Goal: Task Accomplishment & Management: Manage account settings

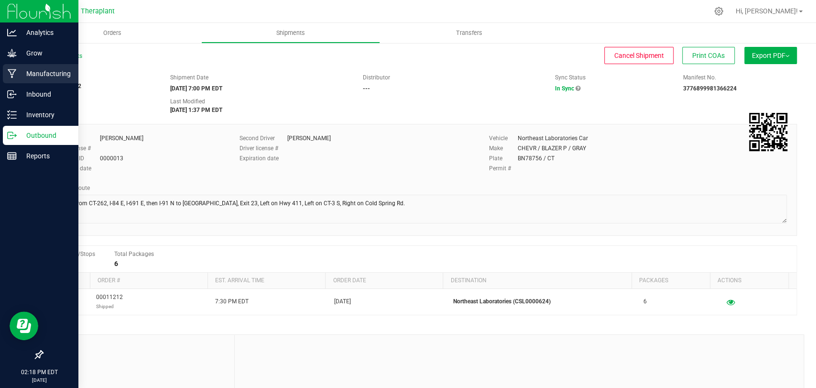
click at [16, 72] on icon at bounding box center [12, 74] width 9 height 10
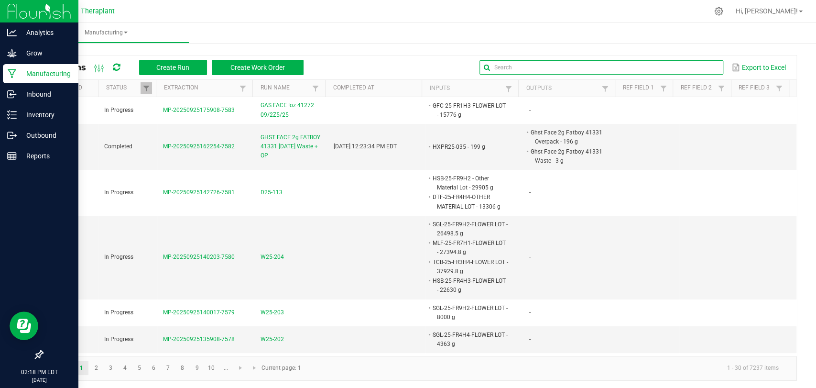
click at [688, 67] on input "text" at bounding box center [601, 67] width 244 height 14
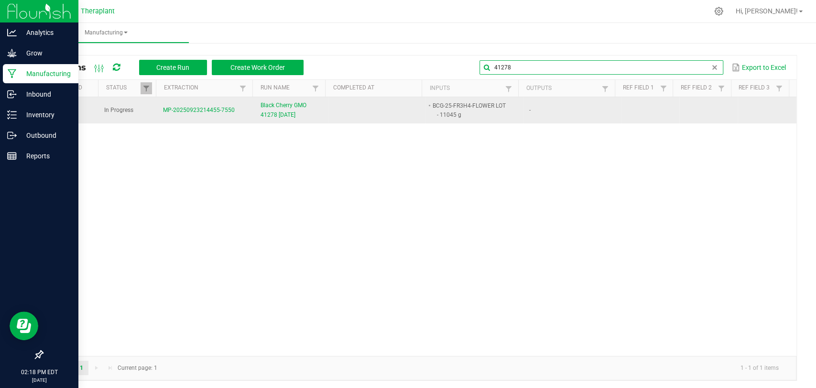
type input "41278"
click at [286, 111] on span "Black Cherry GMO 41278 [DATE]" at bounding box center [291, 110] width 62 height 18
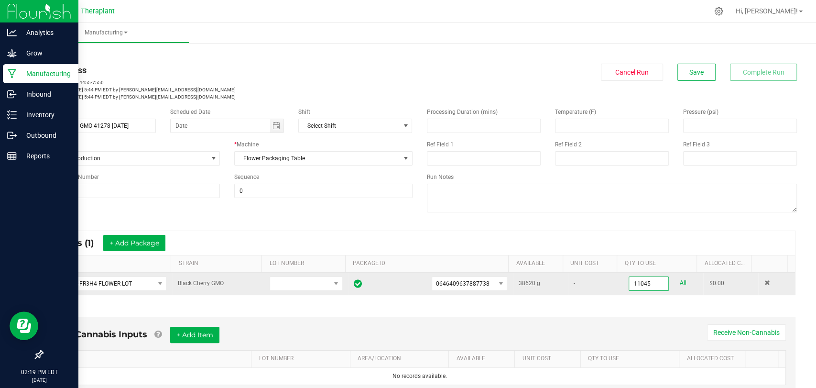
click at [629, 288] on input "11045" at bounding box center [648, 283] width 39 height 13
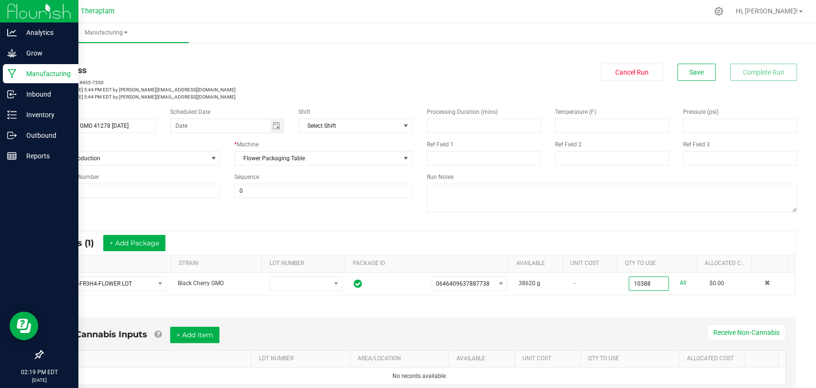
type input "10388.0000 g"
click at [696, 83] on div "In Progress MP-20250923214455-7550 Started: [DATE] 5:44 PM EDT by [PERSON_NAME]…" at bounding box center [419, 82] width 769 height 37
click at [695, 70] on span "Save" at bounding box center [696, 72] width 14 height 8
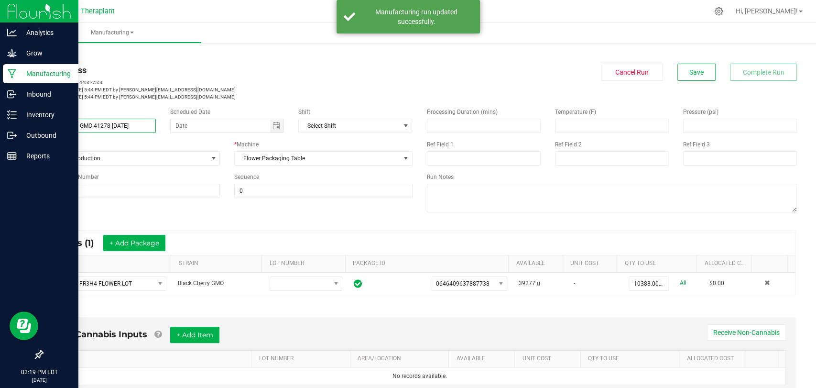
drag, startPoint x: 136, startPoint y: 127, endPoint x: 37, endPoint y: 127, distance: 98.9
click at [37, 127] on div "Name Black Cherry GMO 41278 [DATE]" at bounding box center [99, 120] width 128 height 25
click at [205, 92] on p "Started: [DATE] 5:44 PM EDT by [PERSON_NAME][EMAIL_ADDRESS][DOMAIN_NAME]" at bounding box center [227, 89] width 370 height 7
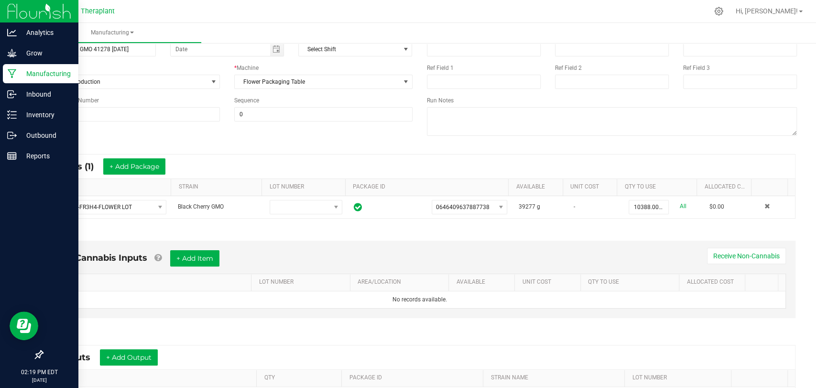
scroll to position [200, 0]
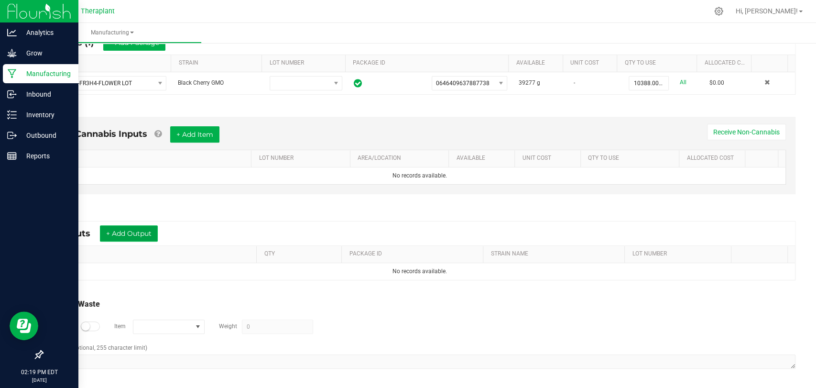
click at [134, 230] on button "+ Add Output" at bounding box center [129, 233] width 58 height 16
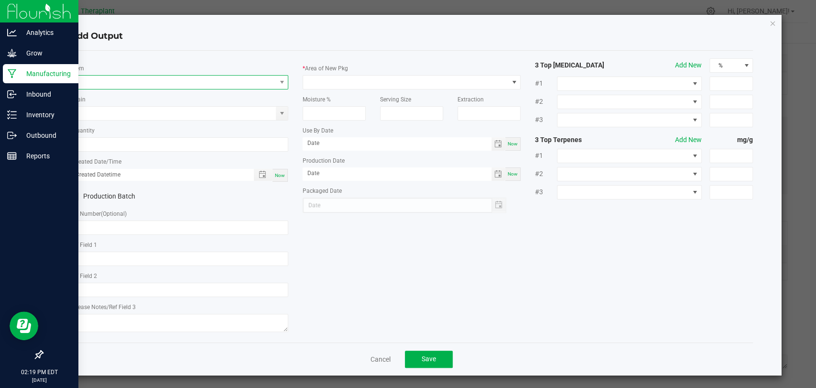
click at [174, 86] on span "NO DATA FOUND" at bounding box center [173, 81] width 205 height 13
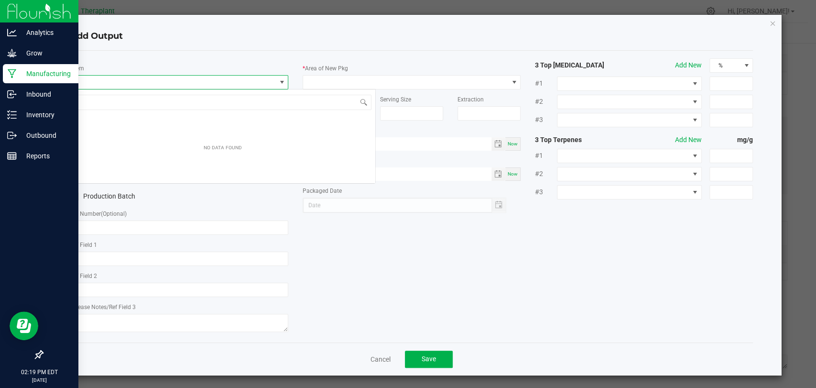
scroll to position [14, 215]
type input "B"
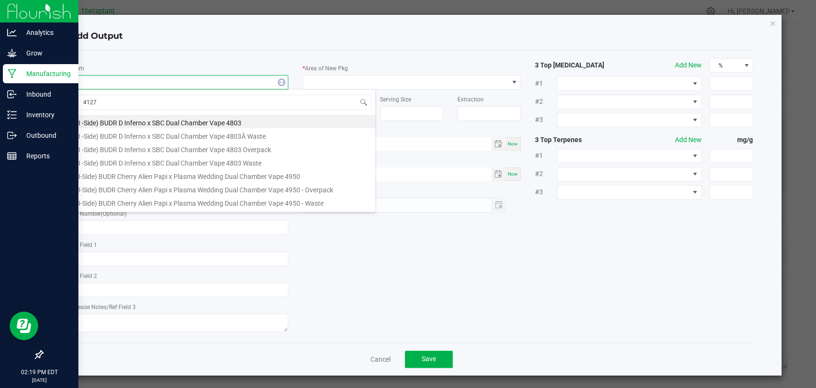
type input "41278"
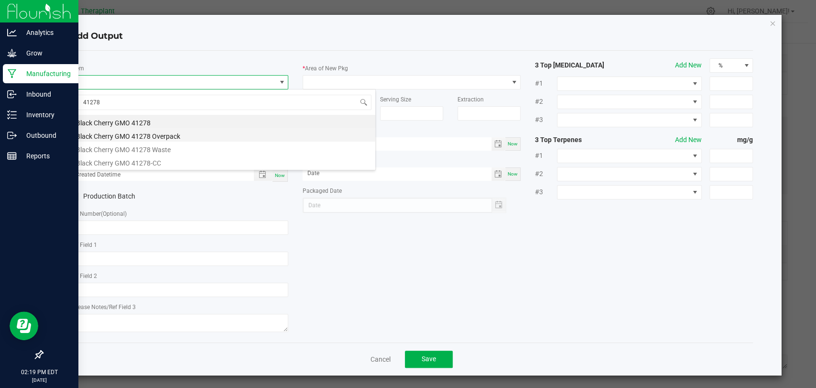
click at [156, 128] on li "Black Cherry GMO 41278 Overpack" at bounding box center [222, 134] width 305 height 13
type input "0.0000 g"
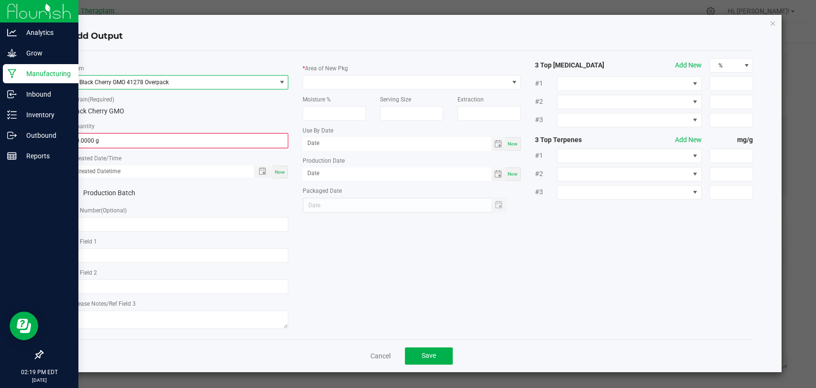
click at [149, 82] on span "Black Cherry GMO 41278 Overpack" at bounding box center [173, 81] width 205 height 13
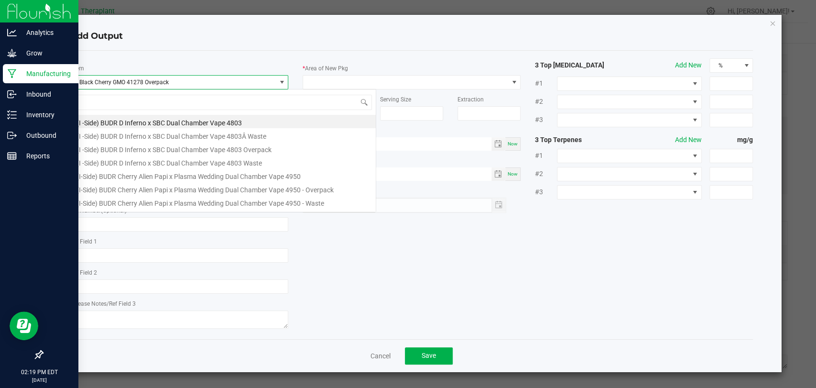
scroll to position [14, 218]
type input "41278"
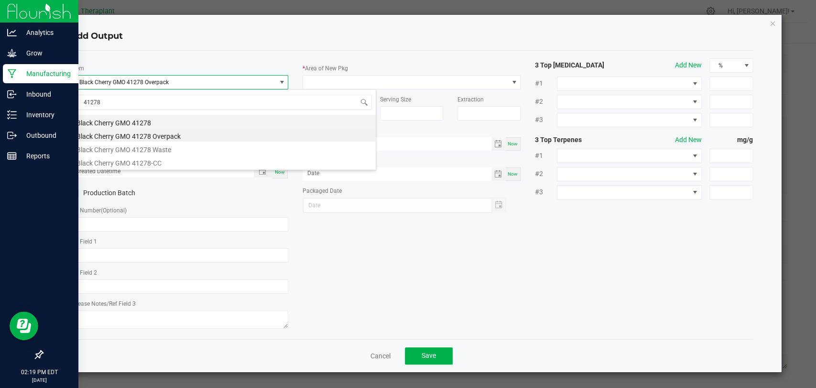
click at [140, 119] on li "Black Cherry GMO 41278" at bounding box center [223, 121] width 305 height 13
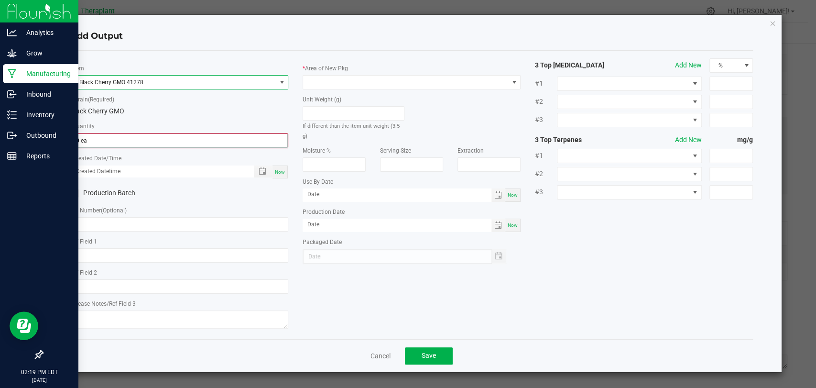
click at [135, 140] on input "0 ea" at bounding box center [179, 140] width 216 height 13
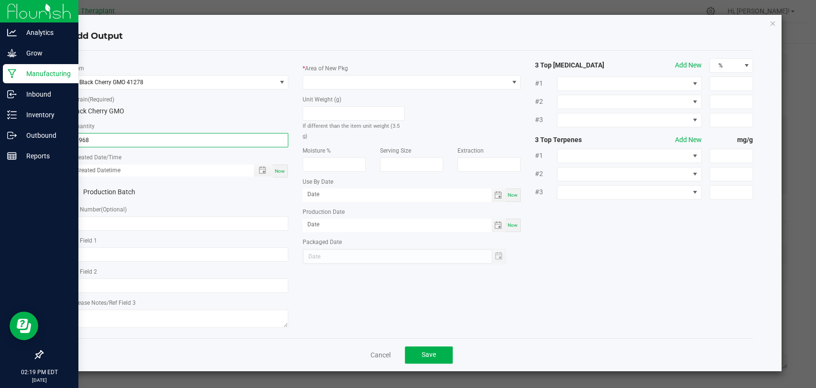
type input "2968 ea"
click at [283, 169] on span "Now" at bounding box center [280, 170] width 10 height 5
type input "[DATE] 2:19 PM"
type input "[DATE]"
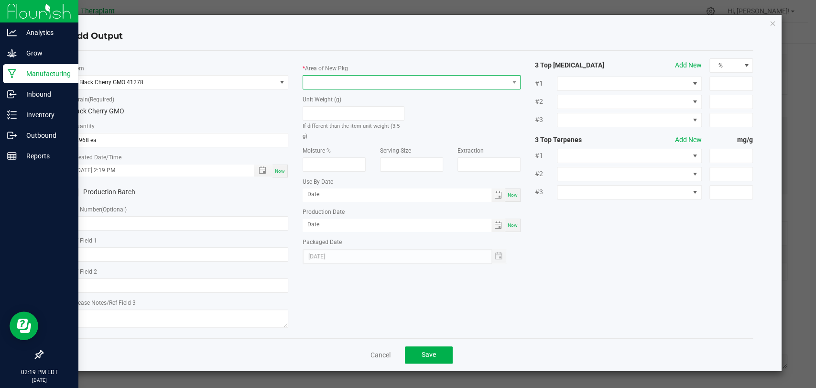
click at [326, 82] on span at bounding box center [405, 81] width 205 height 13
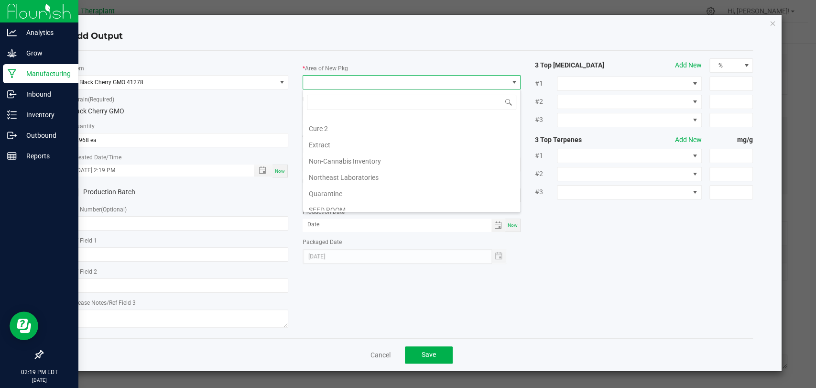
scroll to position [179, 0]
click at [330, 169] on li "Vault 2" at bounding box center [411, 171] width 217 height 16
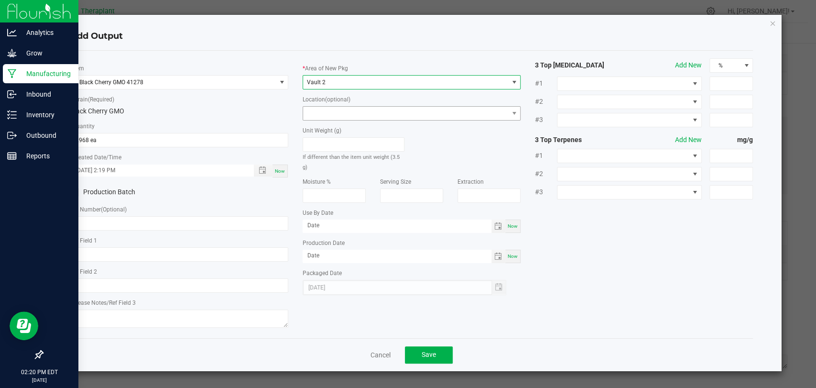
click at [336, 123] on div "Unit Weight (g) If different than the item unit weight (3.5 g)" at bounding box center [353, 145] width 116 height 51
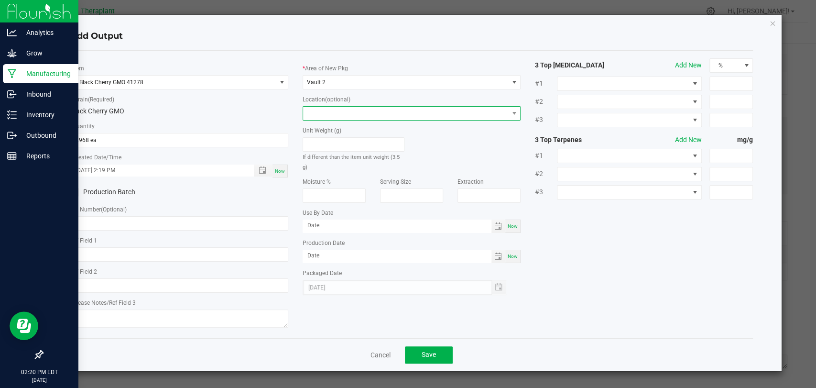
click at [339, 114] on span at bounding box center [405, 113] width 205 height 13
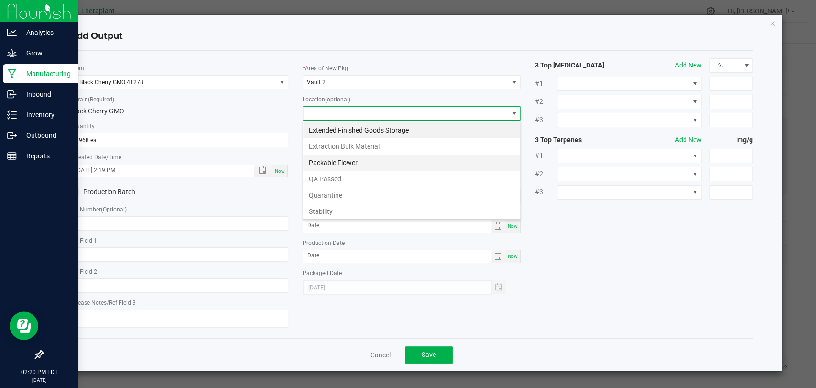
scroll to position [50, 0]
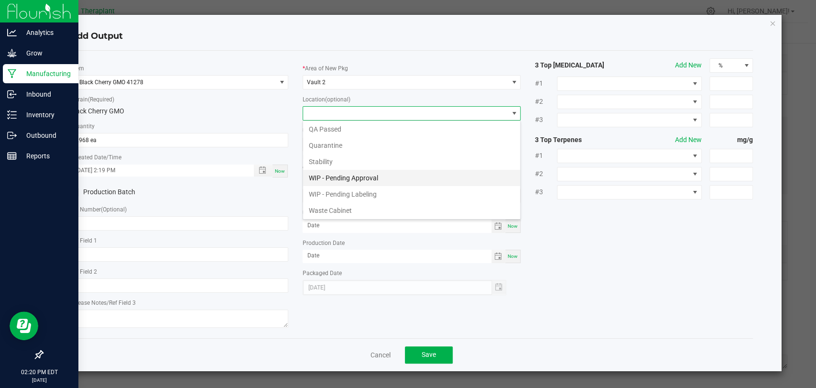
click at [343, 174] on li "WIP - Pending Approval" at bounding box center [411, 178] width 217 height 16
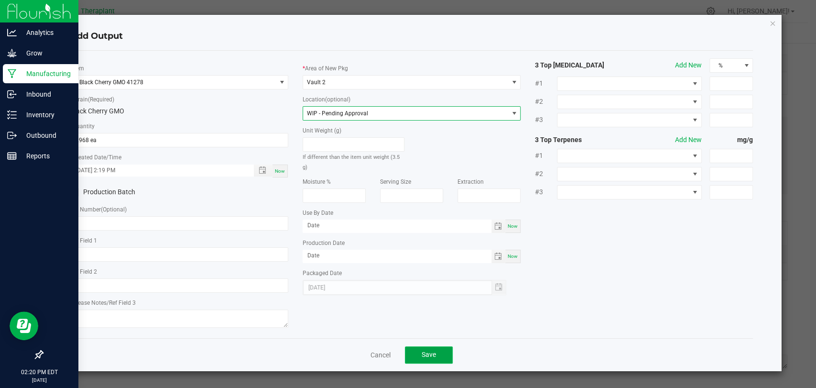
click at [431, 346] on button "Save" at bounding box center [429, 354] width 48 height 17
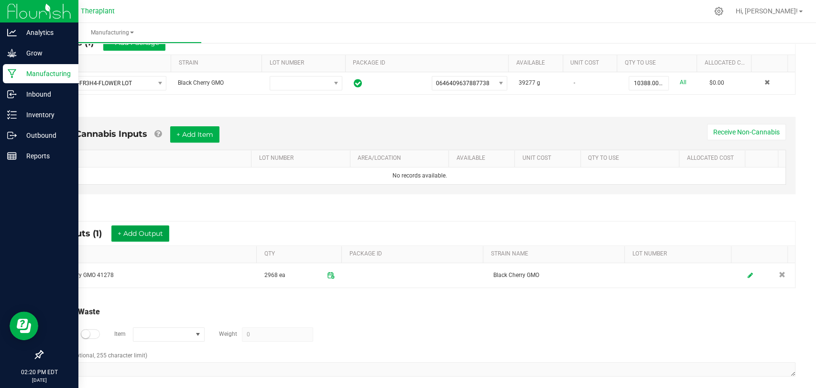
scroll to position [0, 0]
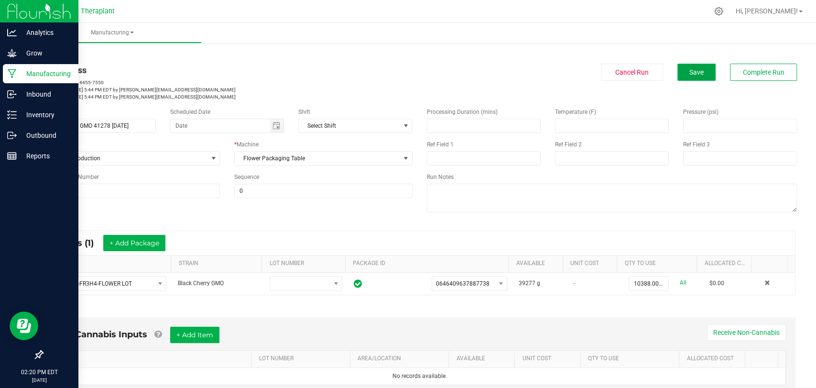
click at [689, 70] on span "Save" at bounding box center [696, 72] width 14 height 8
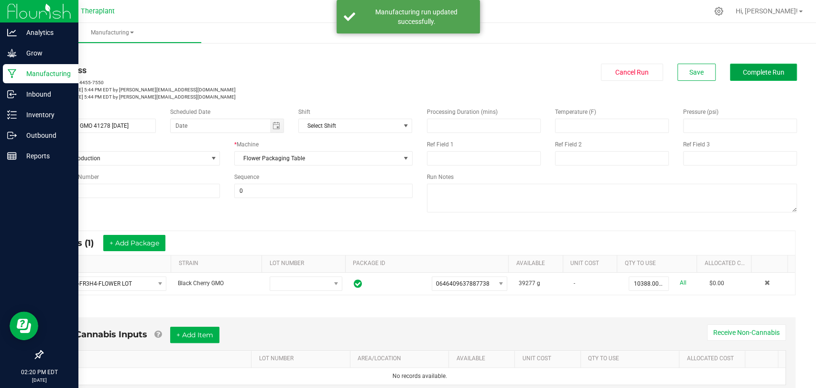
click at [730, 67] on button "Complete Run" at bounding box center [763, 72] width 67 height 17
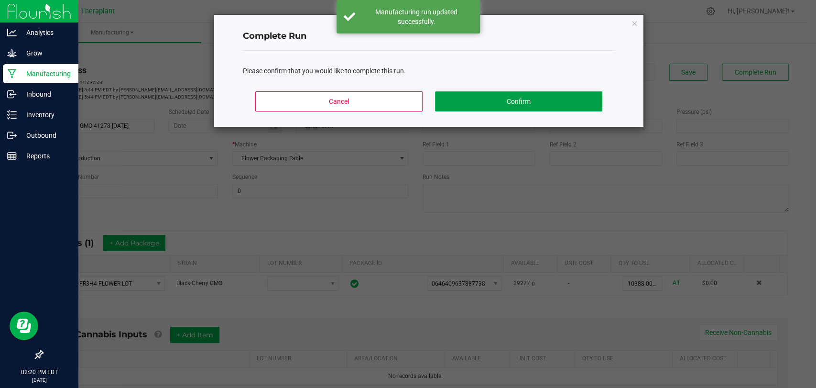
click at [511, 107] on button "Confirm" at bounding box center [518, 101] width 167 height 20
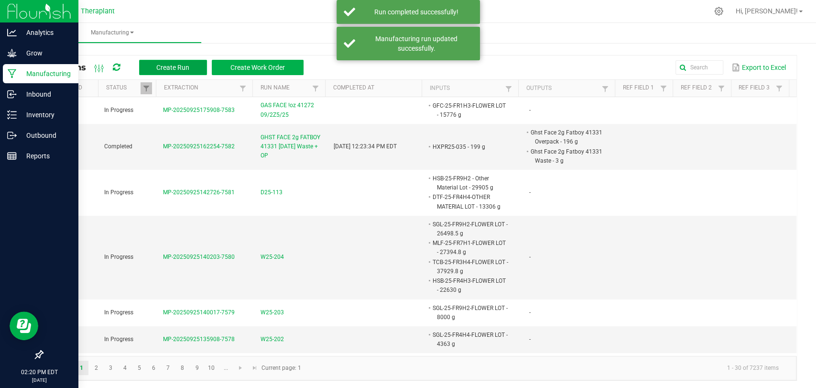
click at [153, 68] on button "Create Run" at bounding box center [173, 67] width 68 height 15
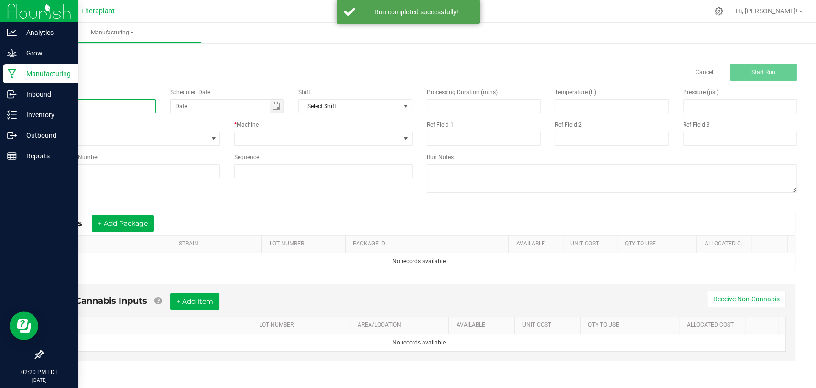
click at [139, 102] on input at bounding box center [99, 106] width 114 height 14
paste input "Black Cherry GMO 41278 [DATE]"
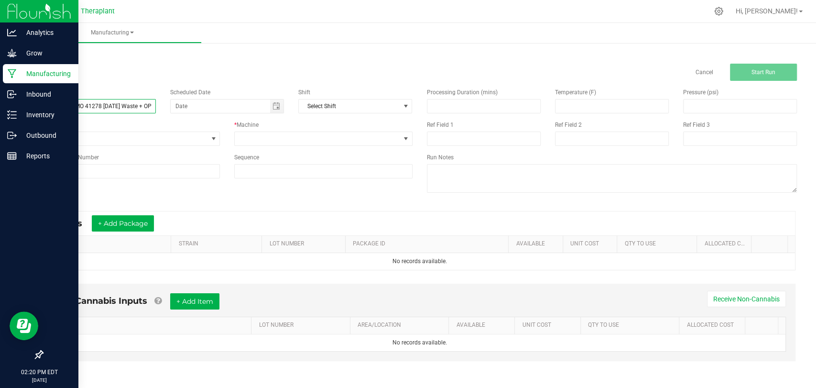
scroll to position [0, 16]
type input "Black Cherry GMO 41278 [DATE] Waste + OP"
click at [313, 134] on span at bounding box center [317, 138] width 165 height 13
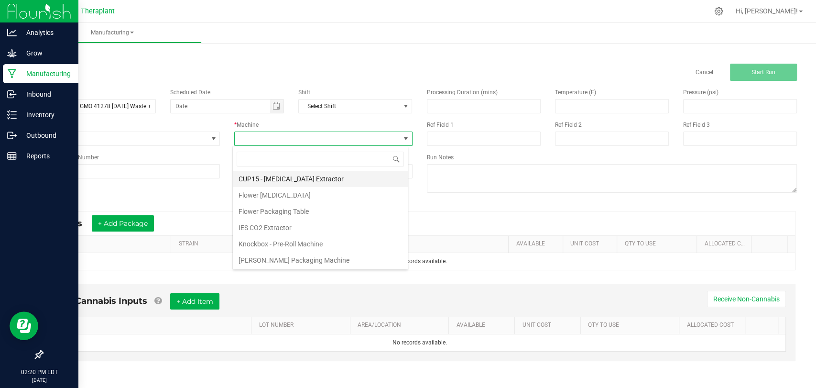
scroll to position [50, 0]
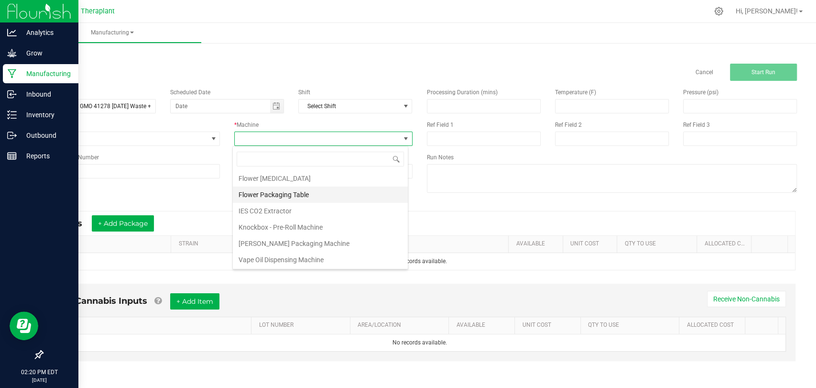
click at [291, 198] on li "Flower Packaging Table" at bounding box center [320, 194] width 175 height 16
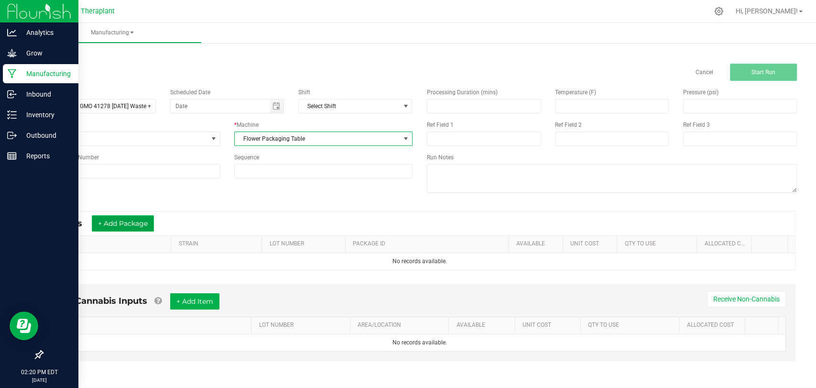
click at [116, 216] on button "+ Add Package" at bounding box center [123, 223] width 62 height 16
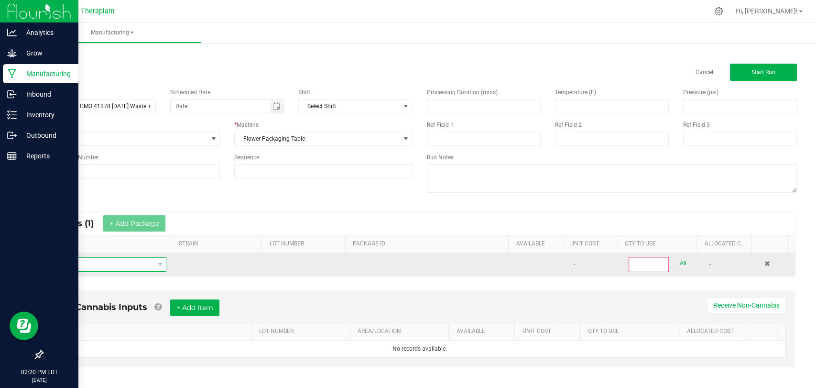
click at [120, 268] on span "NO DATA FOUND" at bounding box center [102, 264] width 104 height 13
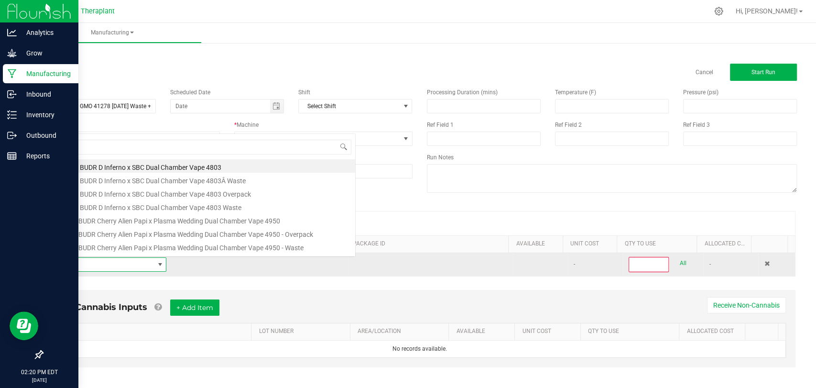
scroll to position [14, 112]
type input "bcg-25-fr3"
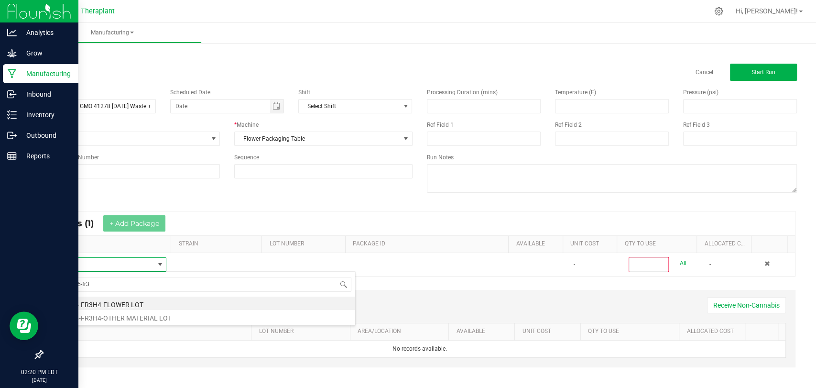
click at [121, 303] on li "BCG-25-FR3H4-FLOWER LOT" at bounding box center [202, 302] width 305 height 13
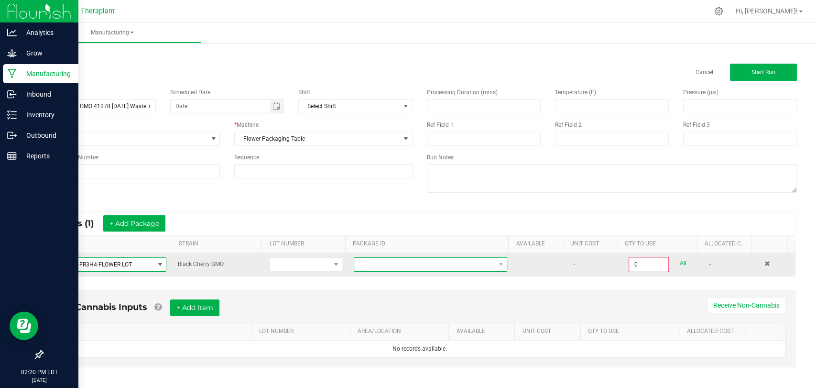
click at [361, 258] on span "NO DATA FOUND" at bounding box center [424, 264] width 140 height 13
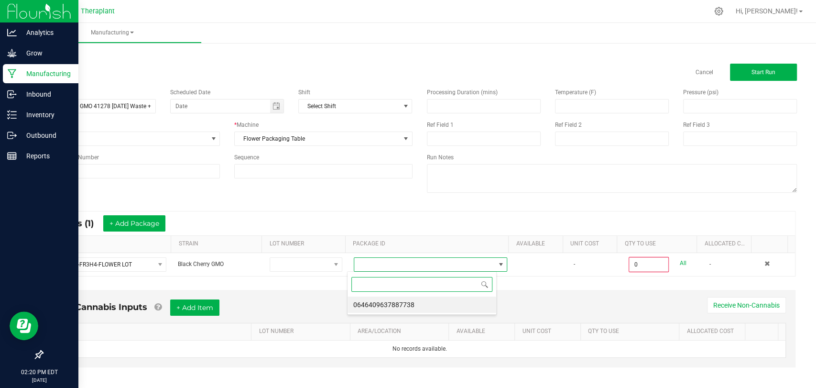
scroll to position [14, 149]
click at [369, 301] on li "0646409637887738" at bounding box center [421, 304] width 149 height 16
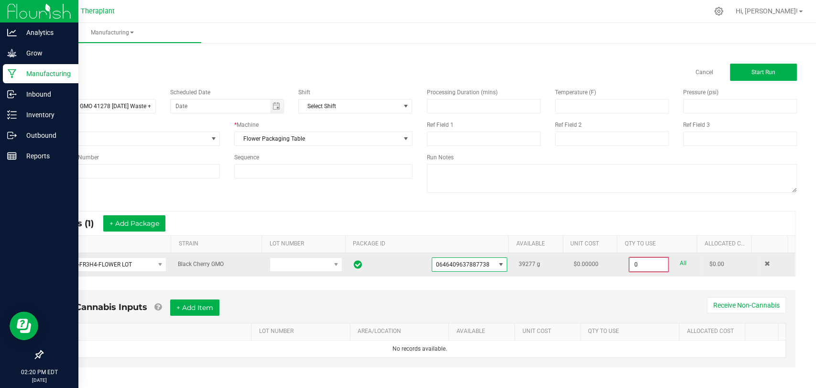
click at [629, 267] on input "0" at bounding box center [648, 264] width 38 height 13
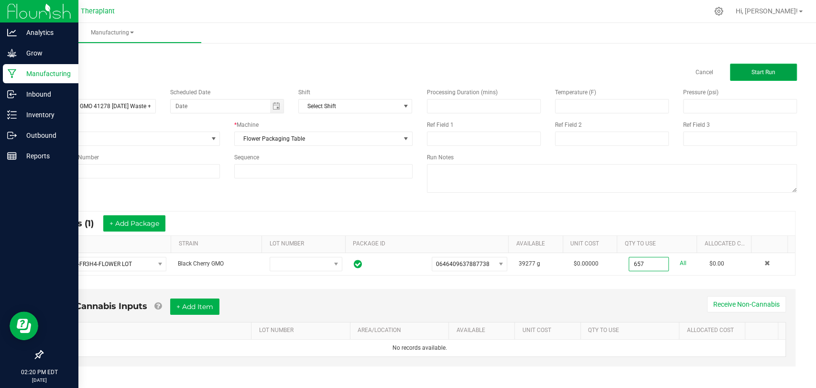
type input "657.0000 g"
click at [738, 77] on button "Start Run" at bounding box center [763, 72] width 67 height 17
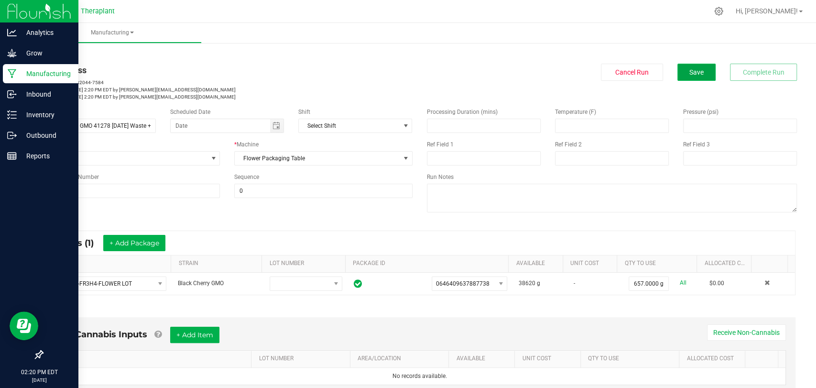
click at [696, 75] on button "Save" at bounding box center [696, 72] width 38 height 17
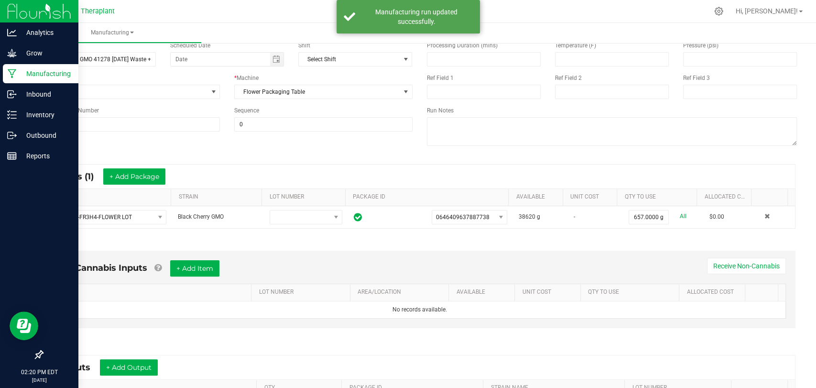
scroll to position [200, 0]
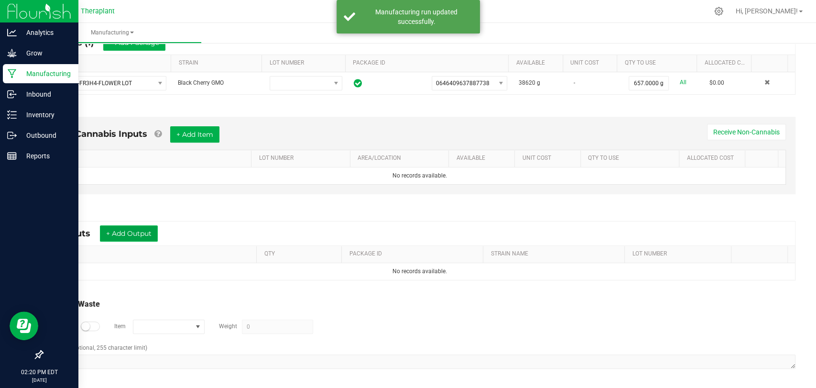
click at [149, 228] on button "+ Add Output" at bounding box center [129, 233] width 58 height 16
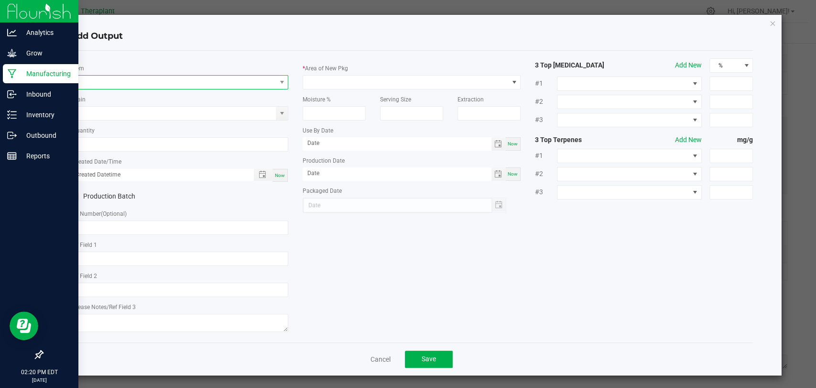
click at [184, 86] on span "NO DATA FOUND" at bounding box center [173, 81] width 205 height 13
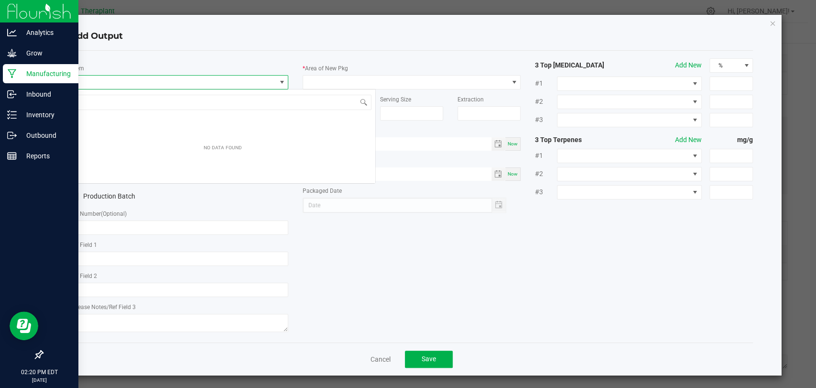
scroll to position [14, 215]
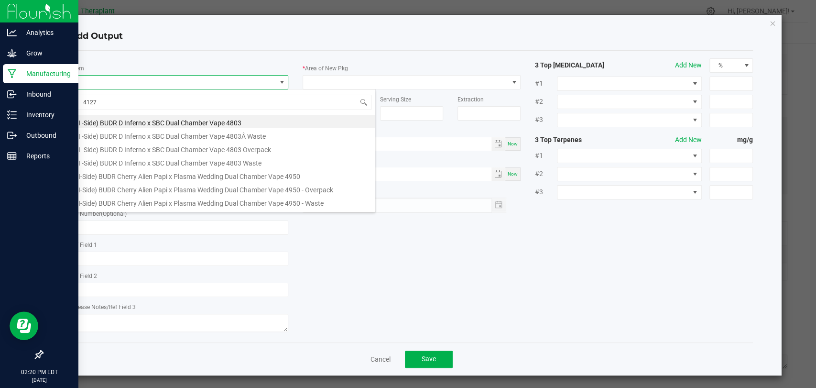
type input "41278"
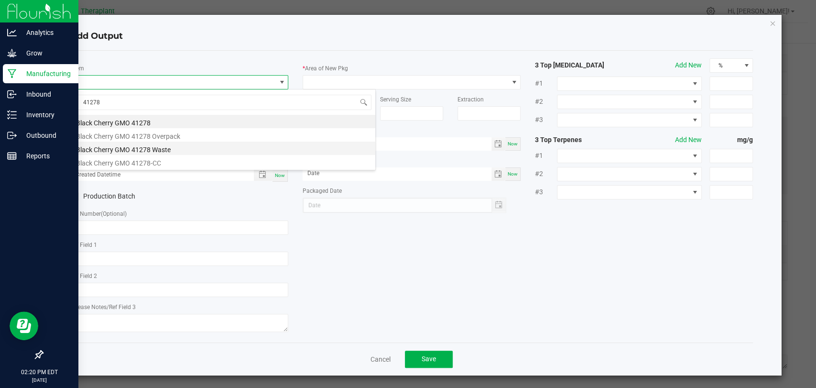
click at [160, 152] on li "Black Cherry GMO 41278 Waste" at bounding box center [222, 147] width 305 height 13
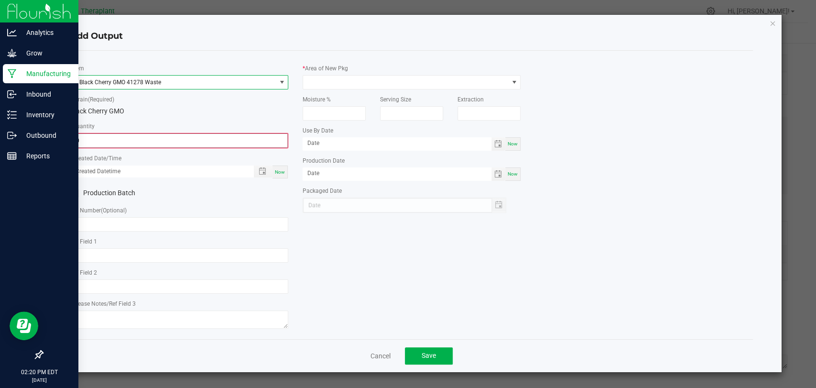
click at [141, 137] on input "0" at bounding box center [179, 140] width 216 height 13
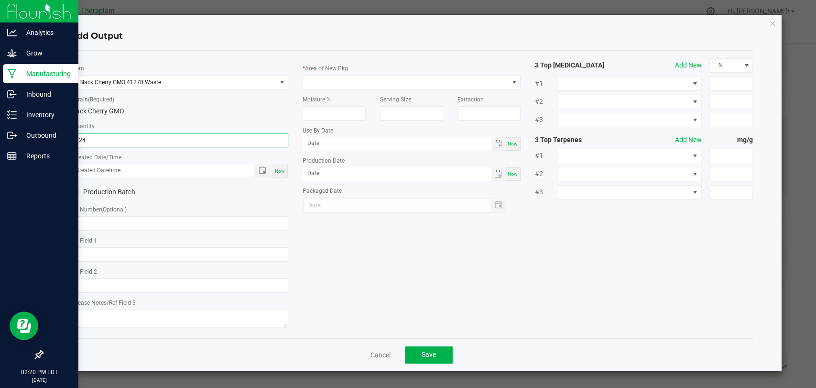
type input "124.0000 g"
click at [285, 168] on div "Now" at bounding box center [279, 170] width 15 height 13
type input "[DATE] 2:20 PM"
type input "[DATE]"
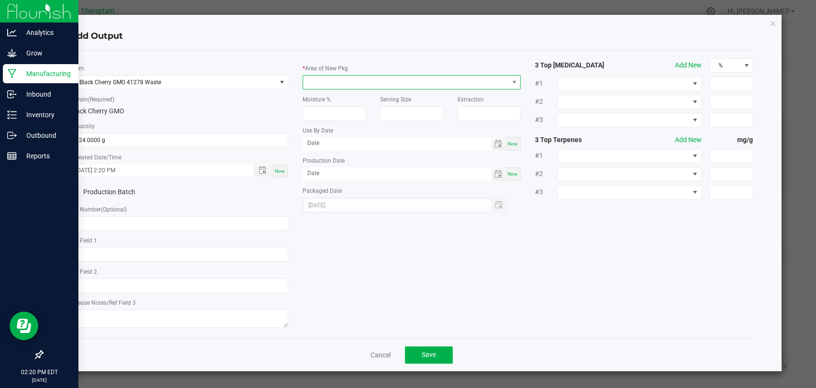
click at [328, 82] on span at bounding box center [405, 81] width 205 height 13
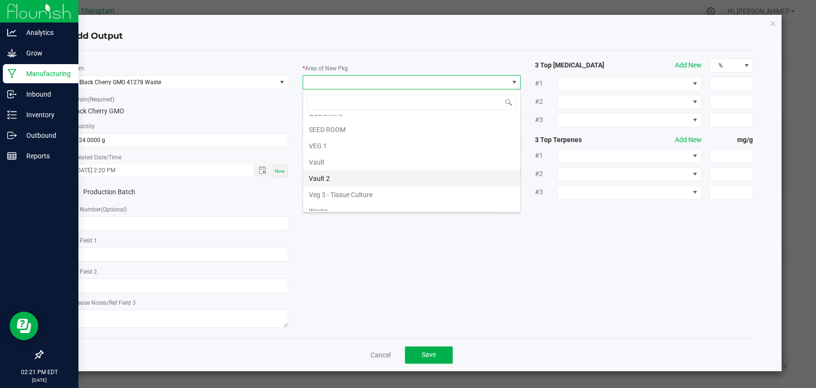
scroll to position [179, 0]
click at [313, 173] on li "Vault 2" at bounding box center [411, 171] width 217 height 16
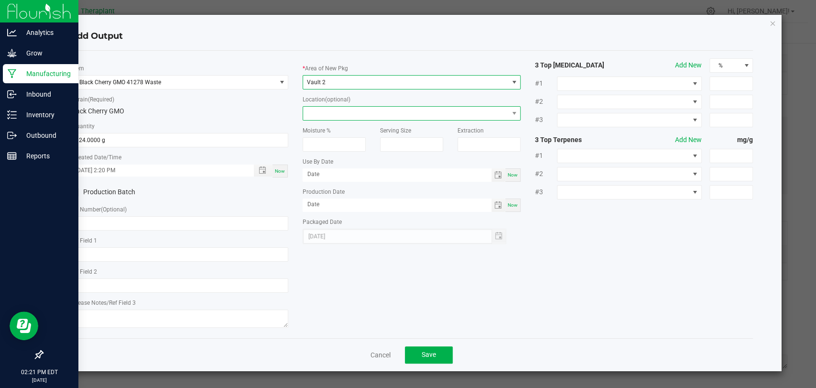
click at [334, 112] on span at bounding box center [405, 113] width 205 height 13
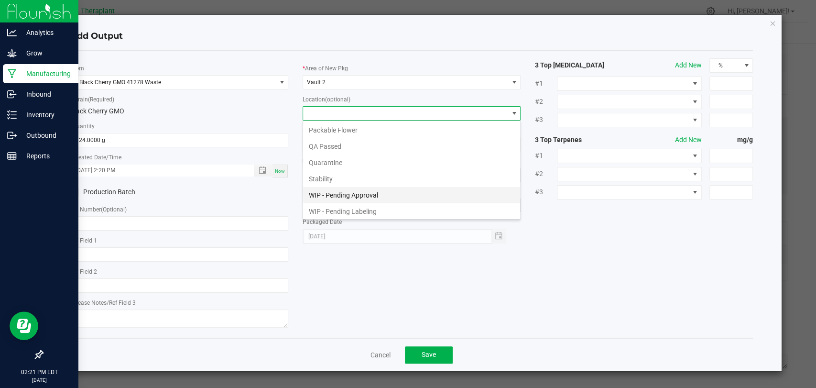
scroll to position [50, 0]
click at [337, 207] on li "Waste Cabinet" at bounding box center [411, 210] width 217 height 16
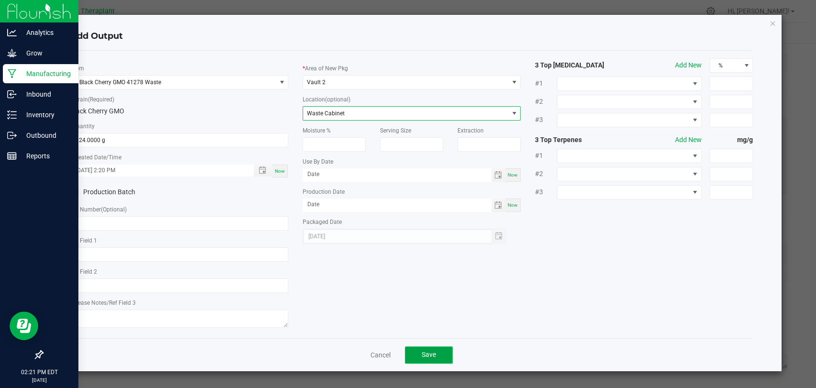
click at [434, 346] on button "Save" at bounding box center [429, 354] width 48 height 17
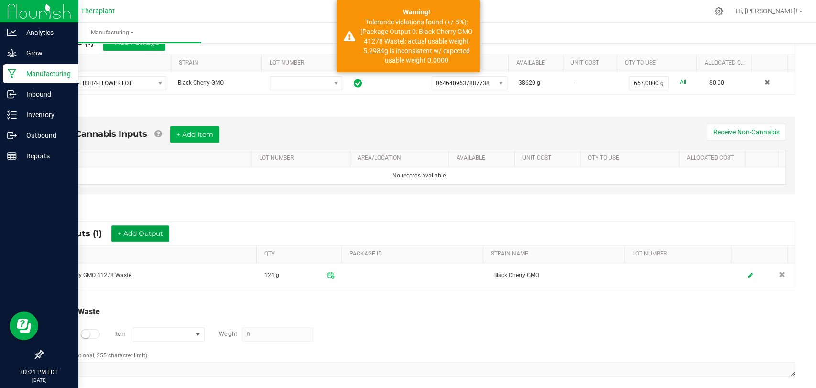
click at [152, 229] on button "+ Add Output" at bounding box center [140, 233] width 58 height 16
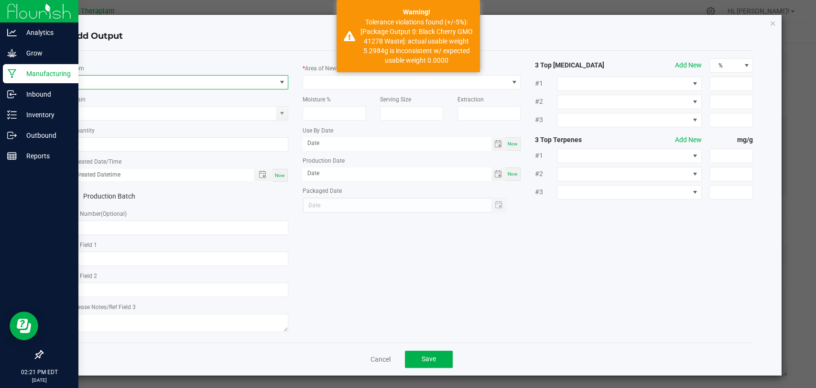
click at [175, 88] on span "NO DATA FOUND" at bounding box center [173, 81] width 205 height 13
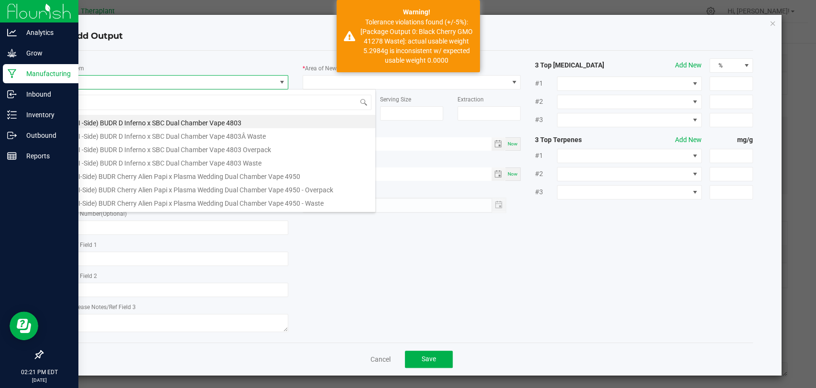
scroll to position [14, 215]
type input "41278"
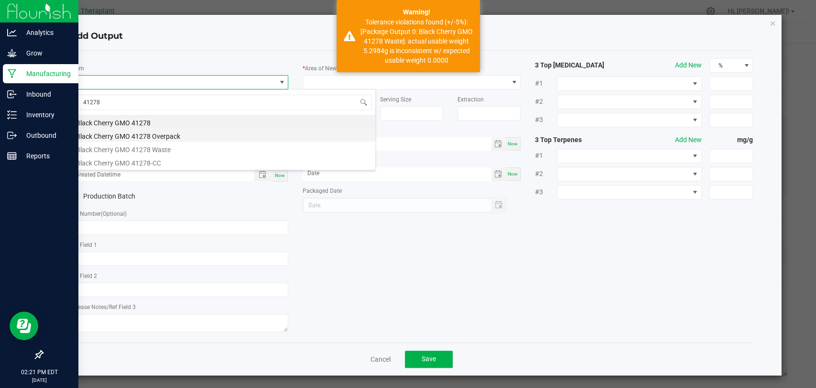
click at [158, 137] on li "Black Cherry GMO 41278 Overpack" at bounding box center [222, 134] width 305 height 13
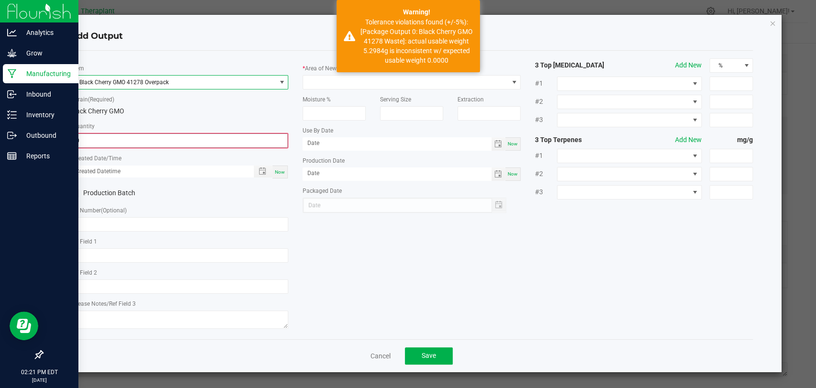
click at [152, 139] on input "0" at bounding box center [179, 140] width 216 height 13
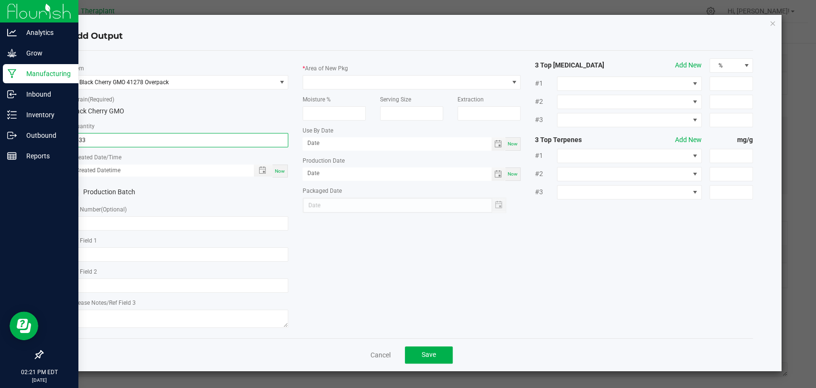
type input "533.0000 g"
click at [285, 168] on div "Now" at bounding box center [279, 170] width 15 height 13
type input "[DATE] 2:21 PM"
type input "[DATE]"
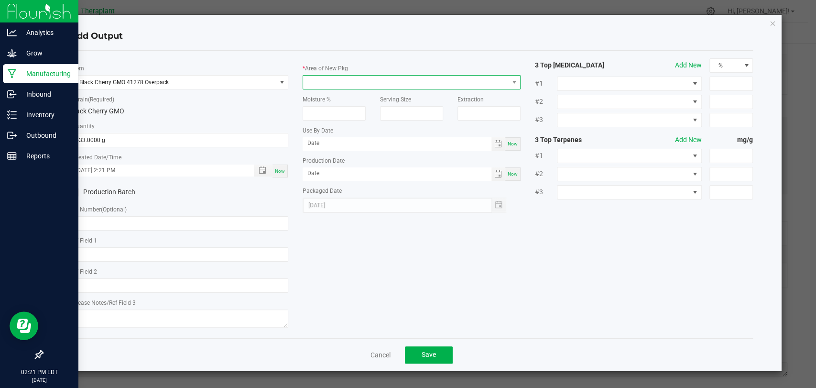
click at [323, 77] on span at bounding box center [405, 81] width 205 height 13
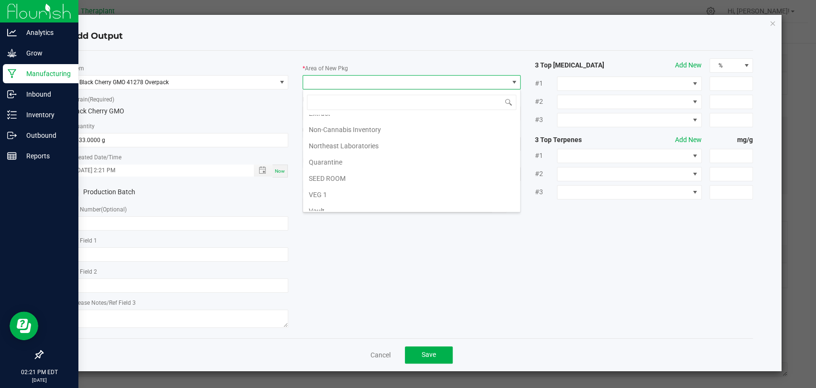
scroll to position [179, 0]
click at [337, 196] on li "Waste" at bounding box center [411, 204] width 217 height 16
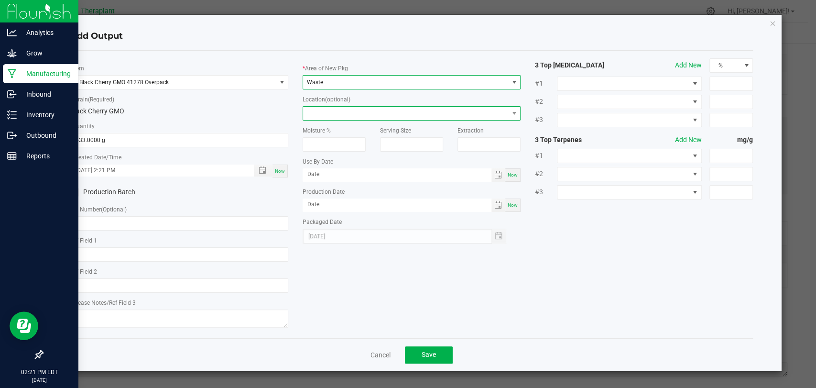
click at [340, 110] on span at bounding box center [405, 113] width 205 height 13
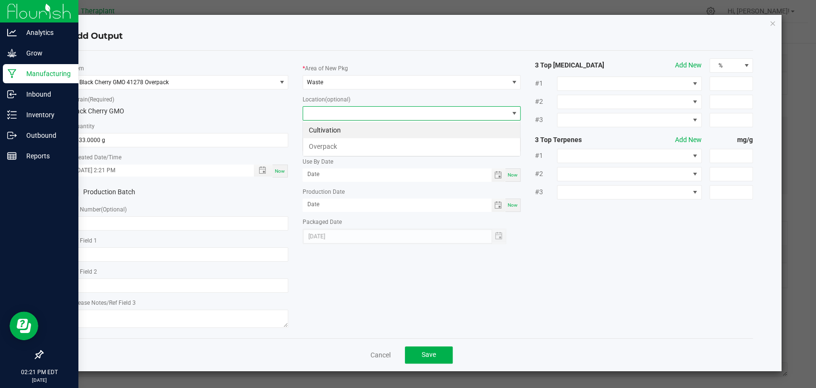
scroll to position [14, 218]
click at [335, 142] on li "Overpack" at bounding box center [411, 146] width 217 height 16
click at [433, 350] on span "Save" at bounding box center [428, 354] width 14 height 8
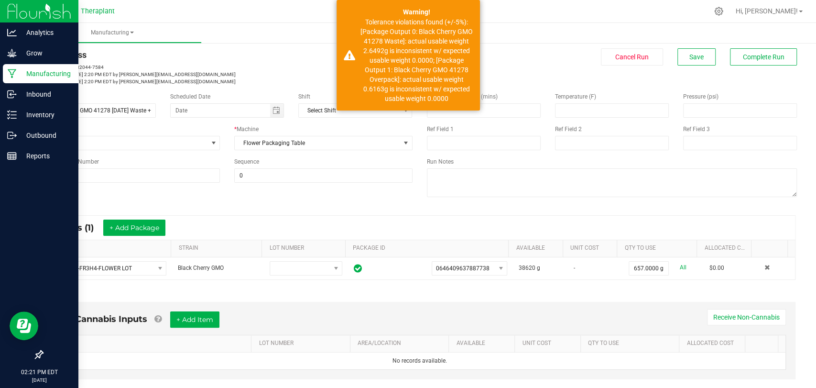
scroll to position [0, 0]
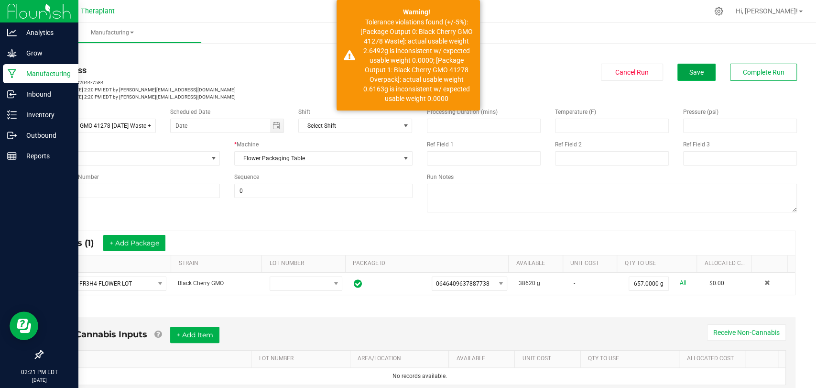
click at [692, 75] on span "Save" at bounding box center [696, 72] width 14 height 8
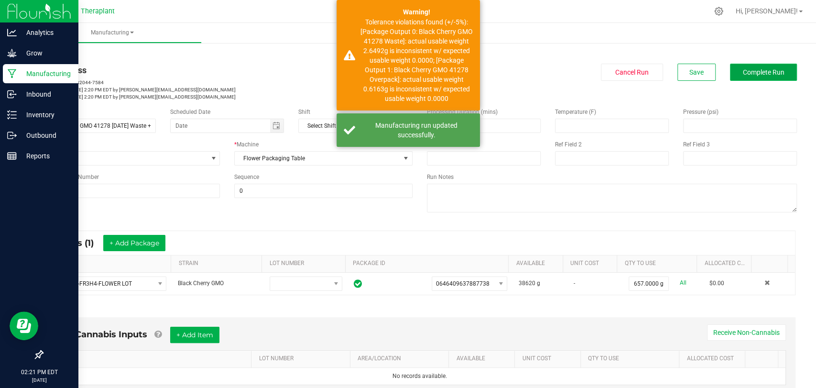
click at [730, 77] on button "Complete Run" at bounding box center [763, 72] width 67 height 17
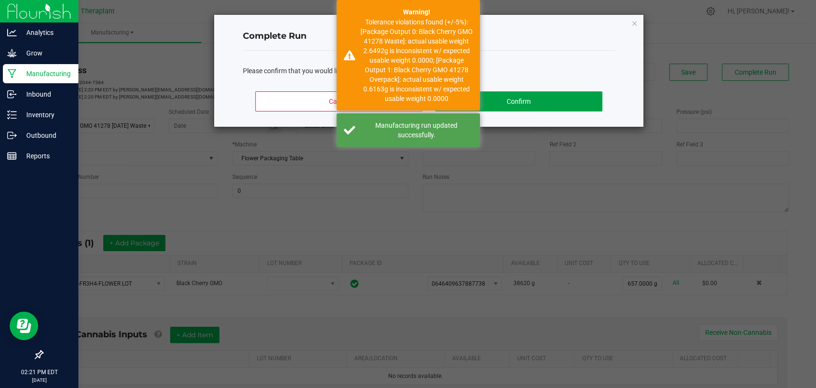
click at [571, 100] on button "Confirm" at bounding box center [518, 101] width 167 height 20
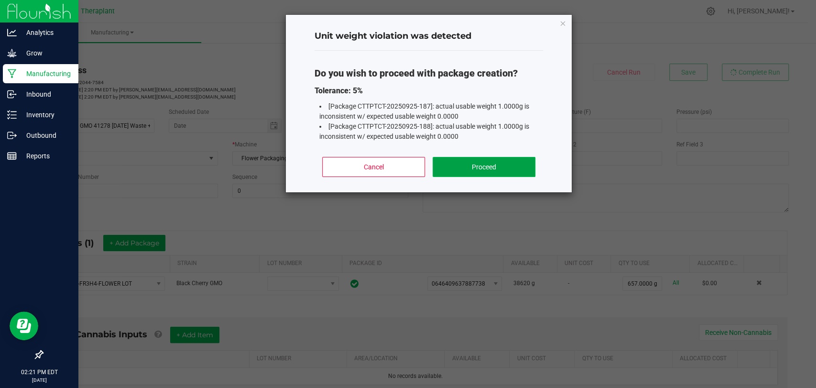
click at [495, 157] on button "Proceed" at bounding box center [483, 167] width 103 height 20
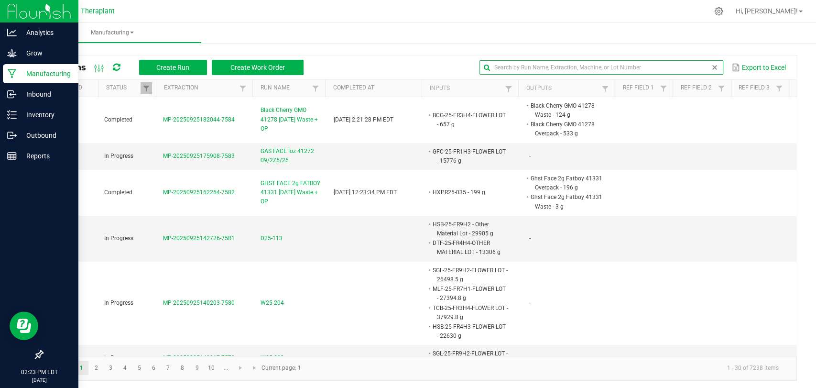
click at [691, 62] on input "text" at bounding box center [601, 67] width 244 height 14
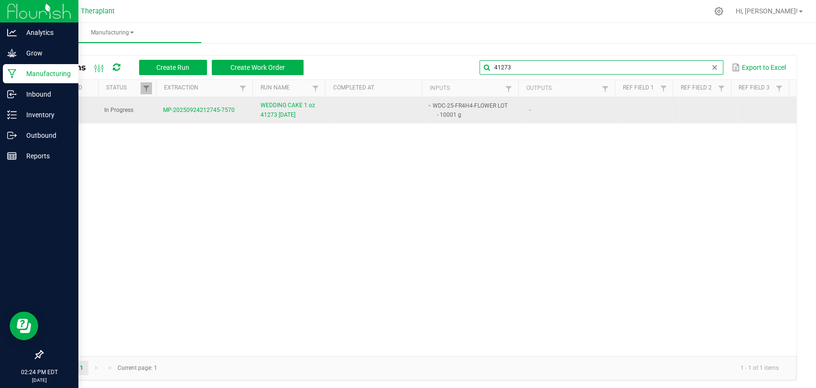
type input "41273"
click at [291, 115] on span "WEDDING CAKE 1 oz 41273 [DATE]" at bounding box center [291, 110] width 62 height 18
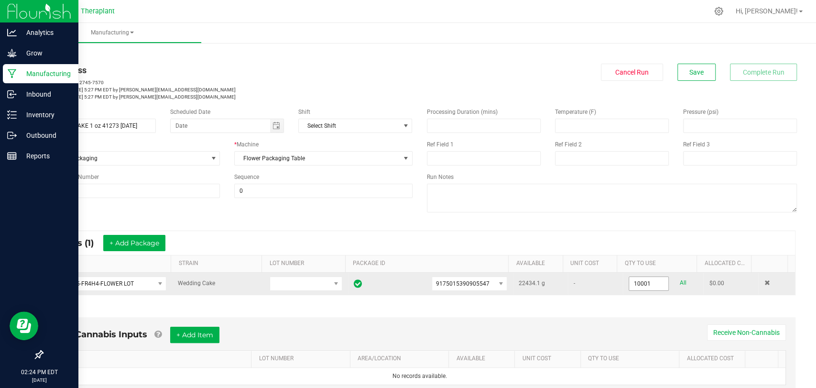
click at [643, 285] on input "10001" at bounding box center [648, 283] width 39 height 13
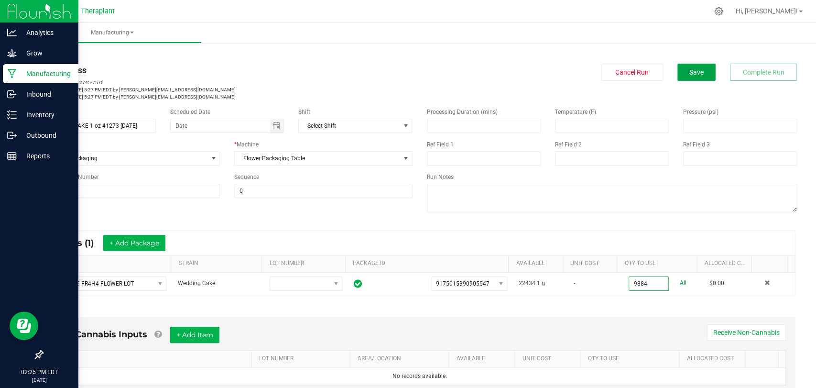
type input "9884.0000 g"
click at [695, 75] on span "Save" at bounding box center [696, 72] width 14 height 8
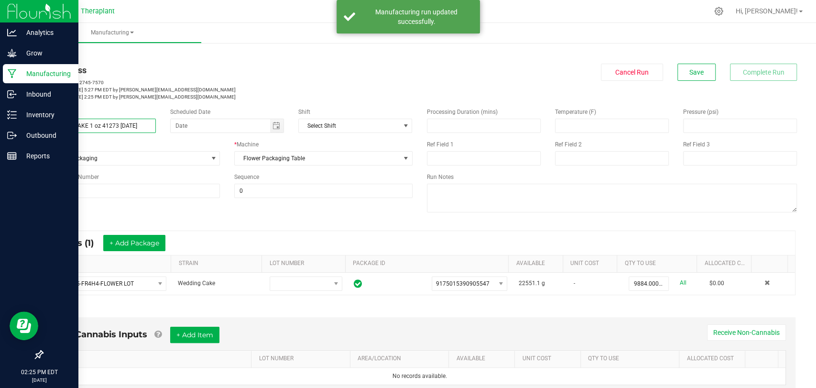
click at [93, 125] on input "WEDDING CAKE 1 oz 41273 [DATE]" at bounding box center [99, 126] width 114 height 14
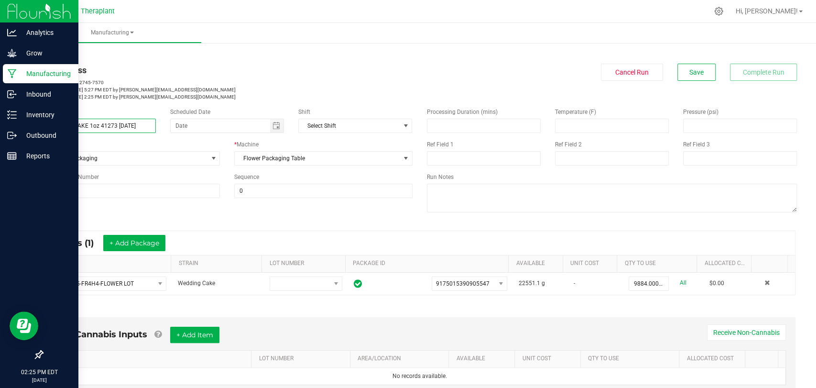
drag, startPoint x: 148, startPoint y: 124, endPoint x: 42, endPoint y: 129, distance: 106.2
click at [33, 130] on div "< All Runs In Progress MP-20250924212745-7570 Started: [DATE] 5:27 PM EDT by [P…" at bounding box center [419, 315] width 793 height 549
type input "WEDDING CAKE 1oz 41273 [DATE]"
click at [267, 81] on p "MP-20250924212745-7570" at bounding box center [227, 82] width 370 height 7
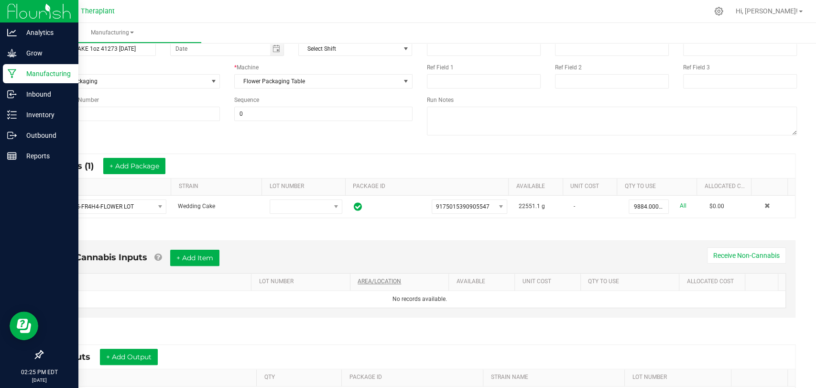
scroll to position [159, 0]
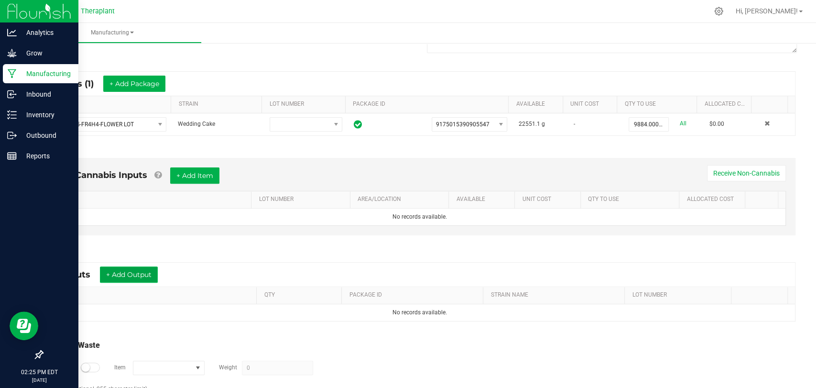
click at [123, 270] on button "+ Add Output" at bounding box center [129, 274] width 58 height 16
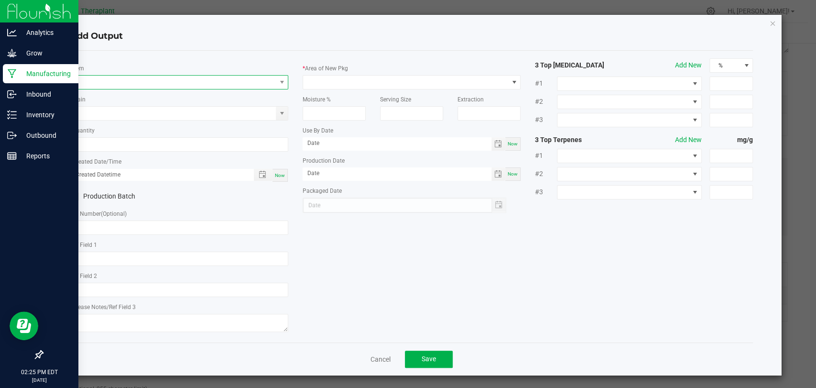
click at [165, 79] on span "NO DATA FOUND" at bounding box center [173, 81] width 205 height 13
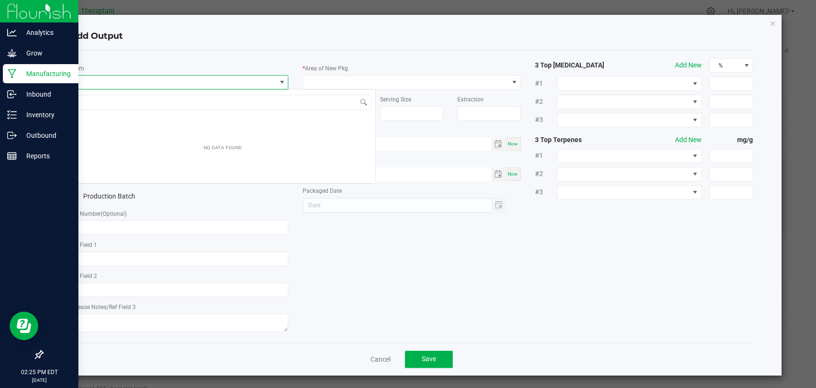
scroll to position [14, 215]
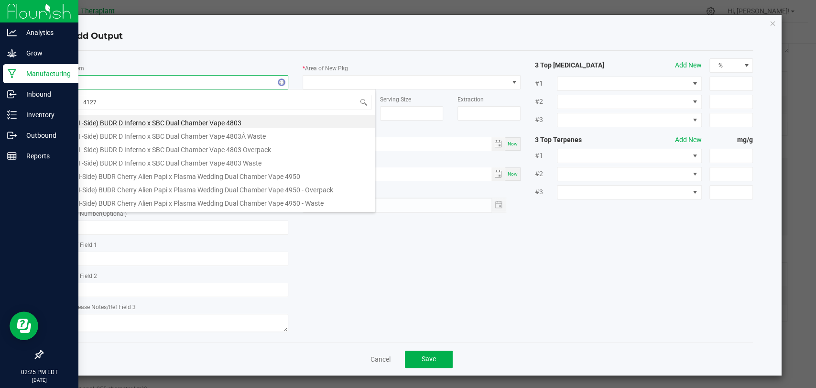
type input "41273"
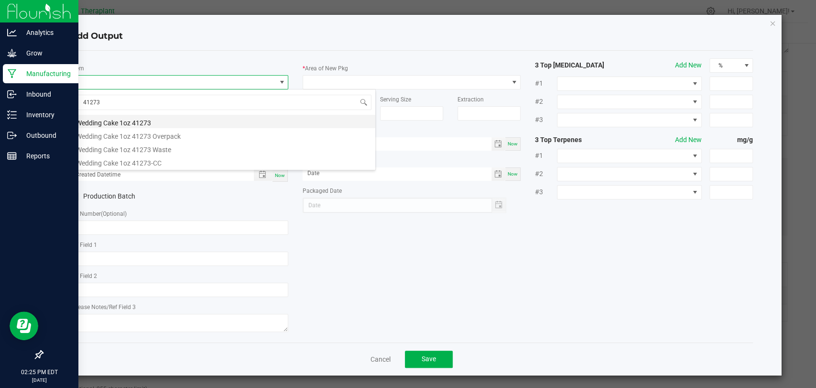
click at [143, 124] on li "Wedding Cake 1oz 41273" at bounding box center [222, 121] width 305 height 13
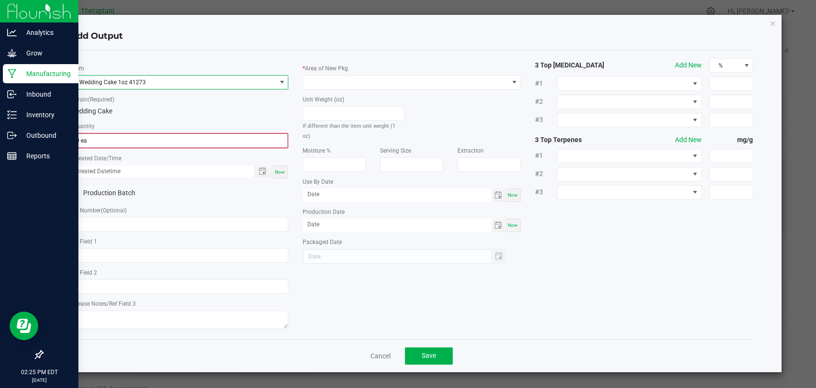
click at [140, 139] on input "0 ea" at bounding box center [179, 140] width 216 height 13
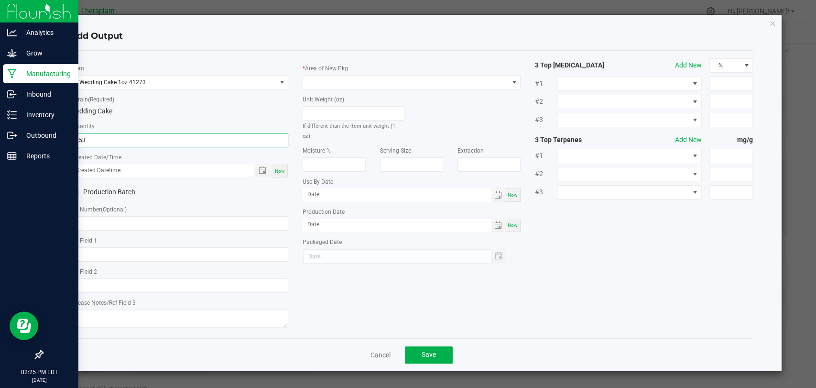
type input "353 ea"
click at [287, 169] on div "Now" at bounding box center [279, 170] width 15 height 13
type input "[DATE] 2:25 PM"
type input "[DATE]"
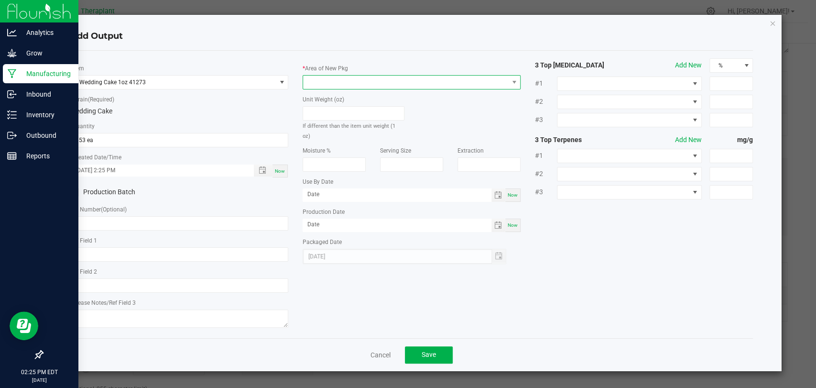
click at [326, 82] on span at bounding box center [405, 81] width 205 height 13
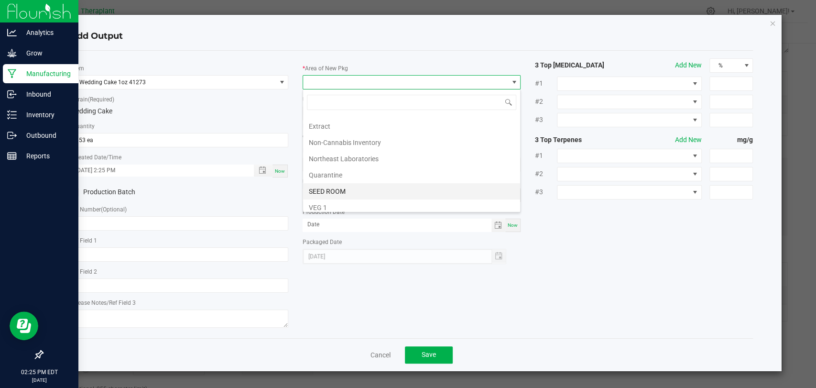
scroll to position [159, 0]
click at [328, 187] on li "Vault 2" at bounding box center [411, 191] width 217 height 16
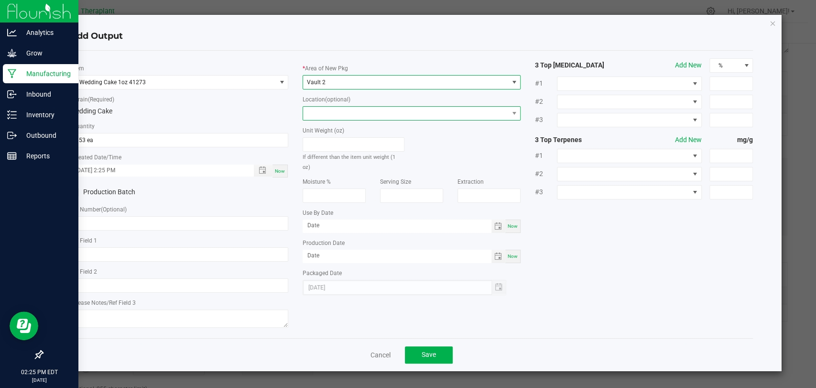
click at [335, 112] on span at bounding box center [405, 113] width 205 height 13
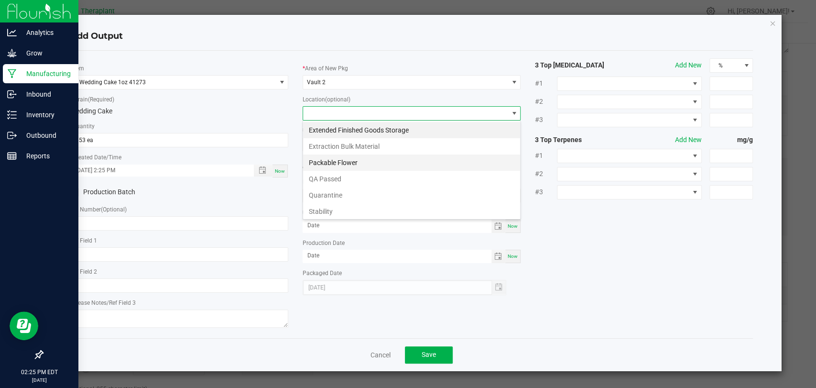
scroll to position [50, 0]
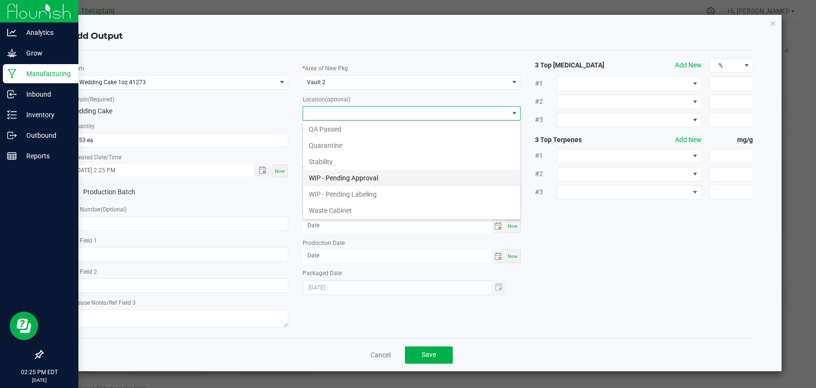
click at [349, 174] on li "WIP - Pending Approval" at bounding box center [411, 178] width 217 height 16
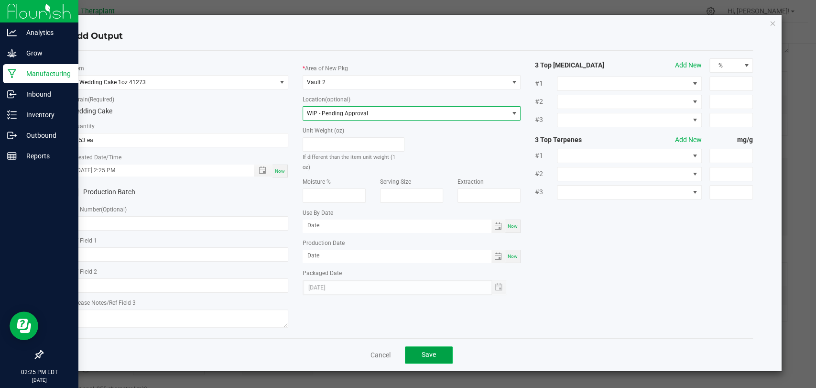
click at [428, 348] on button "Save" at bounding box center [429, 354] width 48 height 17
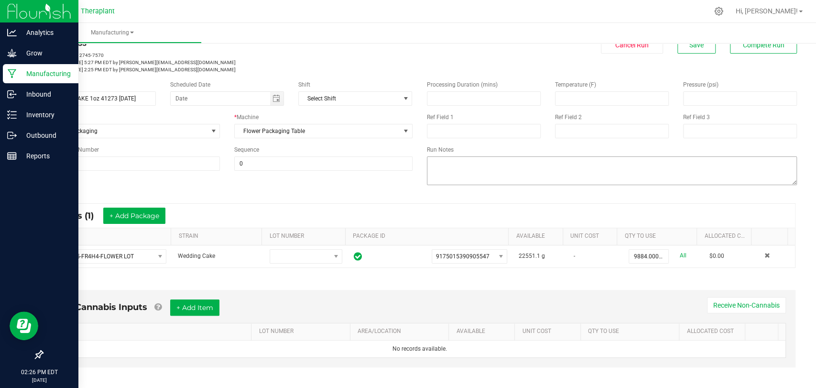
scroll to position [0, 0]
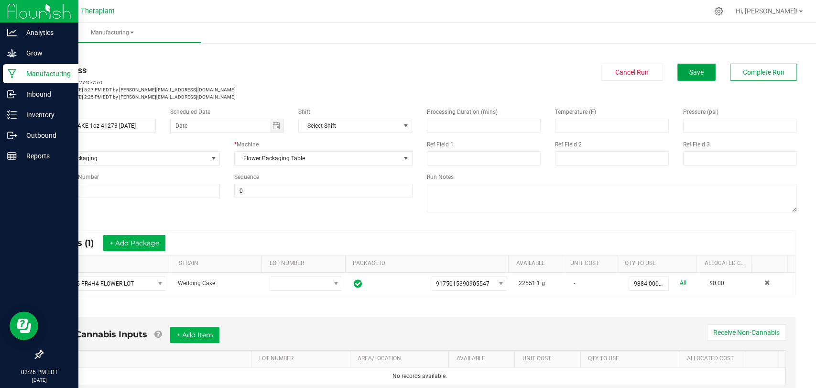
click at [689, 73] on span "Save" at bounding box center [696, 72] width 14 height 8
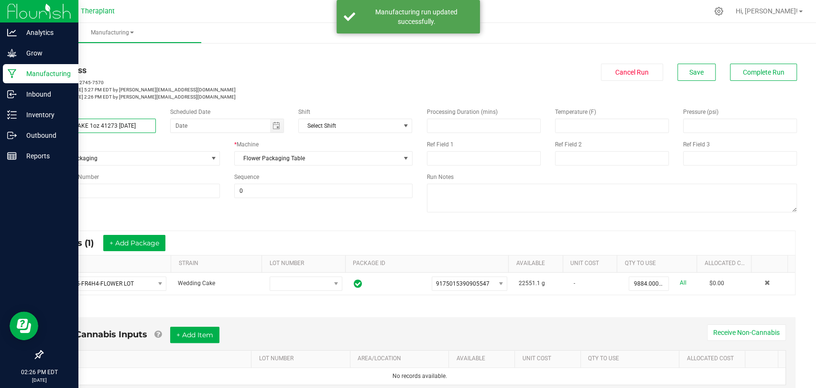
drag, startPoint x: 151, startPoint y: 125, endPoint x: 62, endPoint y: 125, distance: 88.4
click at [45, 128] on input "WEDDING CAKE 1oz 41273 [DATE]" at bounding box center [99, 126] width 114 height 14
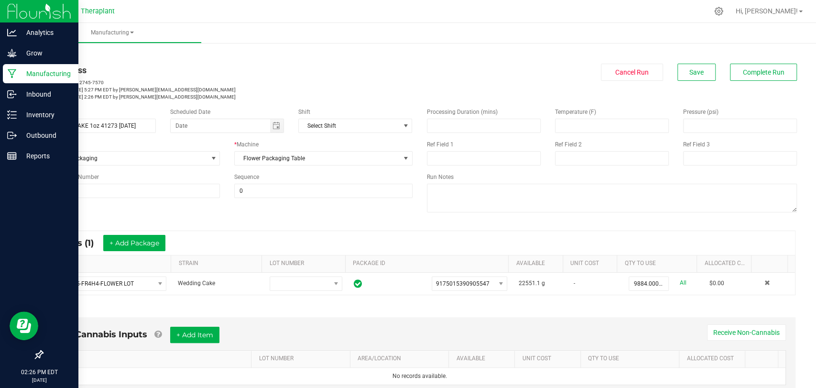
click at [184, 93] on p "Modified: [DATE] 2:26 PM EDT by [PERSON_NAME][EMAIL_ADDRESS][DOMAIN_NAME]" at bounding box center [227, 96] width 370 height 7
click at [767, 76] on button "Complete Run" at bounding box center [763, 72] width 67 height 17
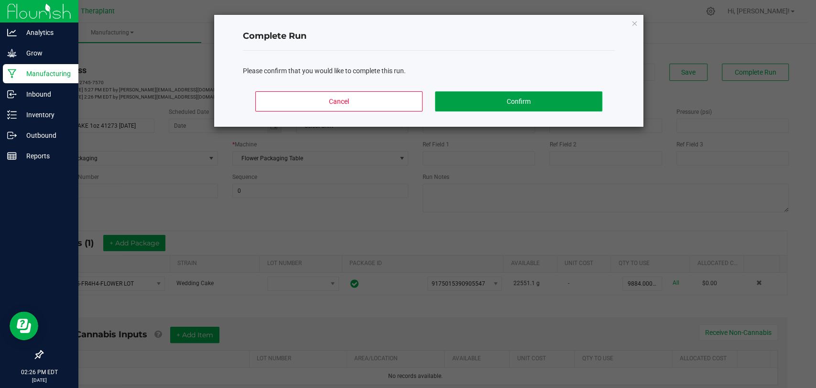
click at [538, 97] on button "Confirm" at bounding box center [518, 101] width 167 height 20
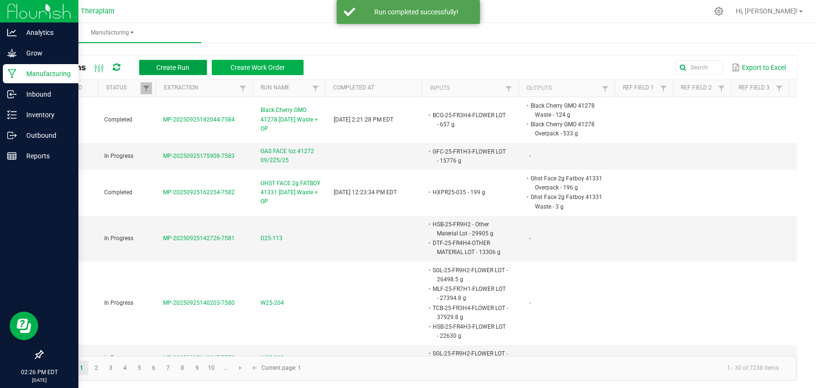
click at [166, 64] on span "Create Run" at bounding box center [172, 68] width 33 height 8
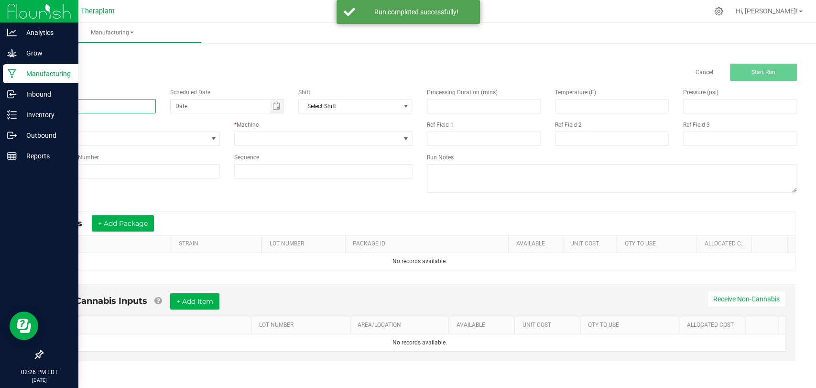
click at [132, 102] on input at bounding box center [99, 106] width 114 height 14
paste input "WEDDING CAKE 1oz 41273 [DATE]"
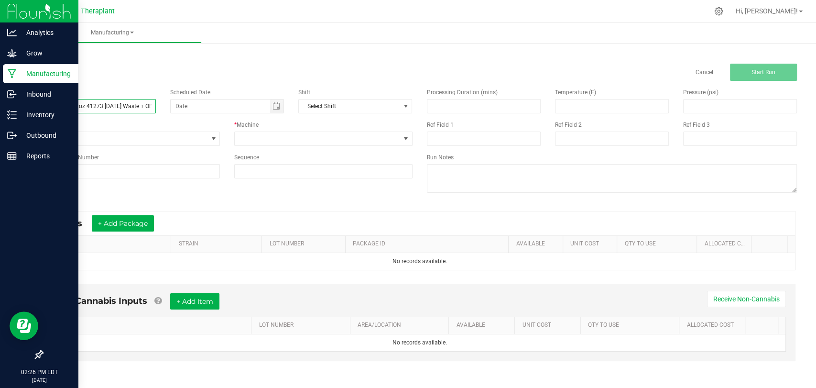
scroll to position [0, 22]
type input "WEDDING CAKE 1oz 41273 [DATE] Waste + OP"
click at [298, 135] on span at bounding box center [317, 138] width 165 height 13
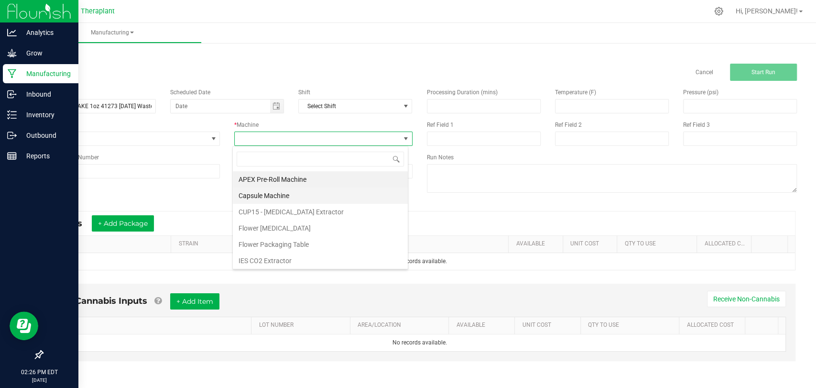
scroll to position [50, 0]
click at [277, 198] on li "Flower Packaging Table" at bounding box center [320, 194] width 175 height 16
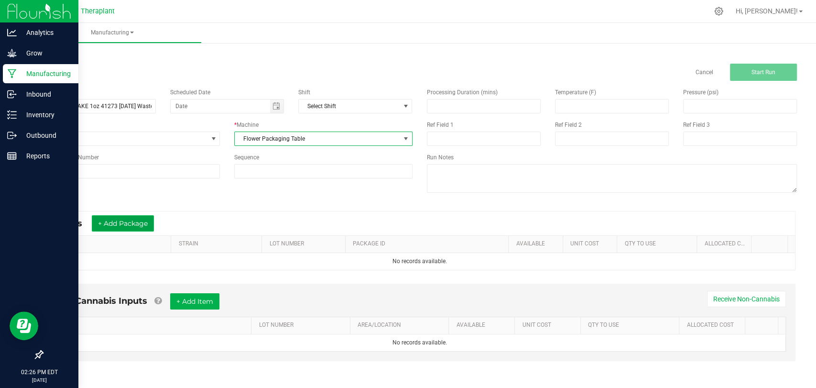
click at [122, 216] on button "+ Add Package" at bounding box center [123, 223] width 62 height 16
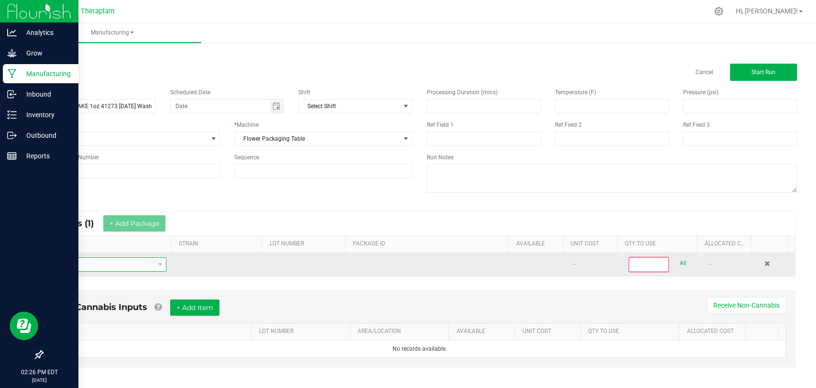
click at [123, 259] on span "NO DATA FOUND" at bounding box center [102, 264] width 104 height 13
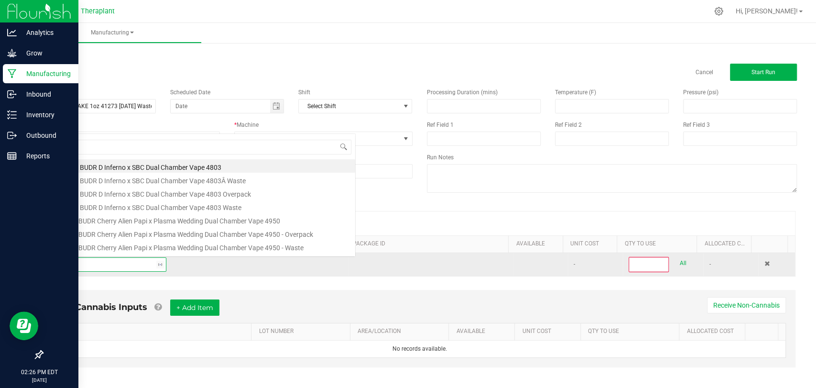
scroll to position [14, 112]
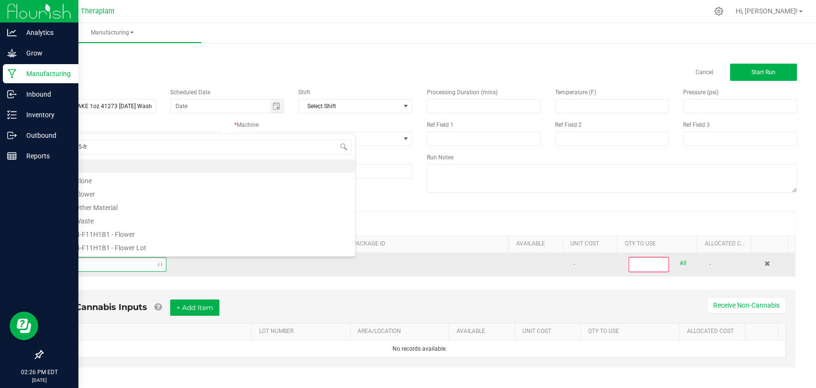
type input "wdc-25-fr4"
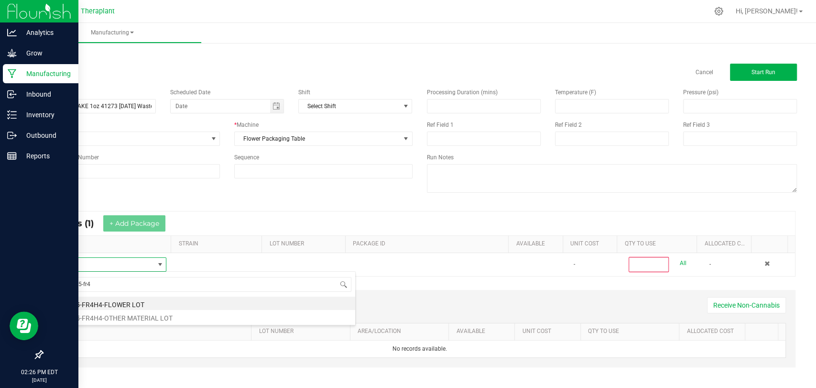
click at [102, 301] on li "WDC-25-FR4H4-FLOWER LOT" at bounding box center [202, 302] width 305 height 13
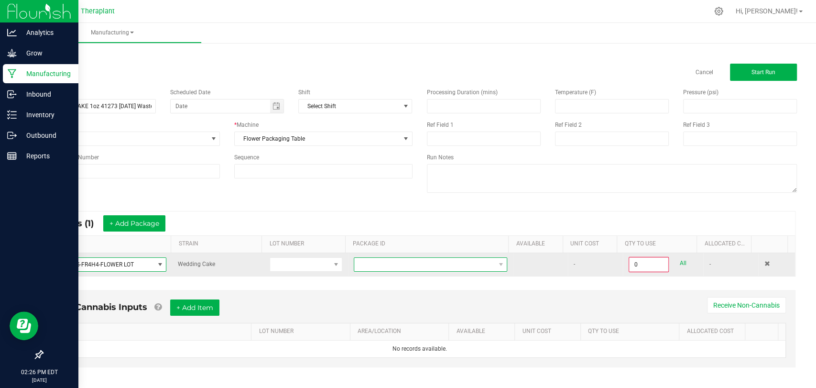
drag, startPoint x: 364, startPoint y: 263, endPoint x: 366, endPoint y: 269, distance: 6.0
click at [364, 263] on span at bounding box center [424, 264] width 140 height 13
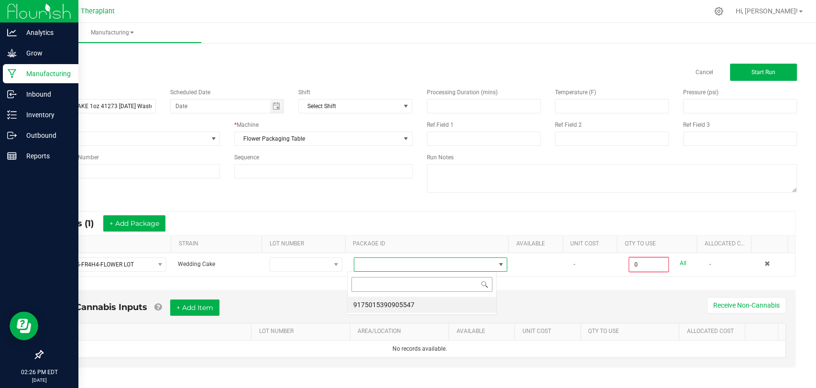
scroll to position [14, 149]
click at [375, 300] on li "9175015390905547" at bounding box center [421, 304] width 149 height 16
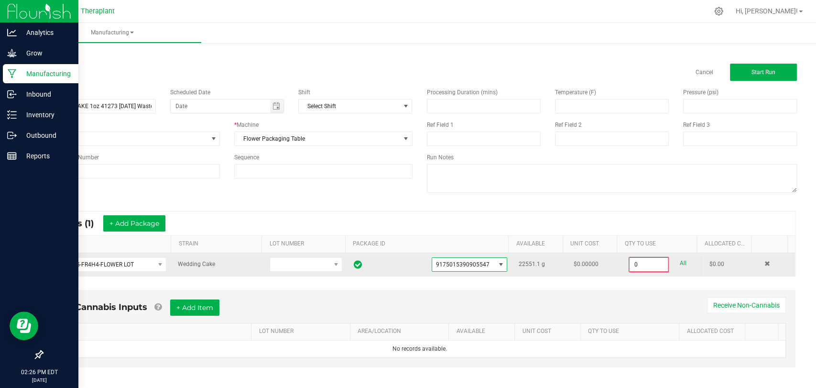
click at [632, 264] on input "0" at bounding box center [648, 264] width 38 height 13
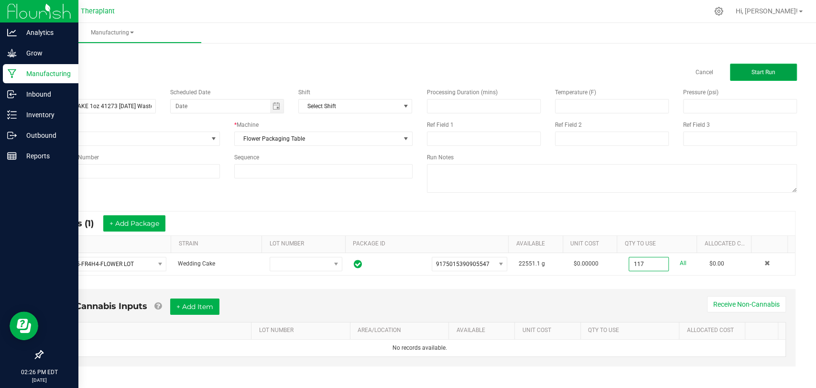
type input "117.0000 g"
click at [736, 75] on button "Start Run" at bounding box center [763, 72] width 67 height 17
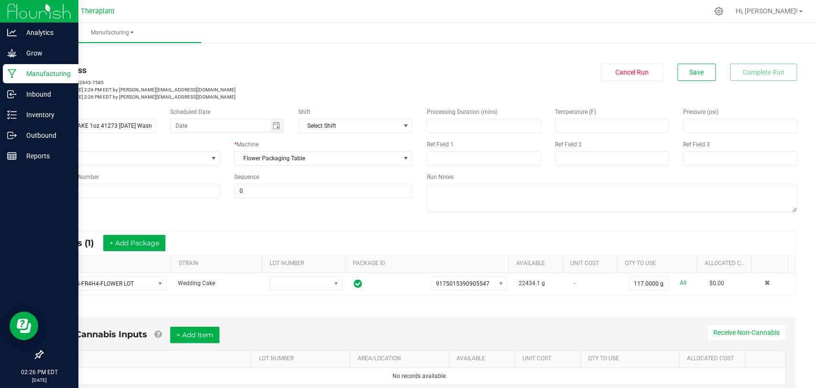
scroll to position [200, 0]
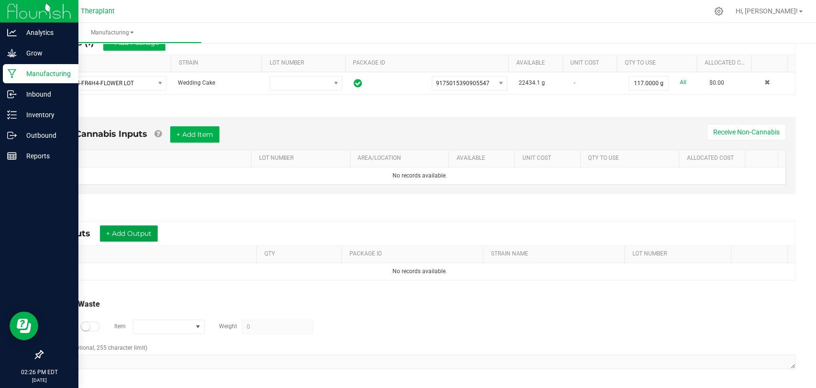
click at [155, 239] on button "+ Add Output" at bounding box center [129, 233] width 58 height 16
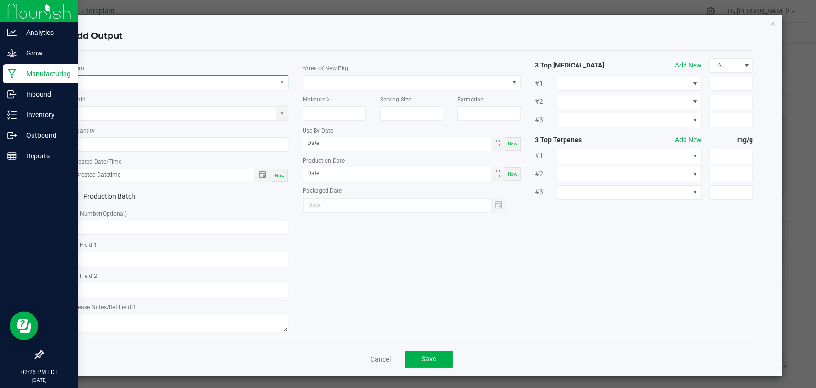
click at [169, 84] on span "NO DATA FOUND" at bounding box center [173, 81] width 205 height 13
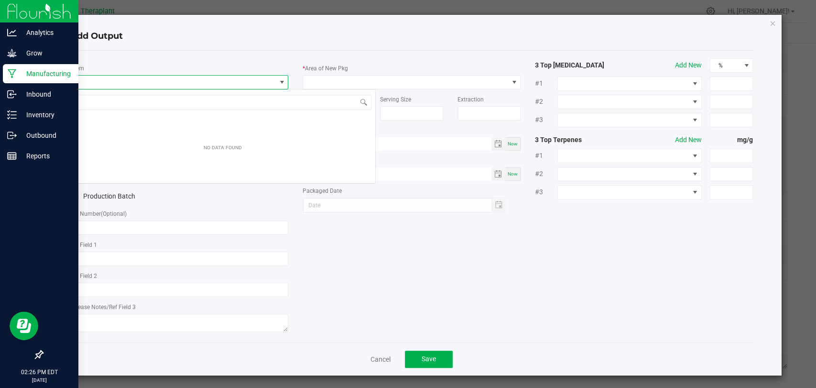
scroll to position [14, 215]
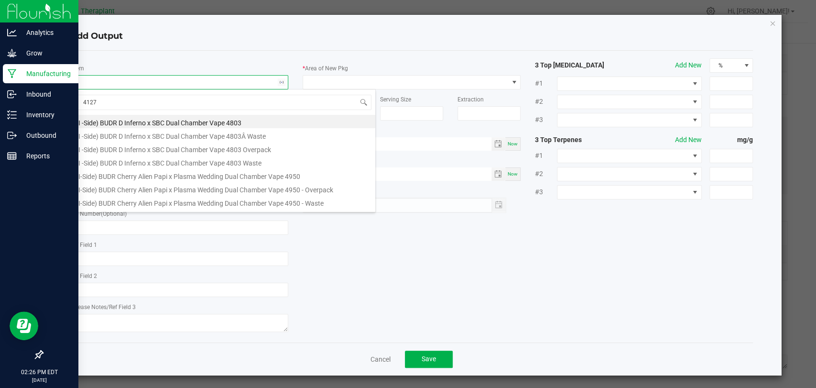
type input "41273"
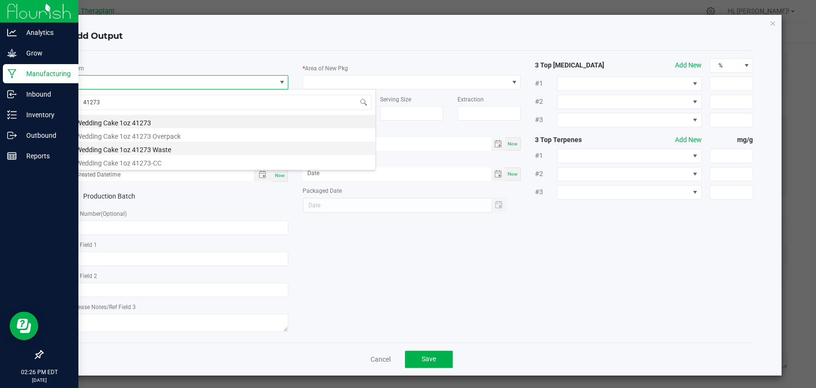
click at [167, 144] on li "Wedding Cake 1oz 41273 Waste" at bounding box center [222, 147] width 305 height 13
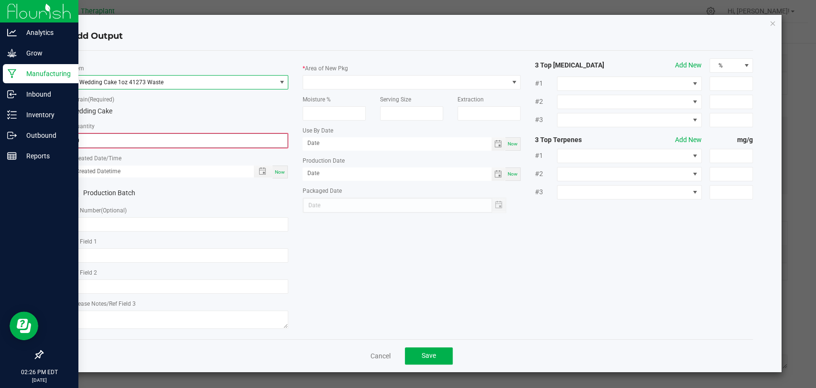
click at [166, 139] on input "0" at bounding box center [179, 140] width 216 height 13
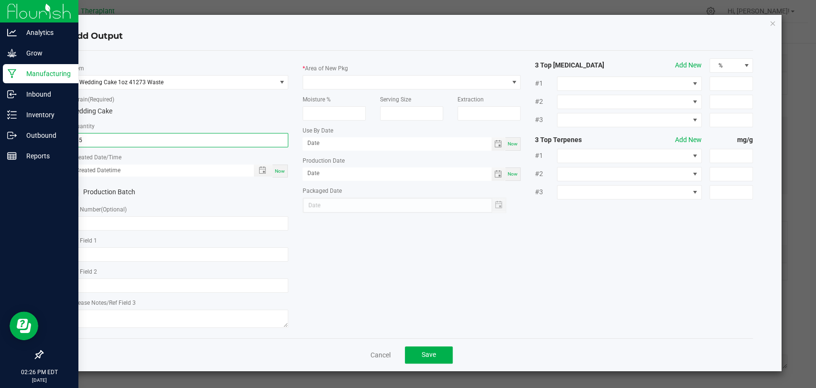
type input "35.0000 g"
click at [276, 168] on span "Now" at bounding box center [280, 170] width 10 height 5
type input "[DATE] 2:27 PM"
type input "[DATE]"
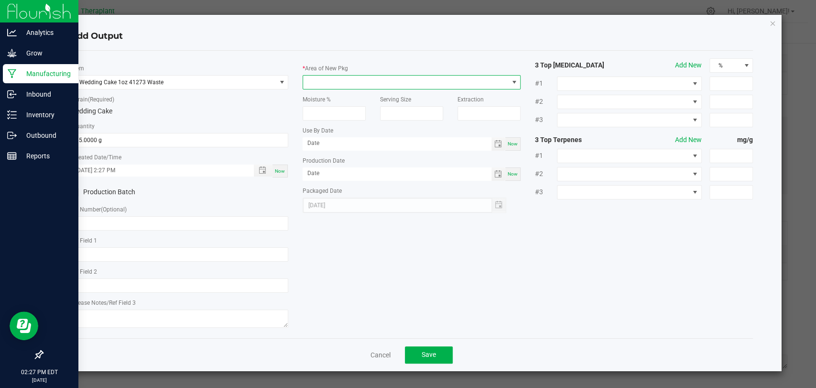
click at [338, 81] on span at bounding box center [405, 81] width 205 height 13
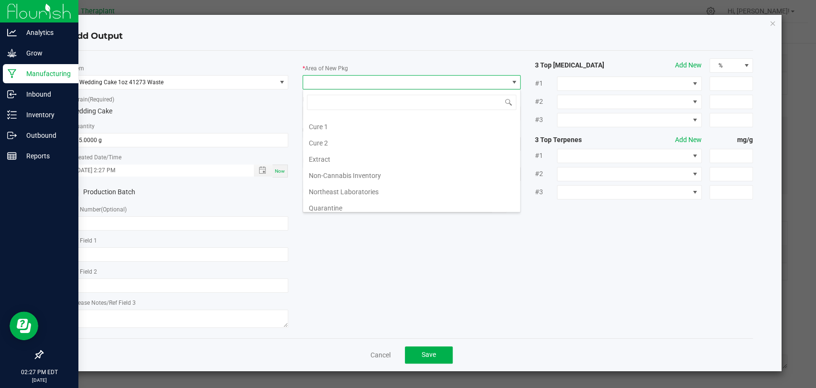
scroll to position [179, 0]
click at [332, 171] on li "Vault 2" at bounding box center [411, 171] width 217 height 16
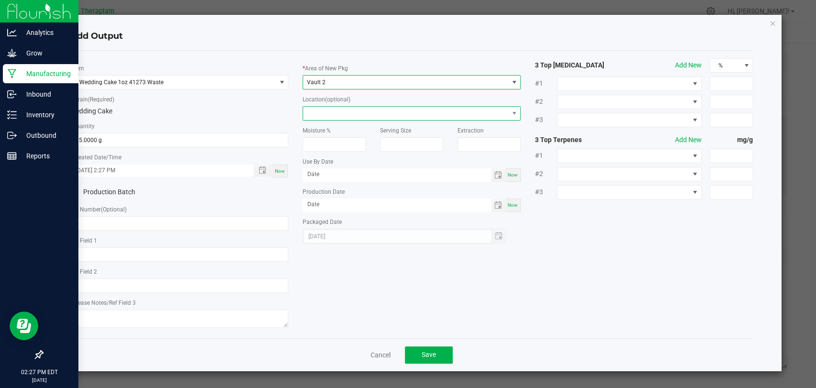
click at [335, 109] on span at bounding box center [405, 113] width 205 height 13
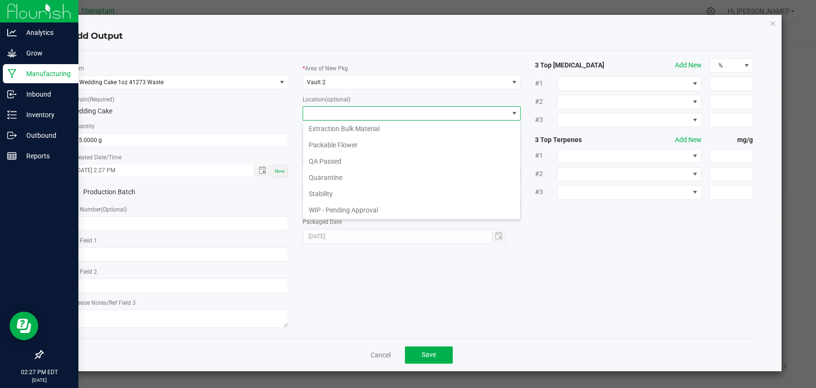
scroll to position [50, 0]
click at [338, 203] on li "Waste Cabinet" at bounding box center [411, 210] width 217 height 16
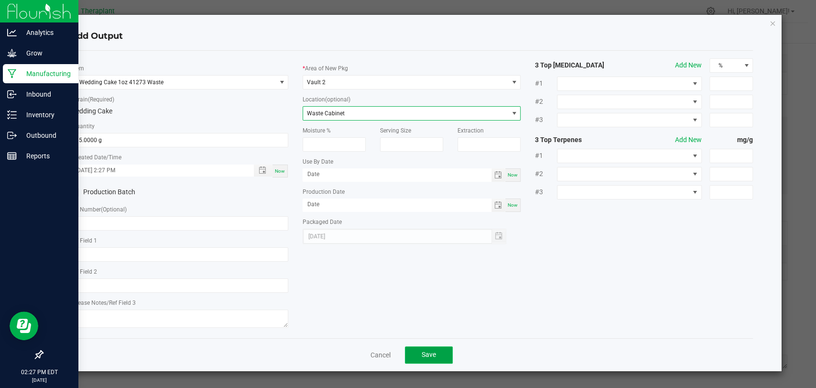
click at [424, 350] on span "Save" at bounding box center [428, 354] width 14 height 8
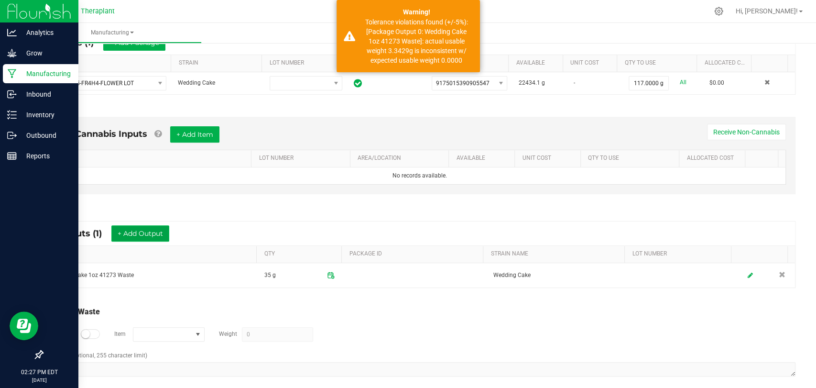
click at [158, 234] on button "+ Add Output" at bounding box center [140, 233] width 58 height 16
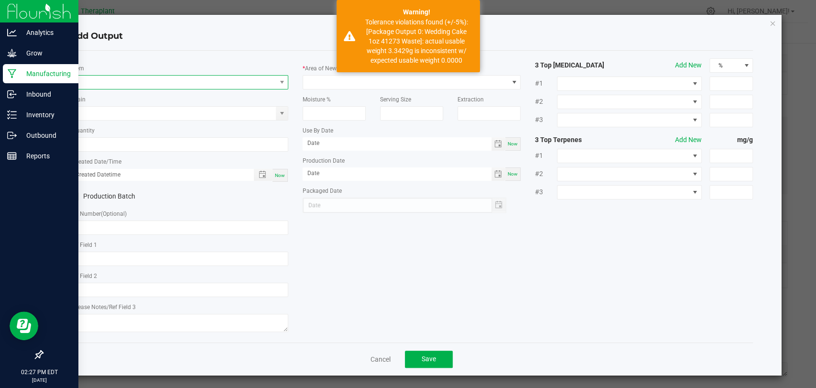
click at [176, 84] on span "NO DATA FOUND" at bounding box center [173, 81] width 205 height 13
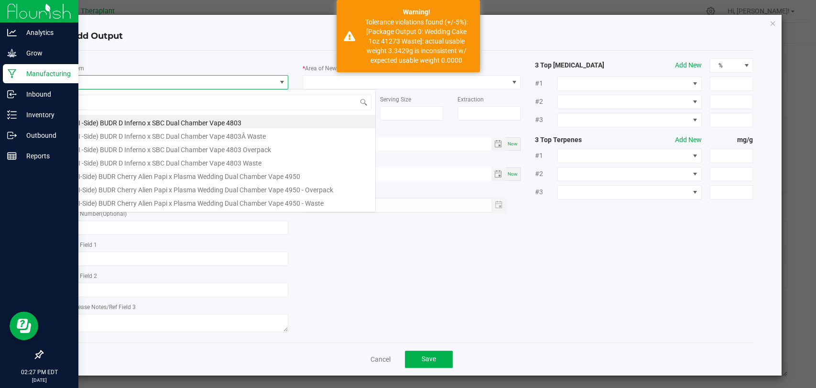
scroll to position [14, 215]
type input "41273"
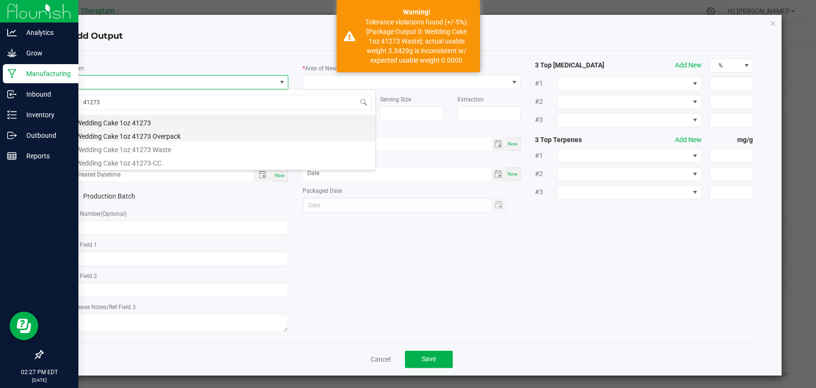
click at [172, 137] on li "Wedding Cake 1oz 41273 Overpack" at bounding box center [222, 134] width 305 height 13
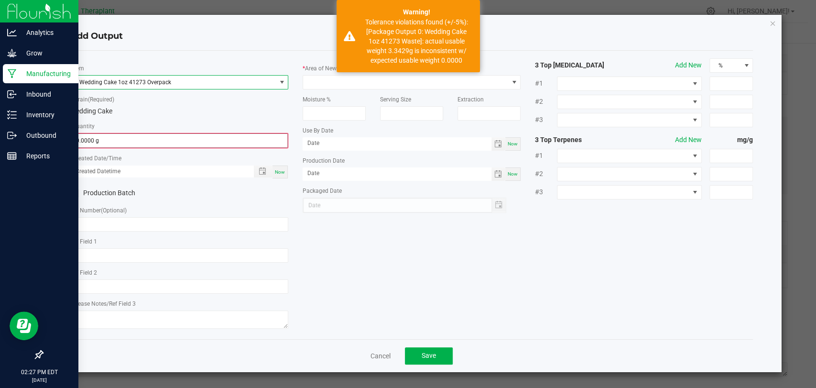
click at [171, 137] on input "0.0000 g" at bounding box center [179, 140] width 216 height 13
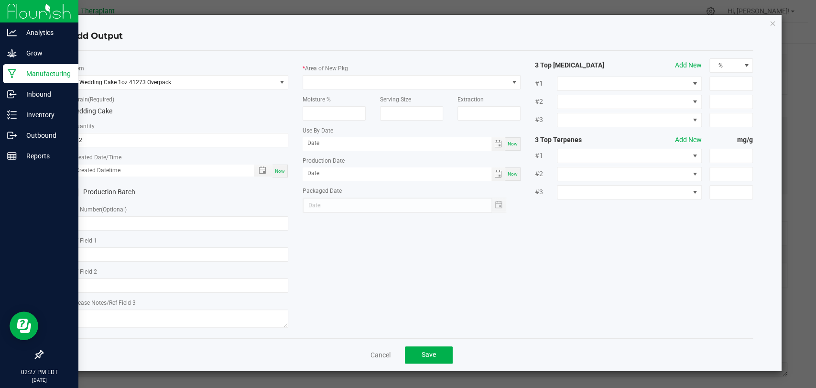
type input "82.0000 g"
click at [277, 169] on span "Now" at bounding box center [280, 170] width 10 height 5
type input "[DATE] 2:27 PM"
type input "[DATE]"
click at [345, 77] on span at bounding box center [405, 81] width 205 height 13
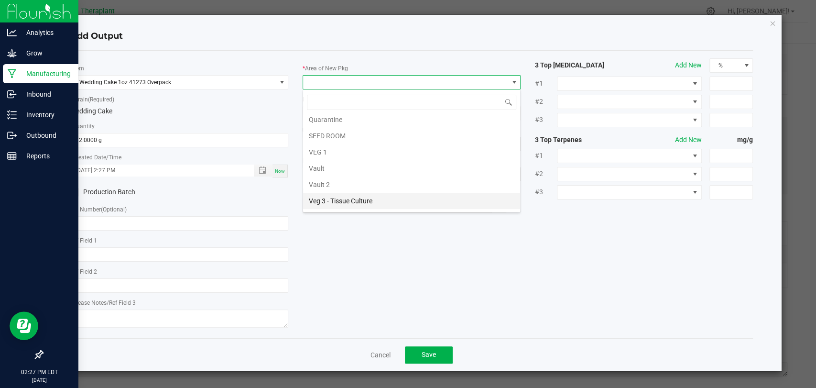
scroll to position [179, 0]
click at [329, 202] on li "Waste" at bounding box center [411, 204] width 217 height 16
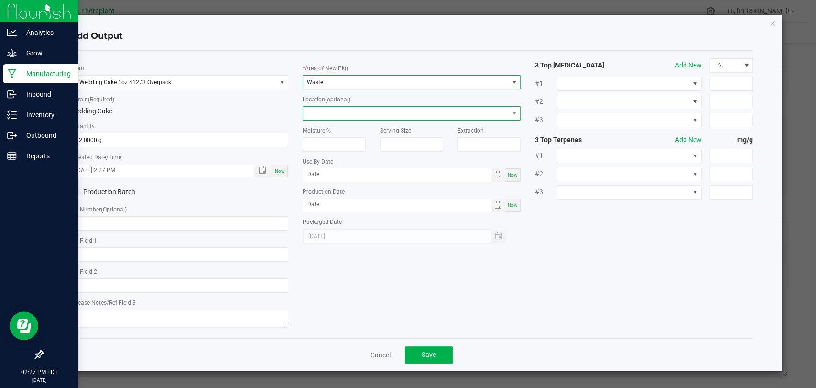
click at [344, 115] on span at bounding box center [405, 113] width 205 height 13
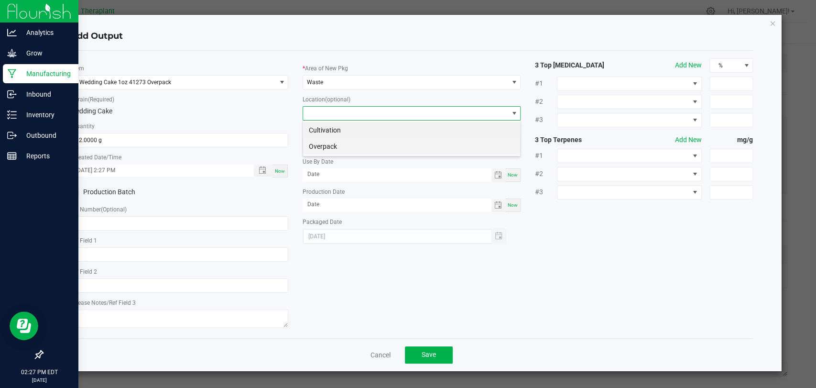
click at [339, 145] on li "Overpack" at bounding box center [411, 146] width 217 height 16
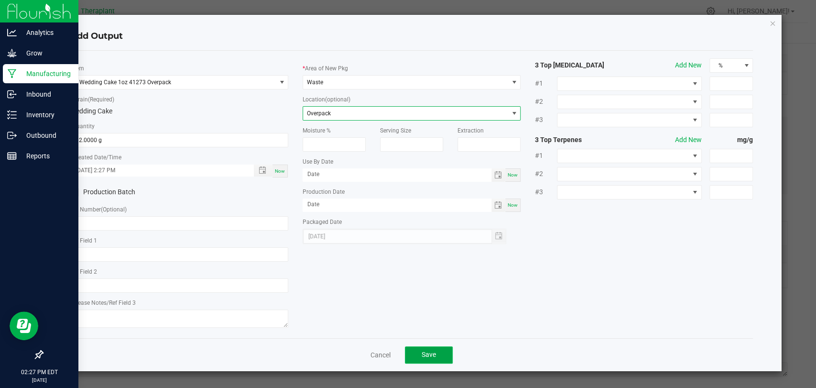
click at [429, 348] on button "Save" at bounding box center [429, 354] width 48 height 17
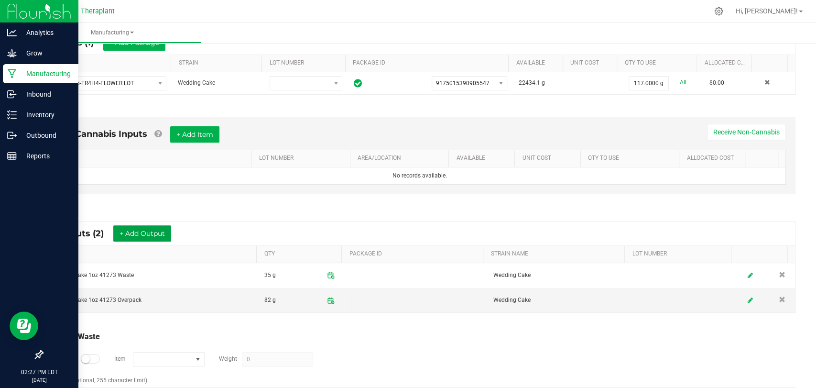
scroll to position [0, 0]
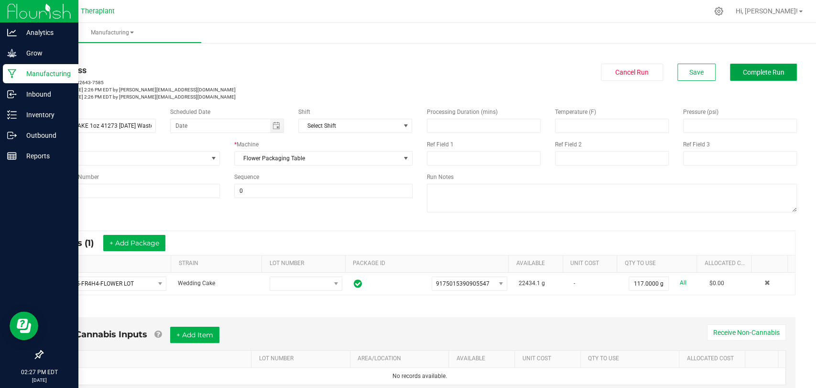
click at [759, 68] on span "Complete Run" at bounding box center [764, 72] width 42 height 8
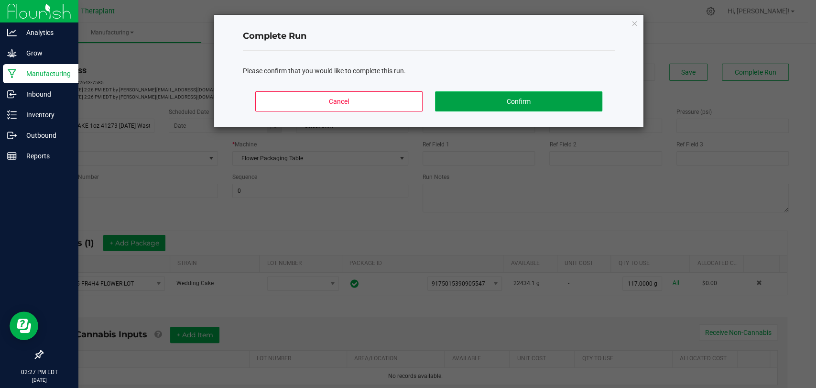
click at [582, 98] on button "Confirm" at bounding box center [518, 101] width 167 height 20
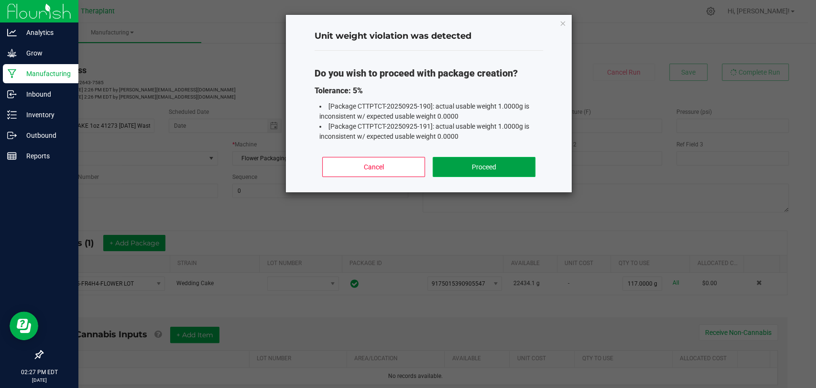
click at [509, 162] on button "Proceed" at bounding box center [483, 167] width 103 height 20
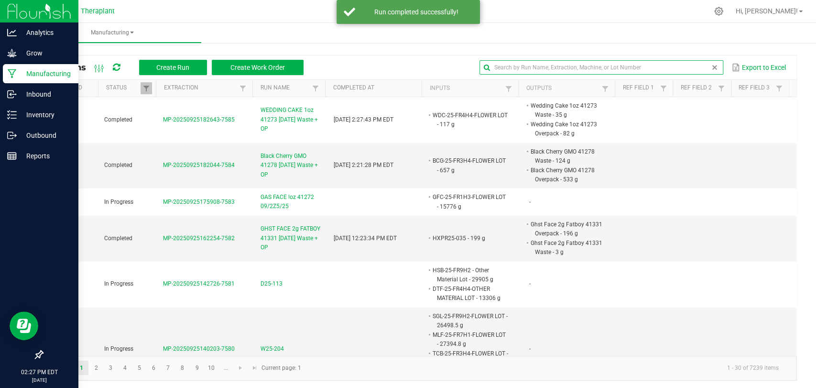
click at [681, 64] on input "text" at bounding box center [601, 67] width 244 height 14
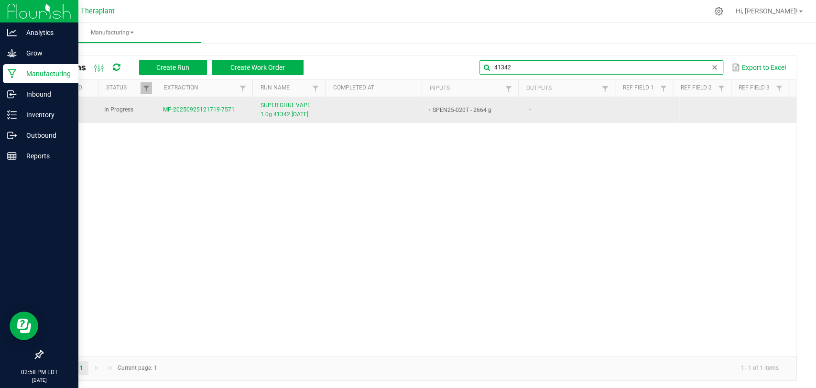
type input "41342"
click at [290, 108] on span "SUPER GHUL VAPE 1.0g 41342 [DATE]" at bounding box center [291, 110] width 62 height 18
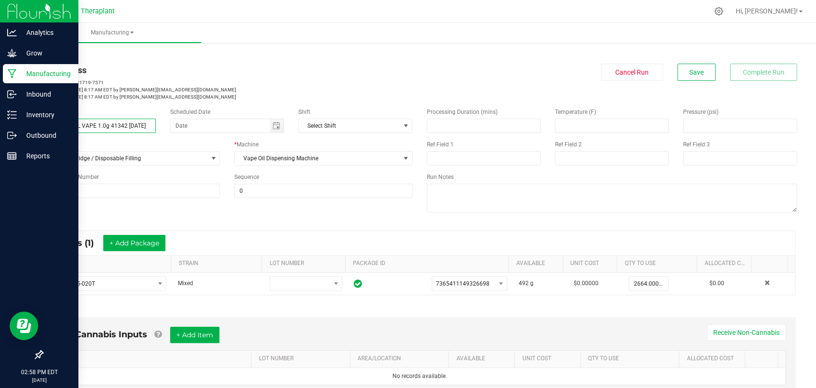
click at [73, 127] on input "SUPER GHUL VAPE 1.0g 41342 [DATE]" at bounding box center [99, 126] width 114 height 14
click at [114, 125] on input "SUPER GHOUL VAPE 1.0g 41342 [DATE]" at bounding box center [99, 126] width 114 height 14
type input "SUPER GHOUL VAPE 41342 [DATE]"
click at [689, 68] on span "Save" at bounding box center [696, 72] width 14 height 8
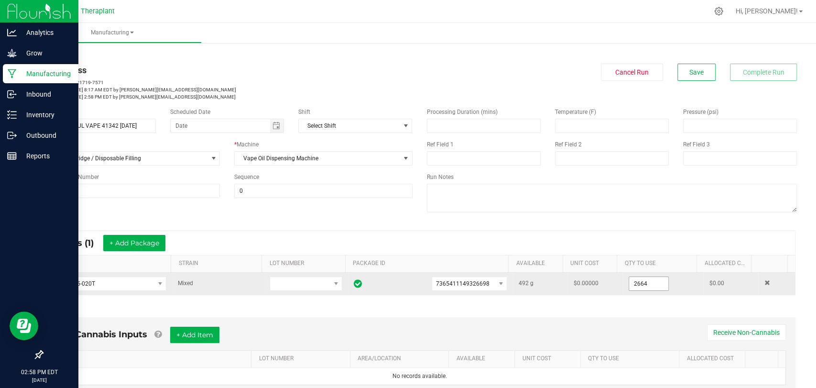
click at [642, 279] on input "2664" at bounding box center [648, 283] width 39 height 13
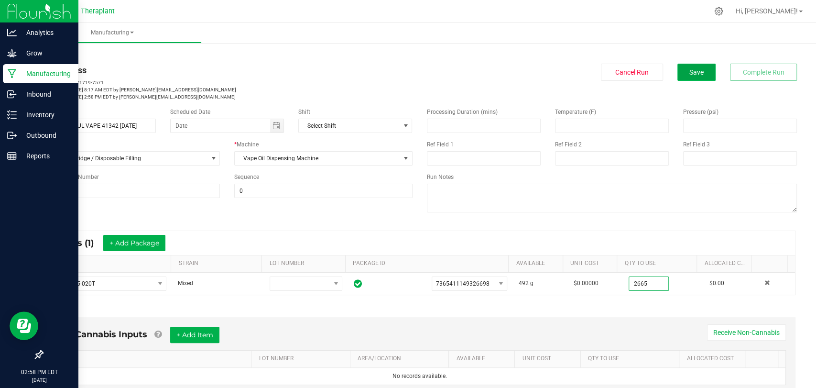
type input "2665.0000 g"
click at [695, 73] on span "Save" at bounding box center [696, 72] width 14 height 8
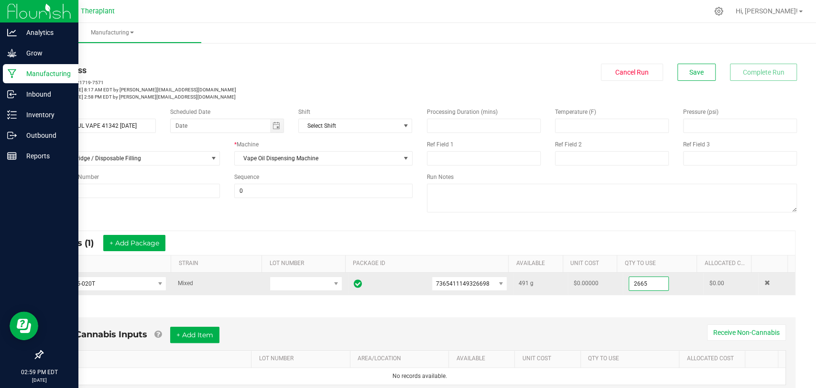
click at [643, 281] on input "2665" at bounding box center [648, 283] width 39 height 13
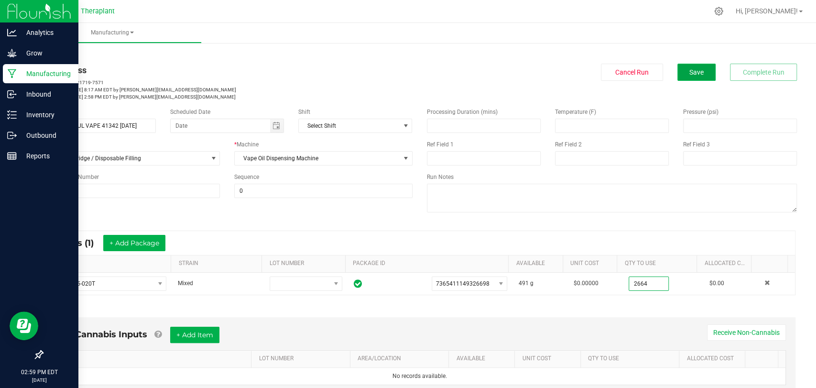
type input "2664.0000 g"
click at [689, 70] on span "Save" at bounding box center [696, 72] width 14 height 8
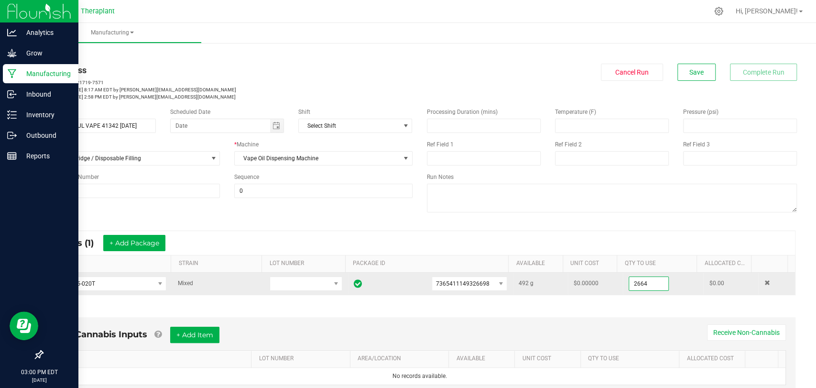
click at [631, 284] on input "2664" at bounding box center [648, 283] width 39 height 13
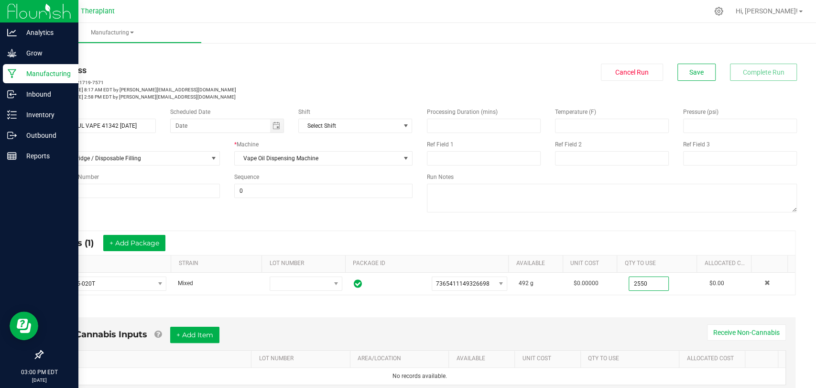
type input "2550.0000 g"
click at [635, 297] on div "* Inputs (1) + Add Package ITEM STRAIN LOT NUMBER PACKAGE ID AVAILABLE Unit Cos…" at bounding box center [419, 263] width 769 height 82
click at [678, 66] on button "Save" at bounding box center [696, 72] width 38 height 17
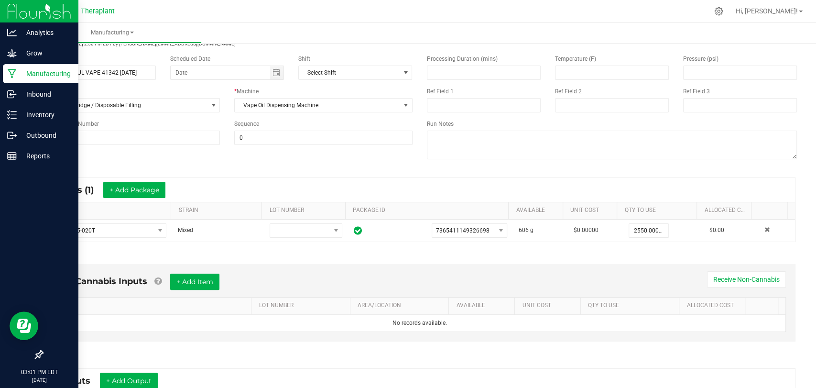
scroll to position [200, 0]
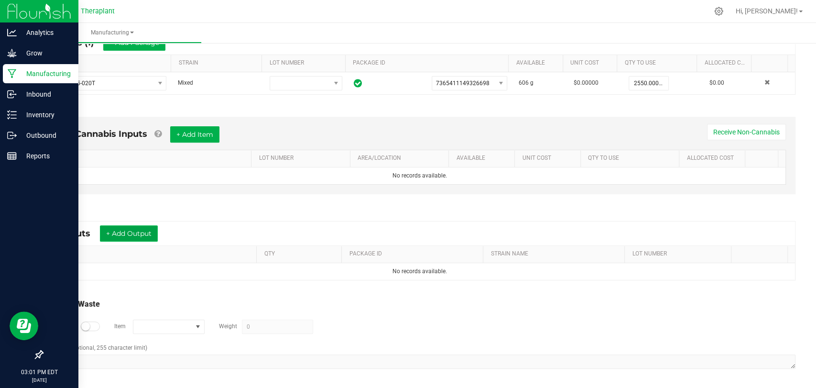
click at [154, 237] on button "+ Add Output" at bounding box center [129, 233] width 58 height 16
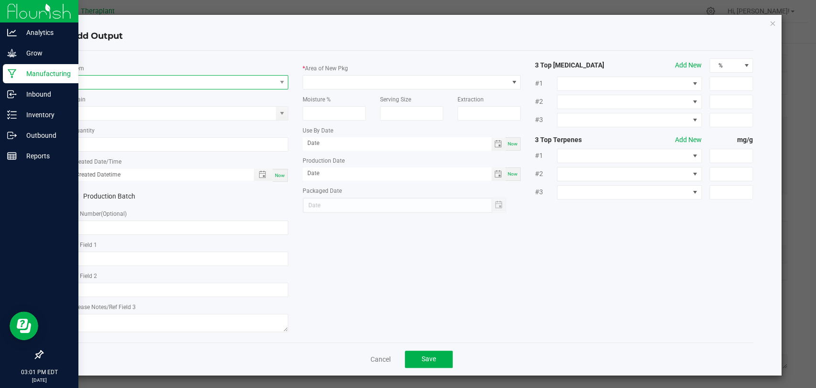
click at [187, 83] on span "NO DATA FOUND" at bounding box center [173, 81] width 205 height 13
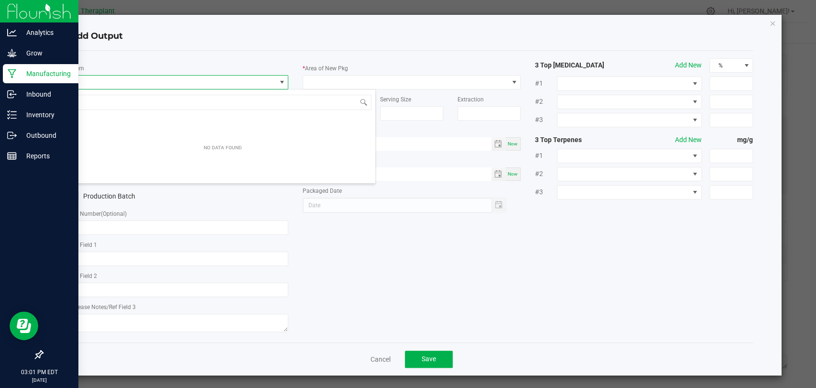
scroll to position [14, 215]
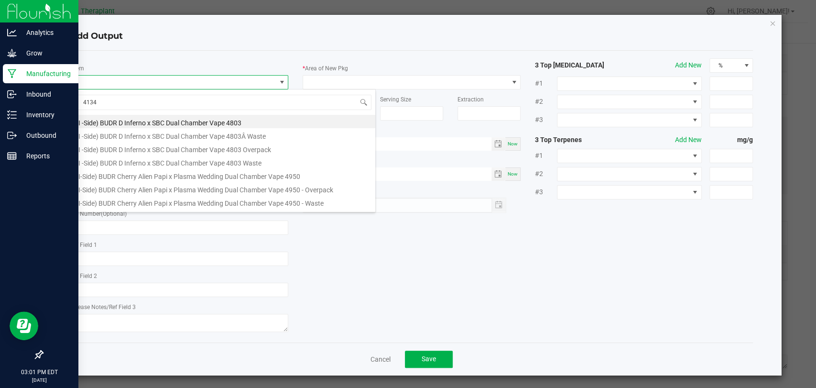
type input "41342"
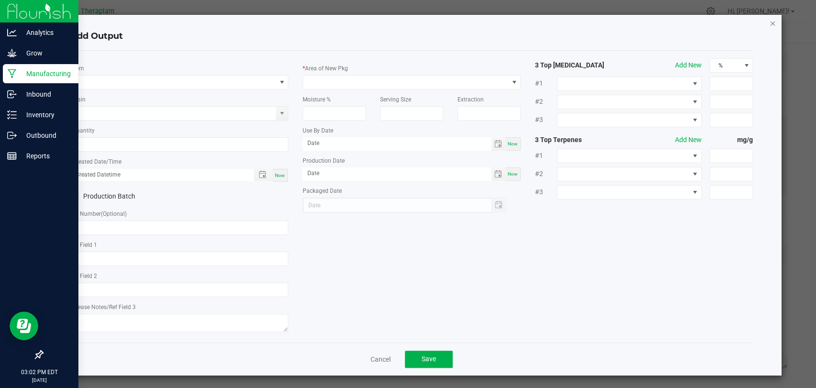
click at [769, 22] on icon "button" at bounding box center [772, 22] width 7 height 11
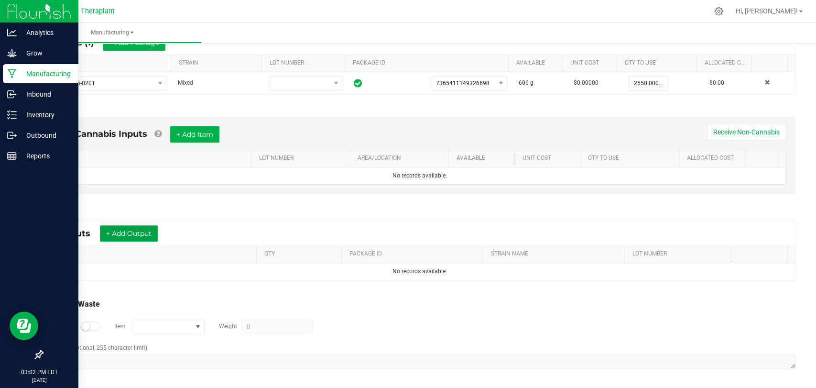
click at [122, 235] on button "+ Add Output" at bounding box center [129, 233] width 58 height 16
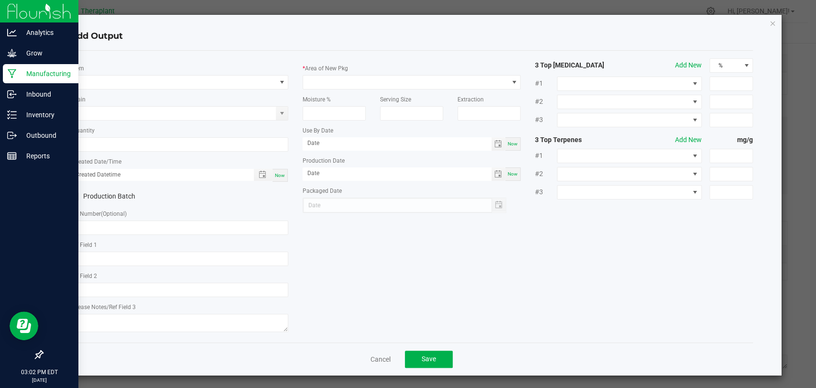
click at [153, 93] on div "* Item Strain * Quantity * Created Date/Time Now Production Batch Lot Number (O…" at bounding box center [179, 196] width 232 height 276
click at [157, 87] on span "NO DATA FOUND" at bounding box center [173, 81] width 205 height 13
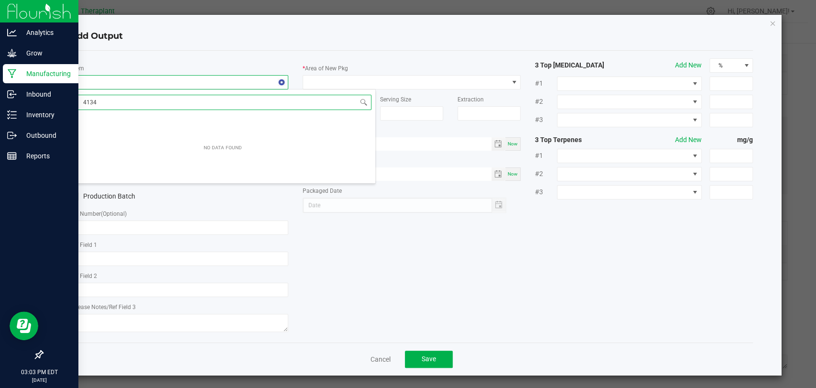
type input "41342"
click at [769, 21] on icon "button" at bounding box center [772, 22] width 7 height 11
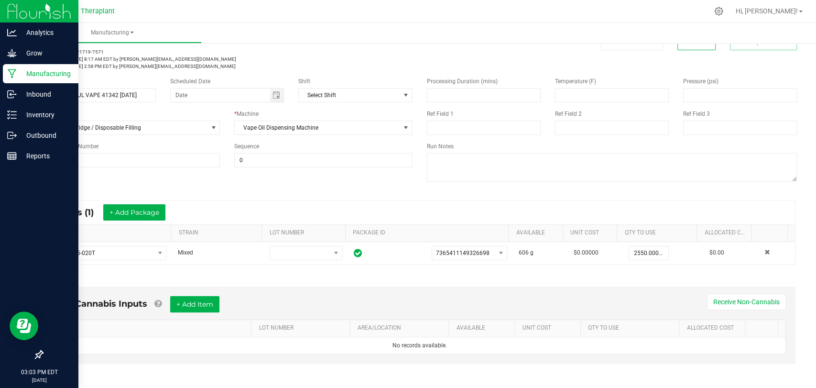
scroll to position [0, 0]
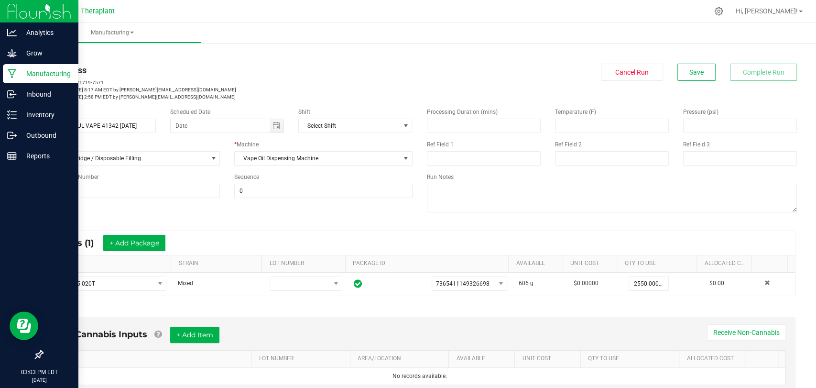
click at [62, 54] on link "< All Runs" at bounding box center [54, 54] width 25 height 7
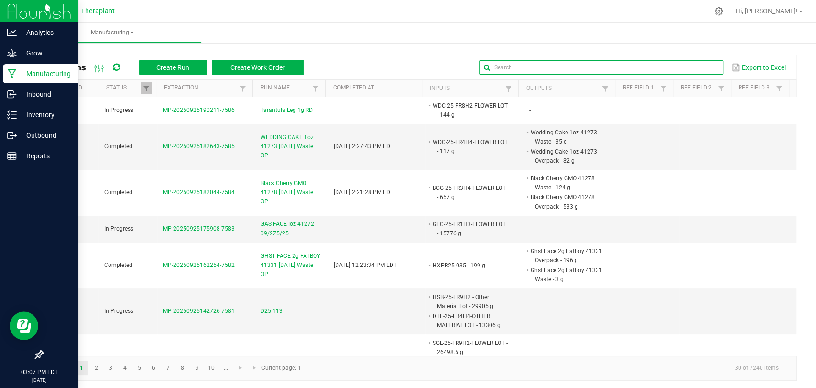
click at [692, 64] on input "text" at bounding box center [601, 67] width 244 height 14
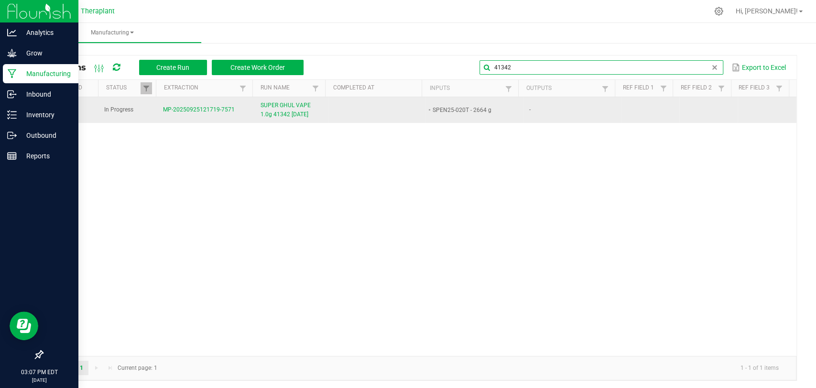
type input "41342"
click at [286, 109] on span "SUPER GHUL VAPE 1.0g 41342 [DATE]" at bounding box center [291, 110] width 62 height 18
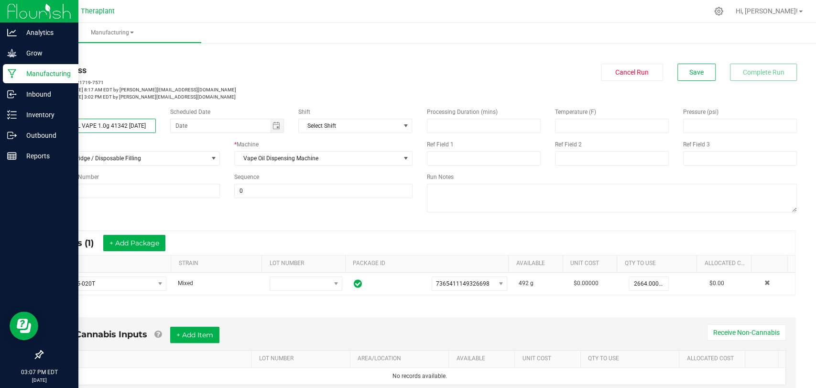
click at [74, 128] on input "SUPER GHUL VAPE 1.0g 41342 [DATE]" at bounding box center [99, 126] width 114 height 14
click at [116, 123] on input "SUPER GHOUL VAPE 1.0g 41342 [DATE]" at bounding box center [99, 126] width 114 height 14
type input "SUPER GHOUL VAPE 41342 [DATE]"
click at [703, 69] on button "Save" at bounding box center [696, 72] width 38 height 17
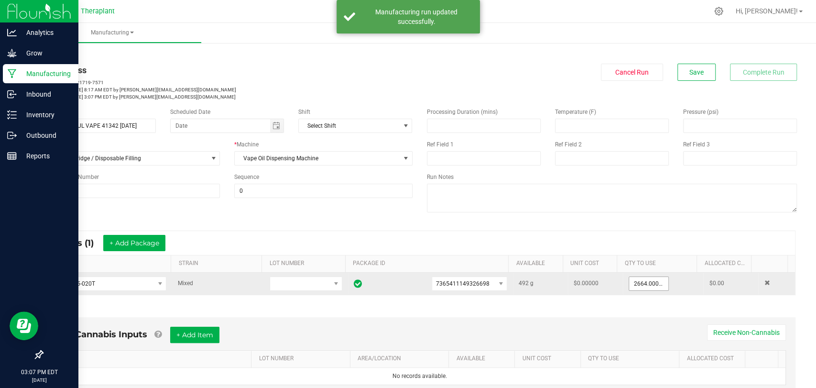
click at [629, 277] on input "2664.0000 g" at bounding box center [648, 283] width 39 height 13
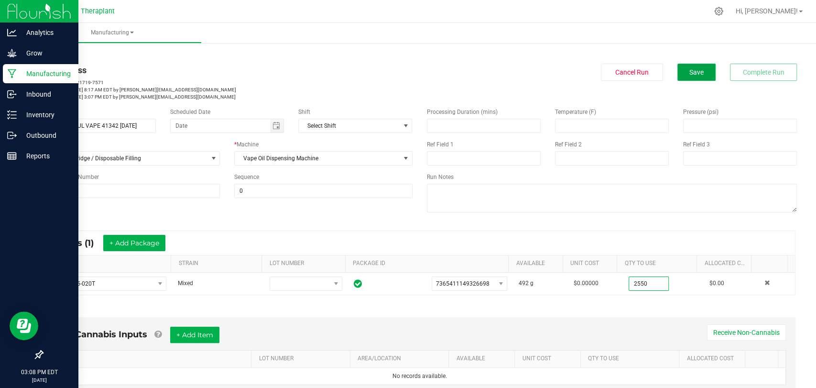
type input "2550.0000 g"
click at [689, 71] on span "Save" at bounding box center [696, 72] width 14 height 8
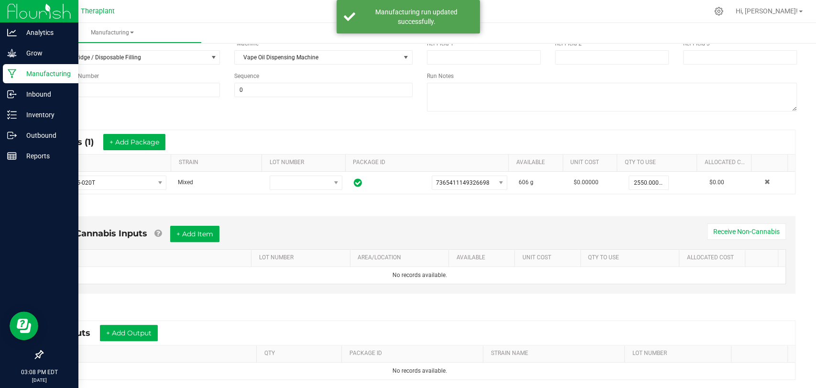
scroll to position [200, 0]
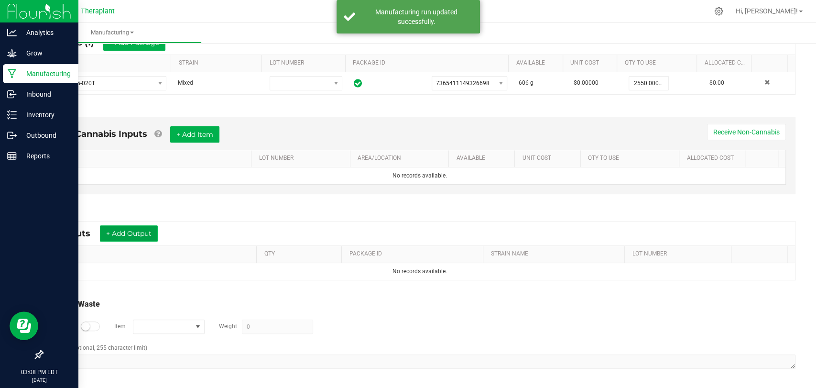
click at [145, 228] on button "+ Add Output" at bounding box center [129, 233] width 58 height 16
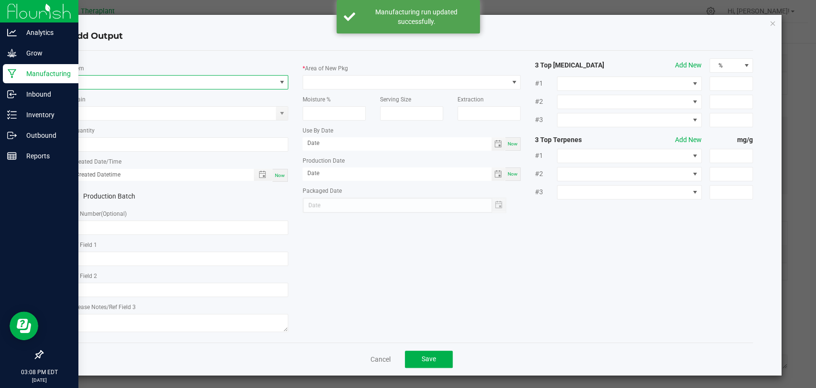
click at [191, 81] on span "NO DATA FOUND" at bounding box center [173, 81] width 205 height 13
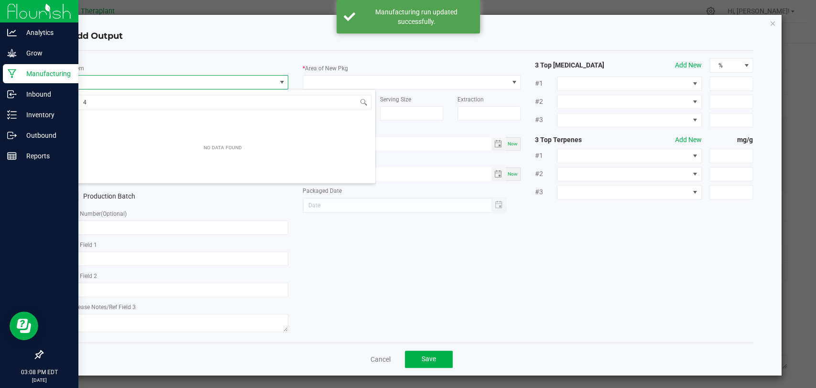
scroll to position [14, 215]
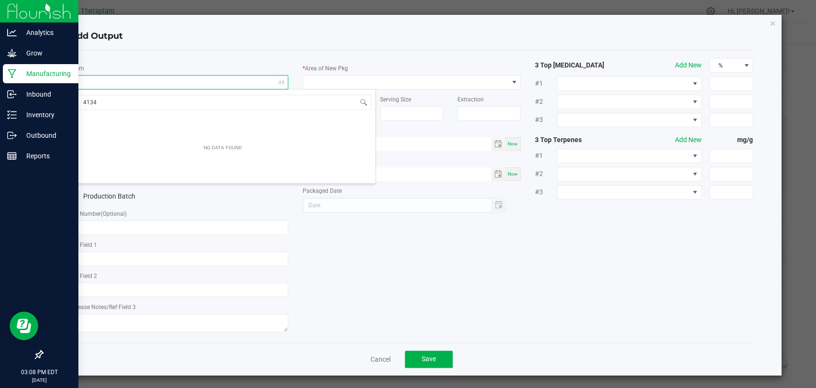
type input "41342"
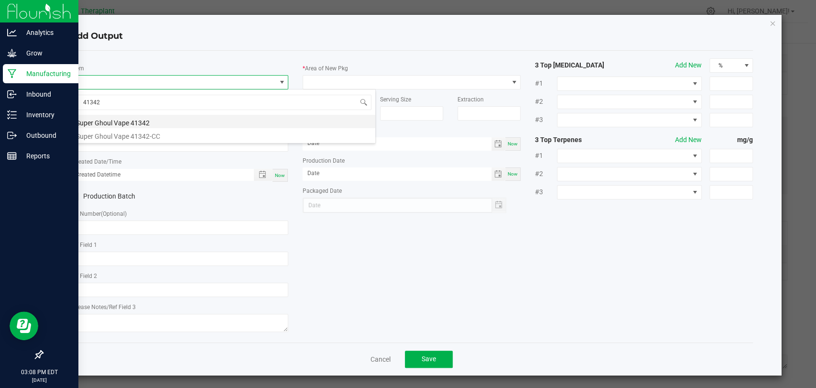
click at [162, 116] on li "Super Ghoul Vape 41342" at bounding box center [222, 121] width 305 height 13
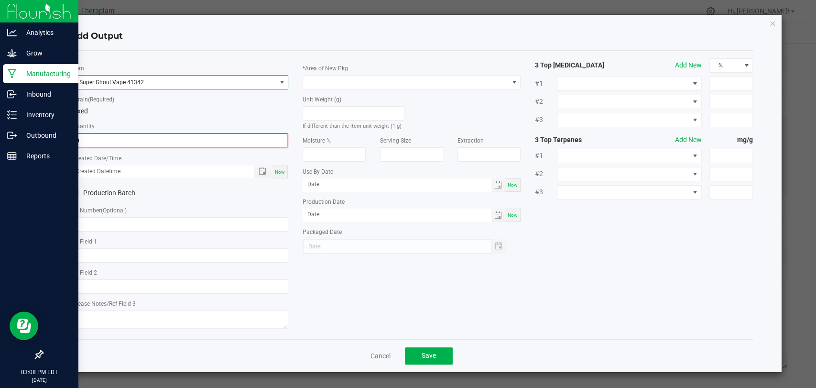
click at [149, 134] on input "0" at bounding box center [179, 140] width 216 height 13
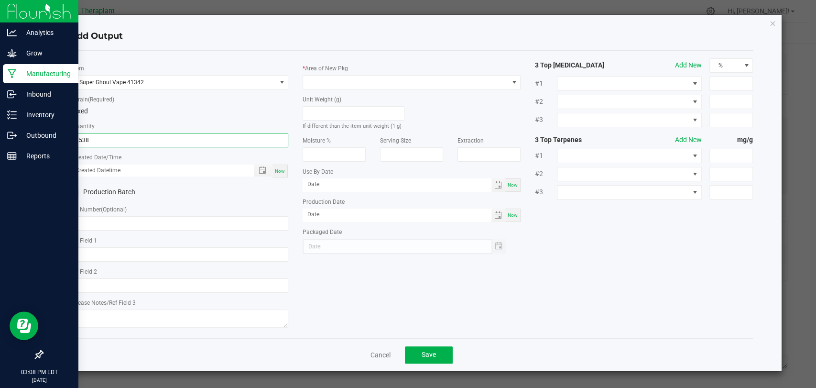
type input "2538 ea"
click at [282, 169] on span "Now" at bounding box center [280, 170] width 10 height 5
type input "[DATE] 3:08 PM"
type input "[DATE]"
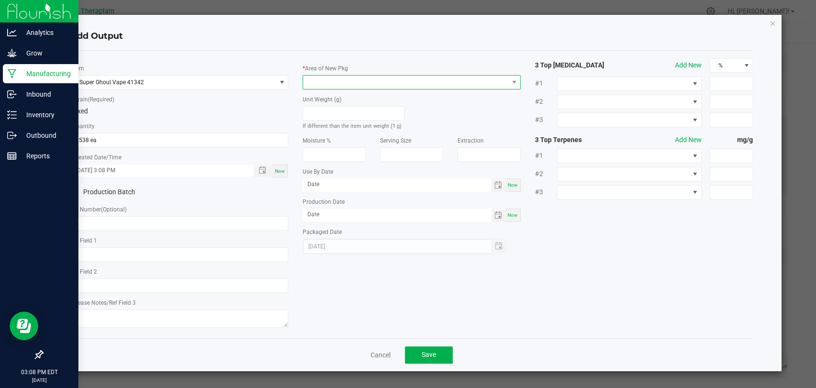
click at [319, 82] on span at bounding box center [405, 81] width 205 height 13
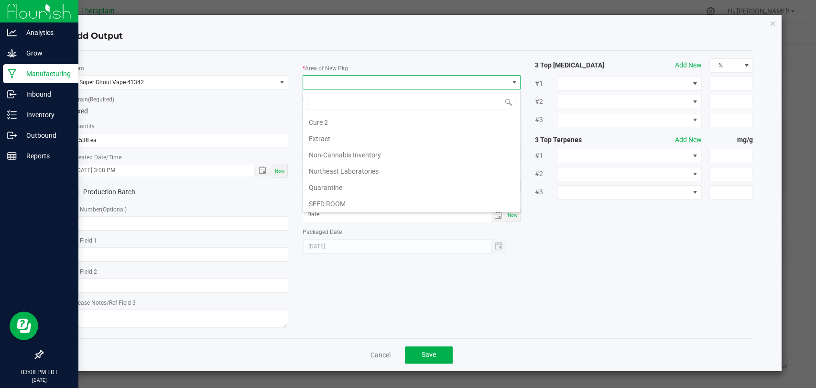
scroll to position [179, 0]
click at [325, 165] on li "Vault 2" at bounding box center [411, 171] width 217 height 16
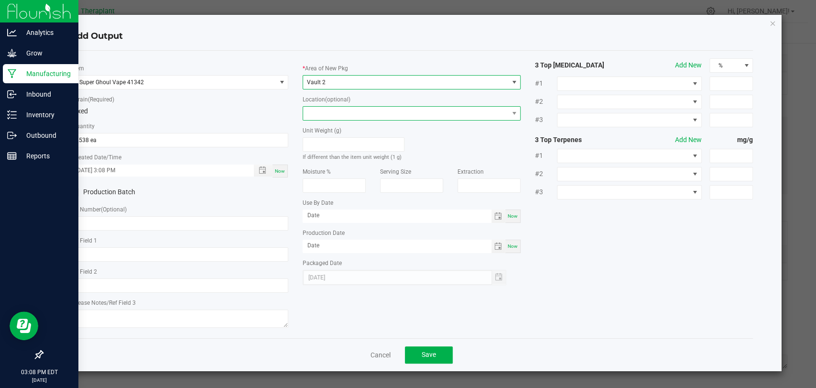
click at [336, 107] on span at bounding box center [405, 113] width 205 height 13
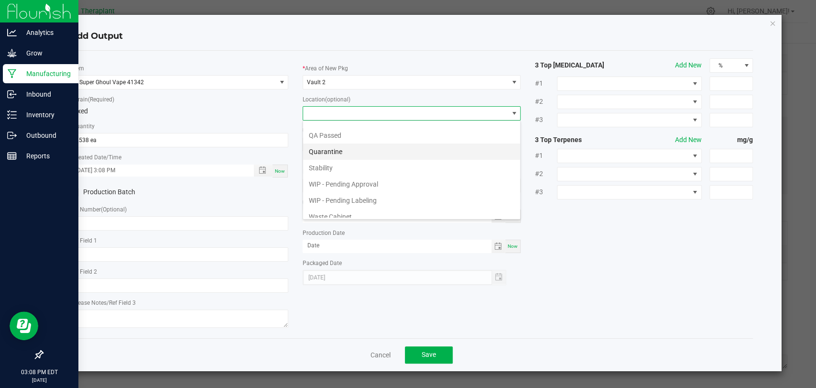
scroll to position [50, 0]
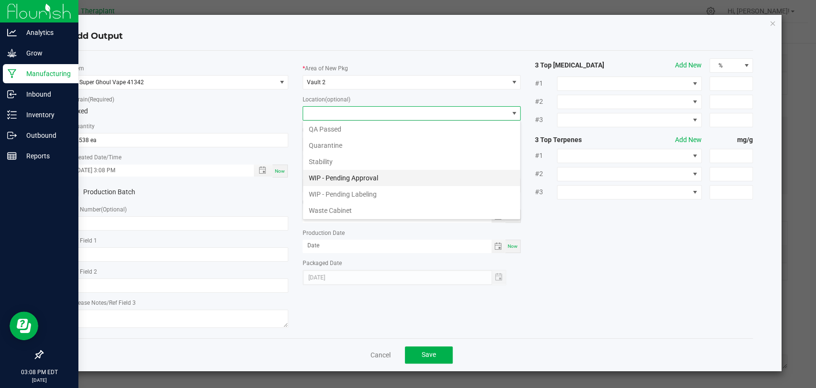
click at [344, 174] on li "WIP - Pending Approval" at bounding box center [411, 178] width 217 height 16
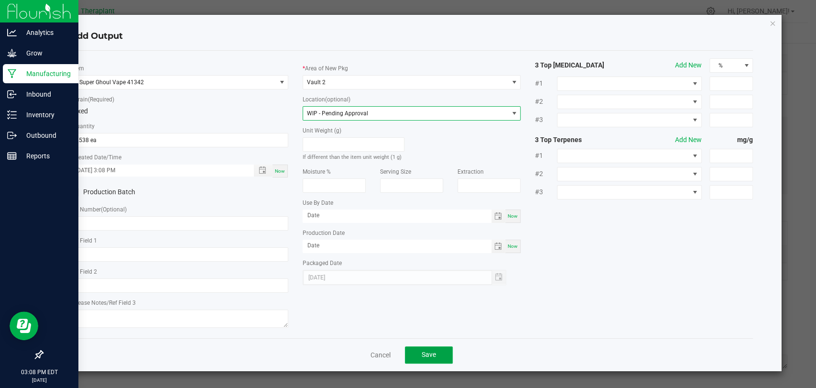
click at [422, 350] on span "Save" at bounding box center [428, 354] width 14 height 8
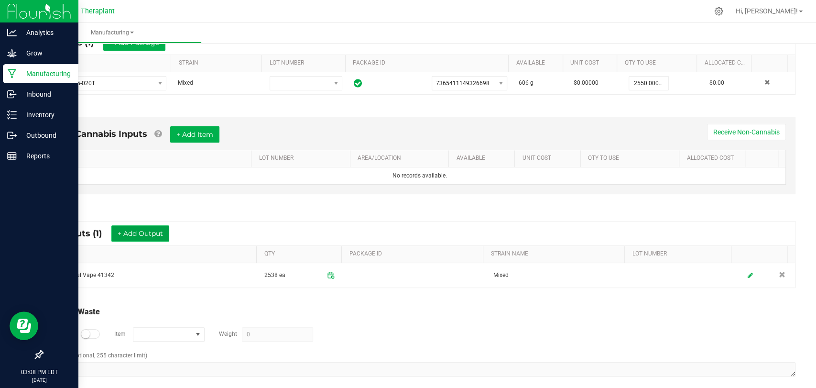
click at [151, 232] on button "+ Add Output" at bounding box center [140, 233] width 58 height 16
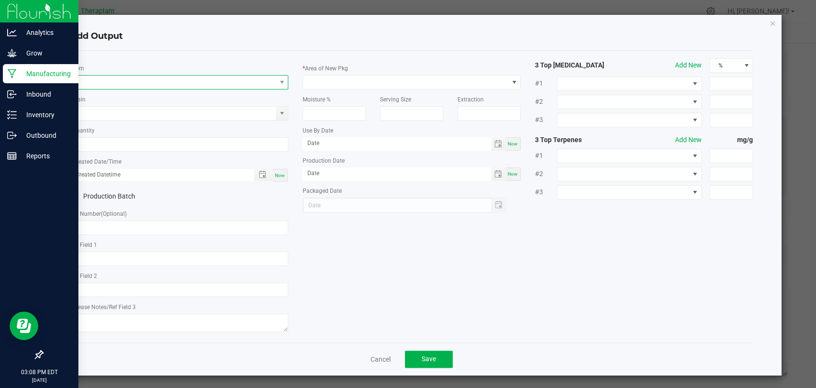
click at [188, 79] on span "NO DATA FOUND" at bounding box center [173, 81] width 205 height 13
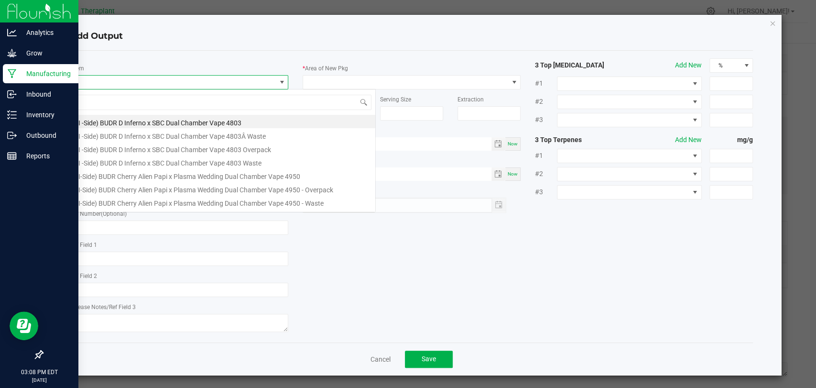
scroll to position [14, 215]
type input "41342"
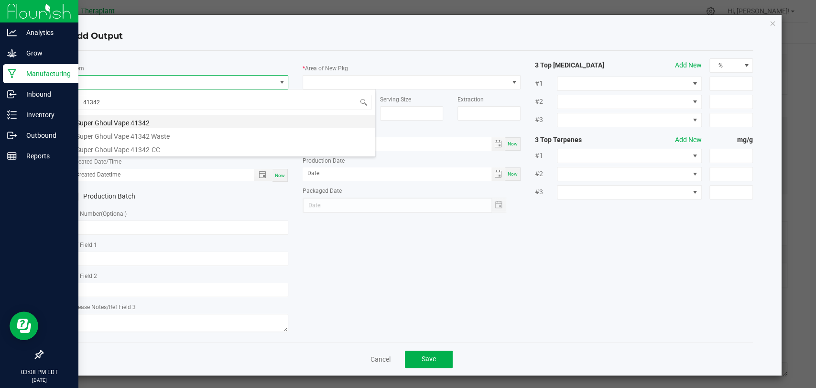
click at [154, 123] on li "Super Ghoul Vape 41342" at bounding box center [222, 121] width 305 height 13
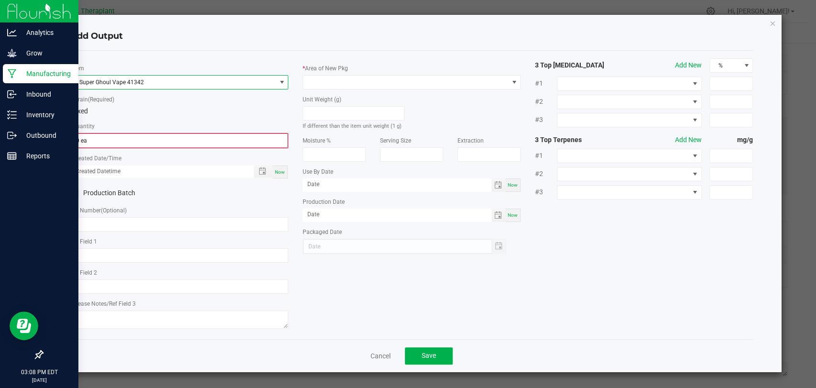
click at [139, 136] on input "0 ea" at bounding box center [179, 140] width 216 height 13
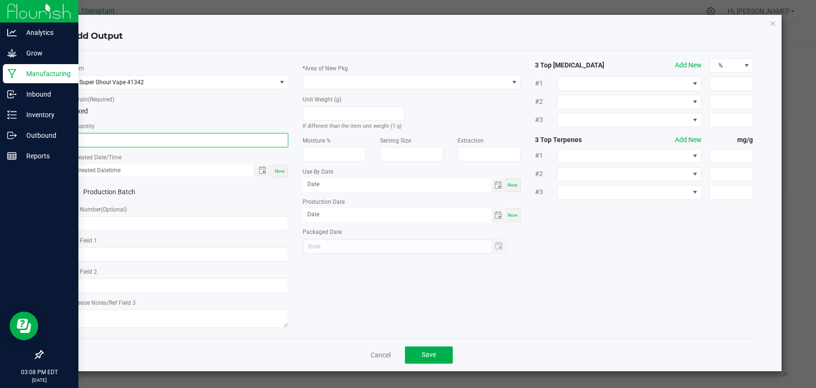
type input "6 ea"
click at [285, 174] on div "Now" at bounding box center [279, 170] width 15 height 13
type input "[DATE] 3:08 PM"
type input "[DATE]"
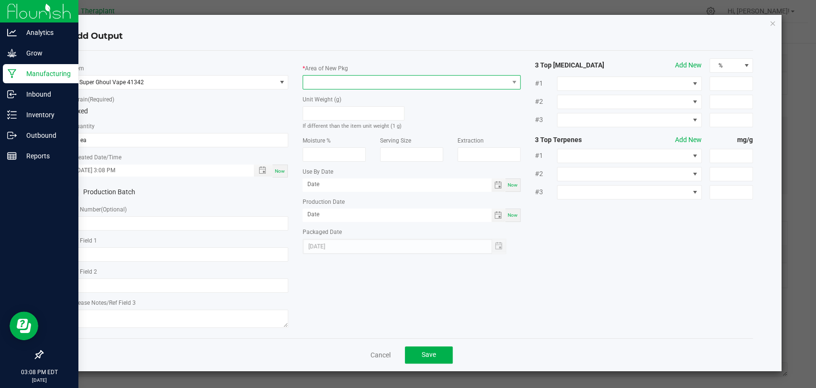
click at [348, 83] on span at bounding box center [405, 81] width 205 height 13
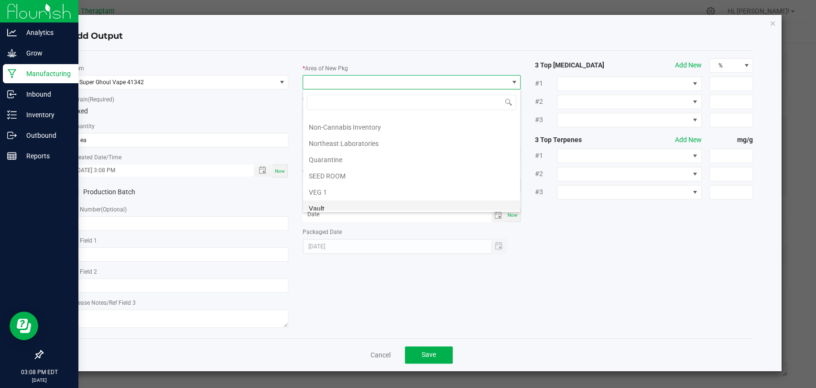
scroll to position [179, 0]
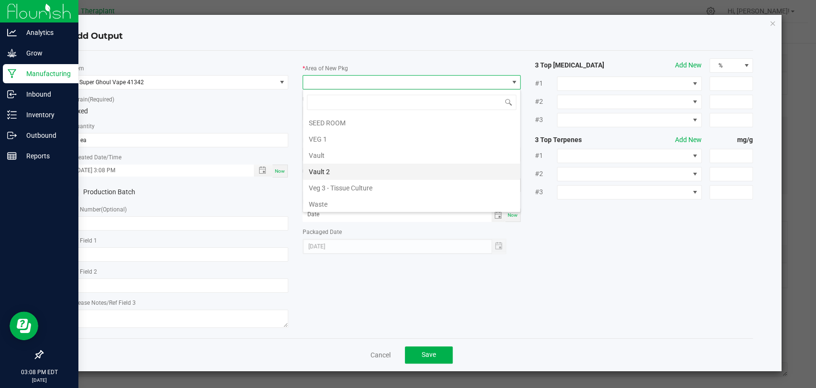
click at [336, 166] on li "Vault 2" at bounding box center [411, 171] width 217 height 16
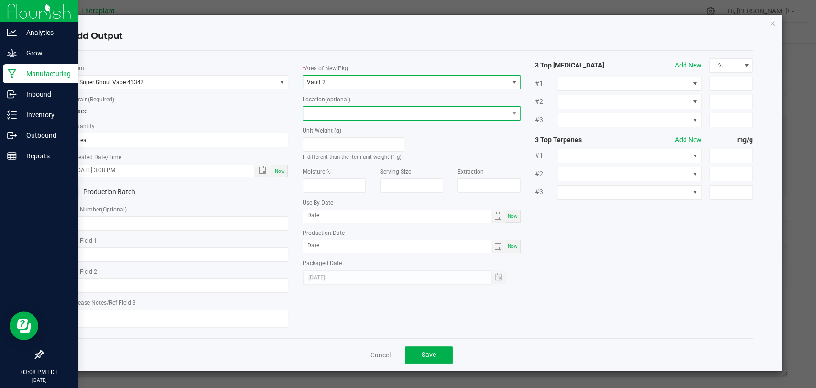
click at [352, 112] on span at bounding box center [405, 113] width 205 height 13
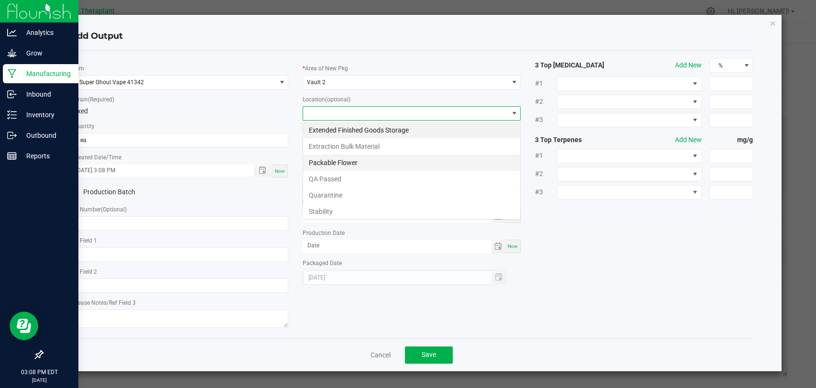
scroll to position [14, 218]
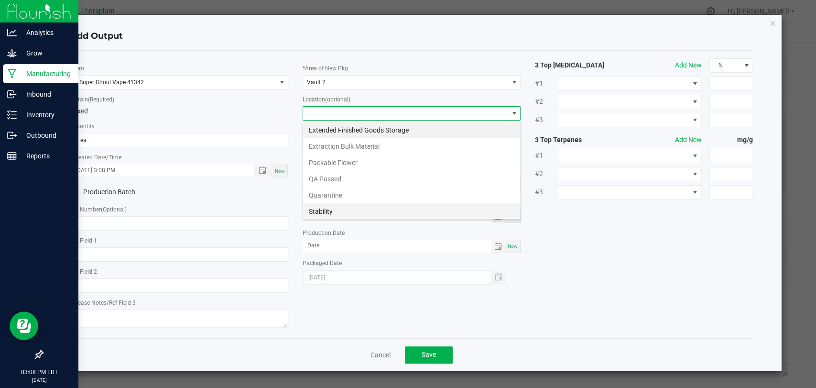
click at [327, 205] on li "Stability" at bounding box center [411, 211] width 217 height 16
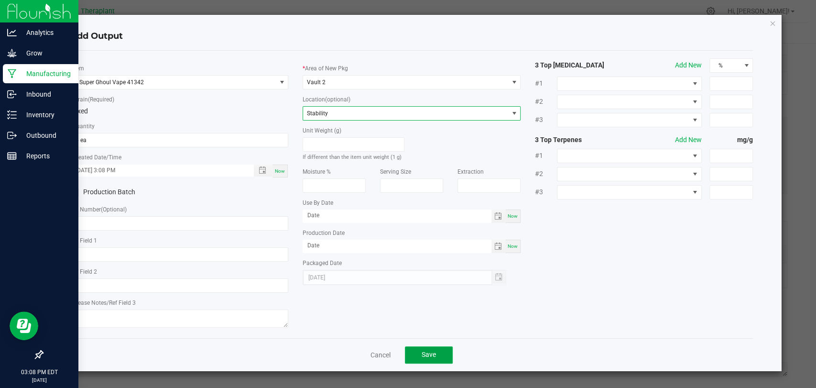
click at [423, 348] on button "Save" at bounding box center [429, 354] width 48 height 17
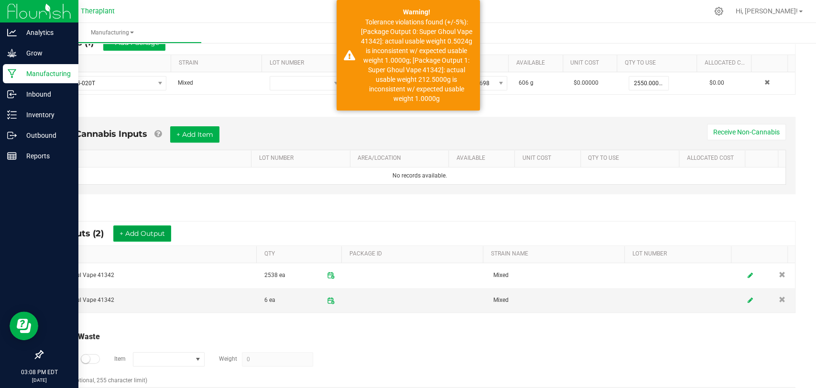
click at [160, 225] on button "+ Add Output" at bounding box center [142, 233] width 58 height 16
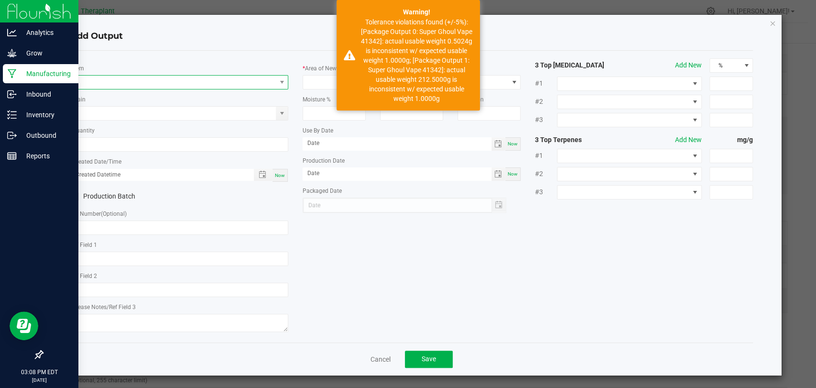
click at [192, 82] on span "NO DATA FOUND" at bounding box center [173, 81] width 205 height 13
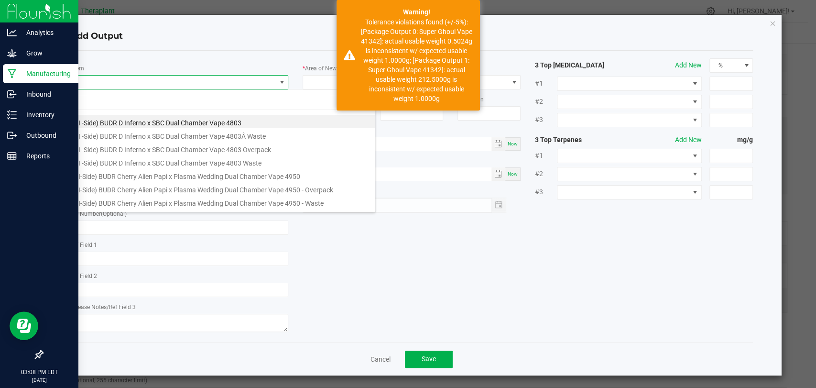
scroll to position [14, 215]
type input "41342"
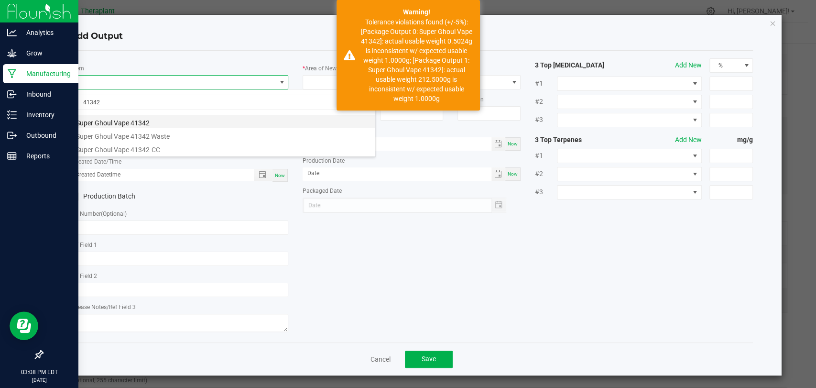
click at [151, 116] on li "Super Ghoul Vape 41342" at bounding box center [222, 121] width 305 height 13
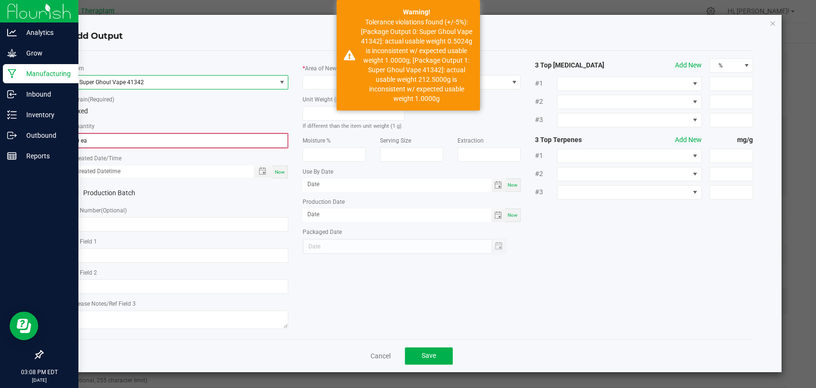
click at [140, 136] on input "0 ea" at bounding box center [179, 140] width 216 height 13
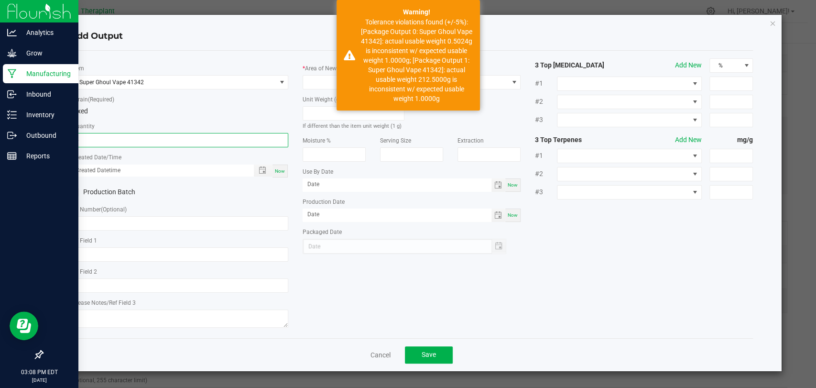
type input "6 ea"
click at [274, 166] on div "Now" at bounding box center [279, 170] width 15 height 13
type input "[DATE] 3:08 PM"
type input "[DATE]"
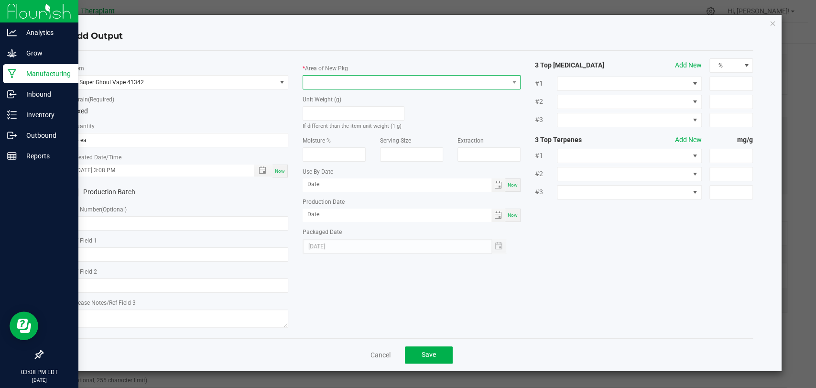
click at [319, 87] on span at bounding box center [405, 81] width 205 height 13
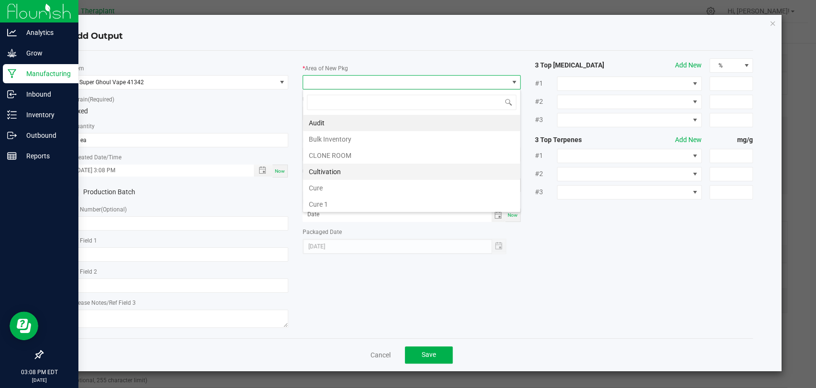
scroll to position [179, 0]
click at [324, 171] on li "Vault 2" at bounding box center [411, 171] width 217 height 16
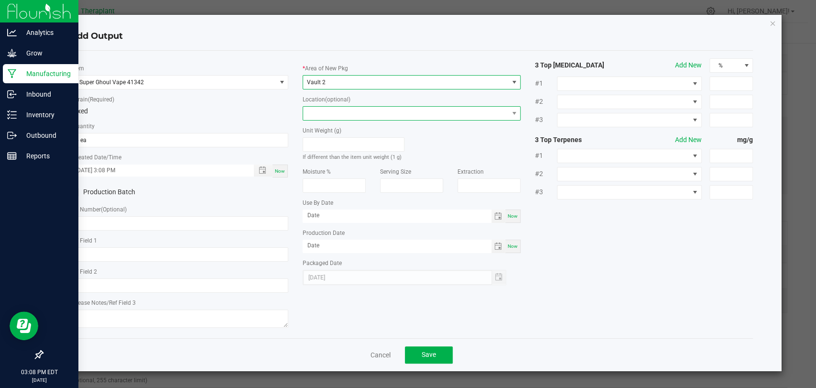
click at [312, 115] on span at bounding box center [405, 113] width 205 height 13
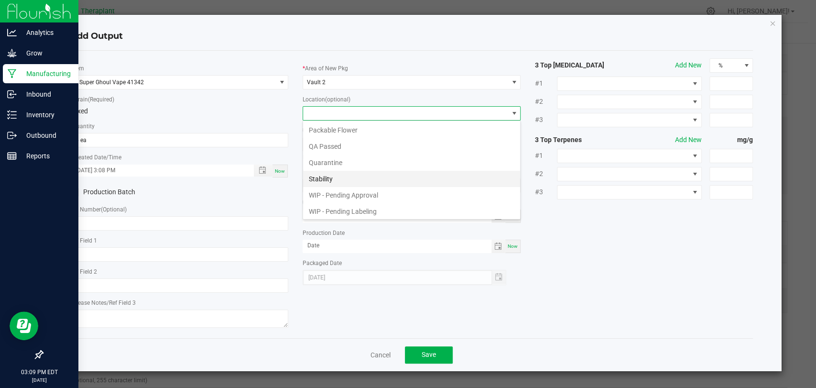
scroll to position [50, 0]
click at [327, 164] on li "Stability" at bounding box center [411, 161] width 217 height 16
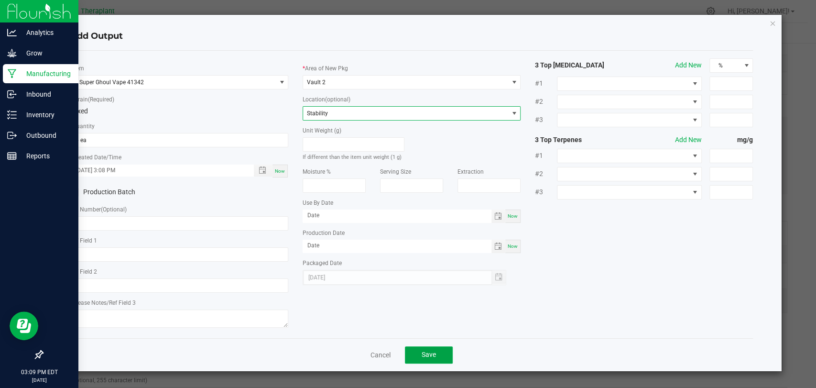
click at [437, 352] on button "Save" at bounding box center [429, 354] width 48 height 17
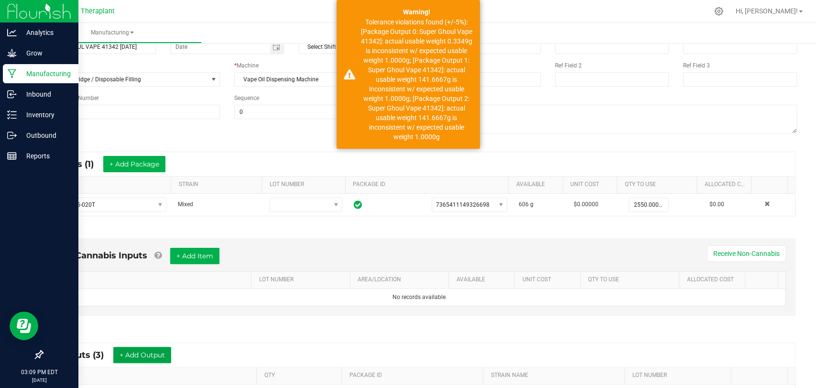
scroll to position [0, 0]
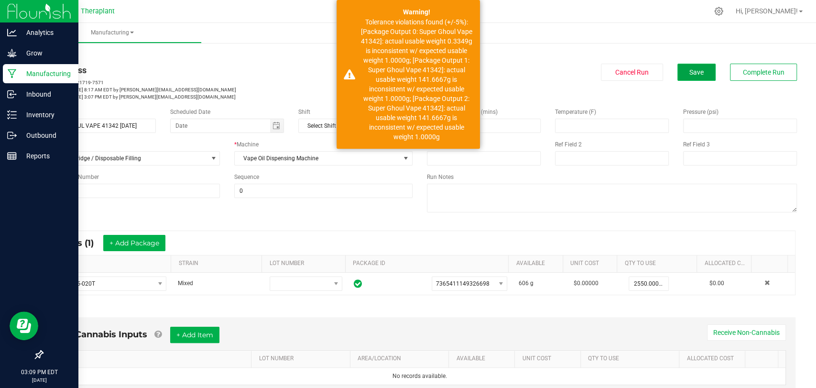
click at [689, 68] on span "Save" at bounding box center [696, 72] width 14 height 8
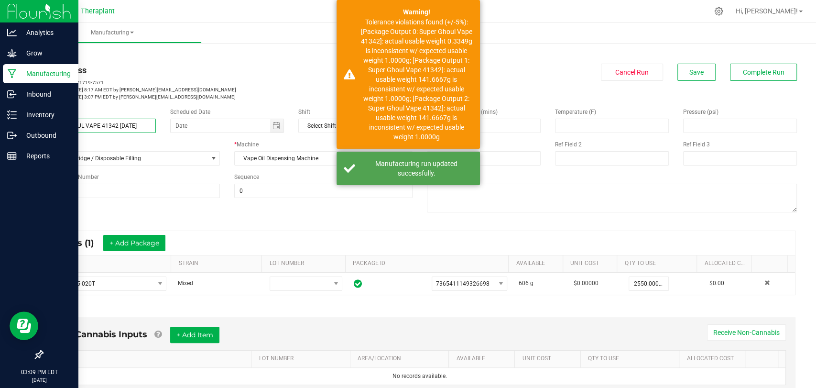
drag, startPoint x: 45, startPoint y: 123, endPoint x: 142, endPoint y: 126, distance: 97.0
click at [140, 127] on input "SUPER GHOUL VAPE 41342 [DATE]" at bounding box center [99, 126] width 114 height 14
click at [141, 126] on input "SUPER GHOUL VAPE 41342 [DATE]" at bounding box center [99, 126] width 114 height 14
drag, startPoint x: 144, startPoint y: 125, endPoint x: 41, endPoint y: 129, distance: 103.8
click at [41, 129] on div "Name SUPER GHOUL VAPE 41342 [DATE]" at bounding box center [99, 120] width 128 height 25
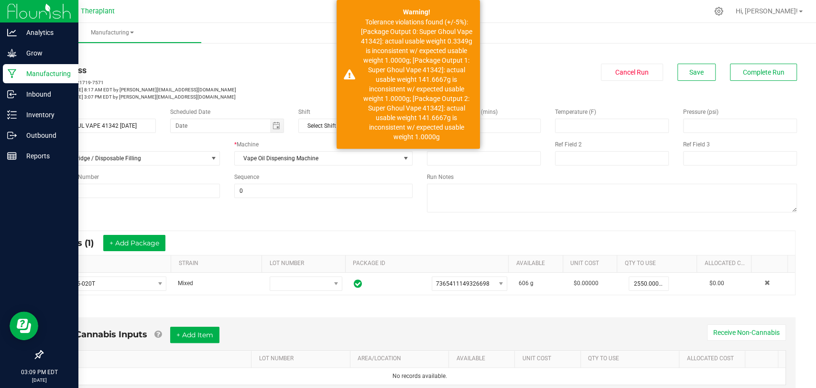
click at [207, 75] on div "In Progress" at bounding box center [227, 70] width 370 height 13
click at [769, 68] on span "Complete Run" at bounding box center [764, 72] width 42 height 8
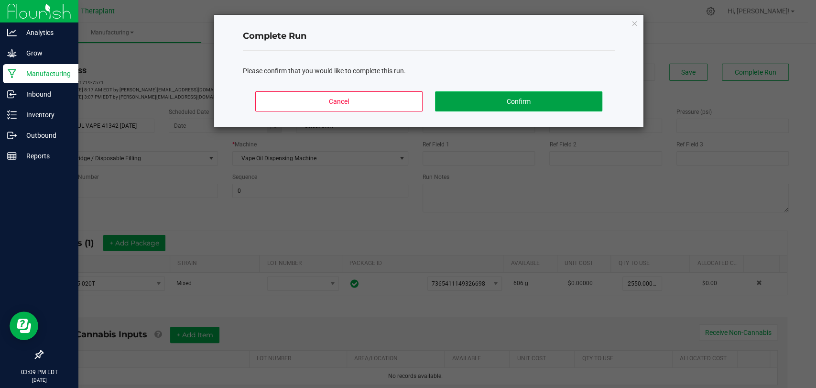
click at [500, 104] on button "Confirm" at bounding box center [518, 101] width 167 height 20
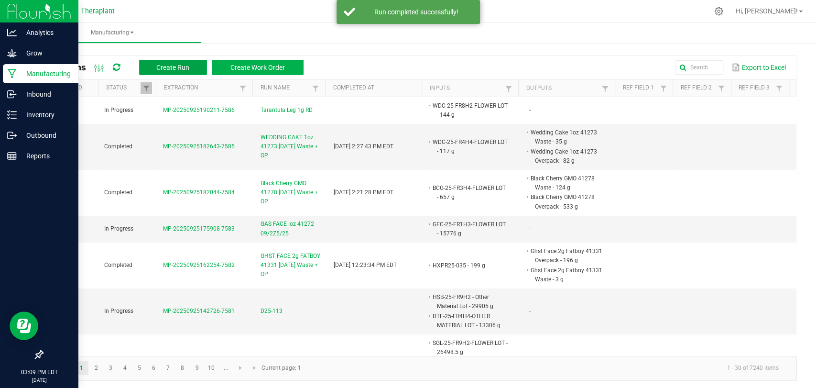
click at [180, 64] on span "Create Run" at bounding box center [172, 68] width 33 height 8
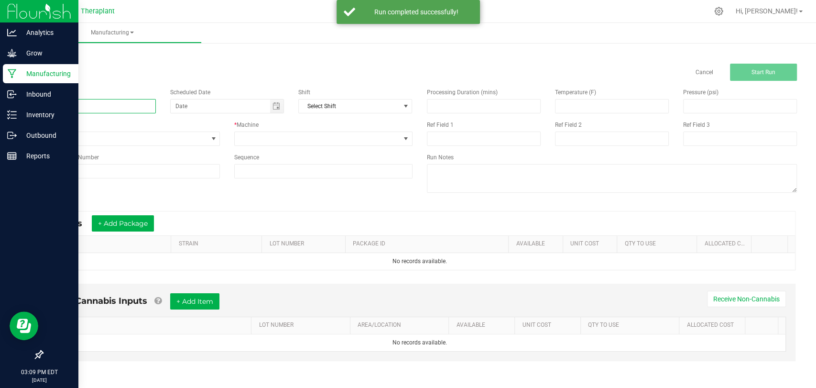
click at [132, 104] on input at bounding box center [99, 106] width 114 height 14
paste input "SUPER GHOUL VAPE 41342 [DATE]"
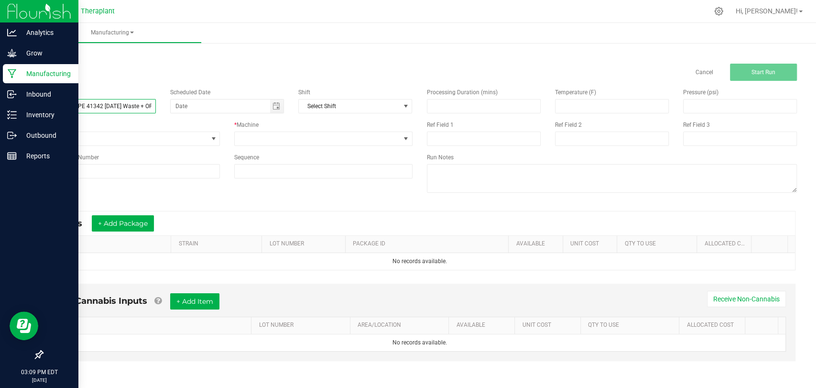
scroll to position [0, 23]
type input "SUPER GHOUL VAPE 41342 [DATE] Waste + OP"
click at [350, 143] on span at bounding box center [317, 138] width 165 height 13
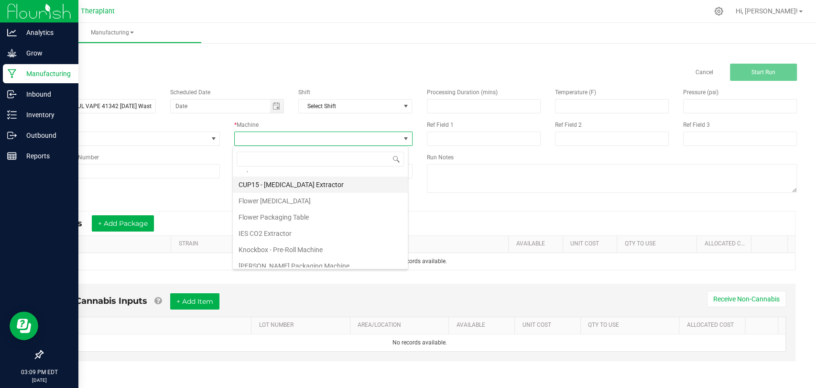
scroll to position [50, 0]
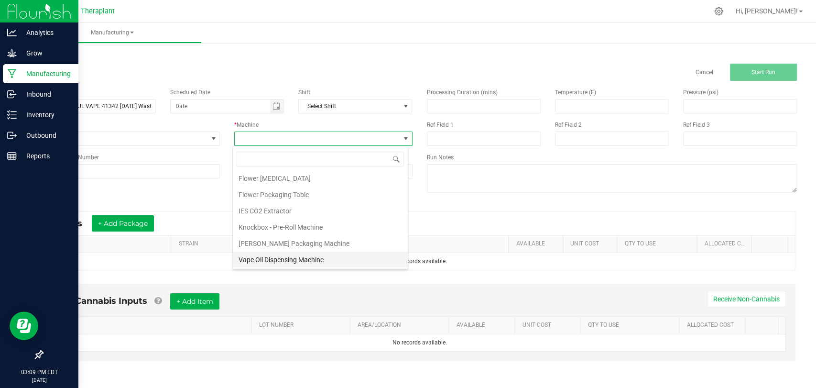
click at [279, 257] on li "Vape Oil Dispensing Machine" at bounding box center [320, 259] width 175 height 16
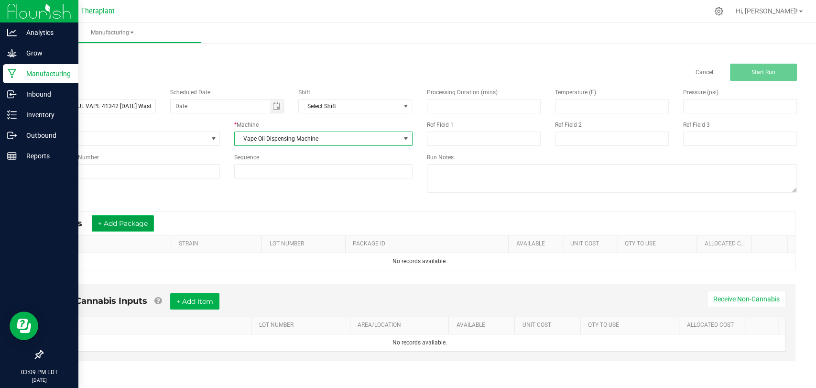
click at [140, 222] on button "+ Add Package" at bounding box center [123, 223] width 62 height 16
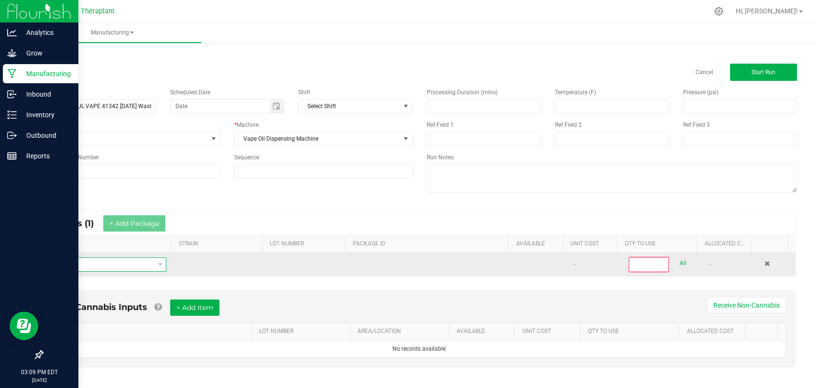
click at [136, 261] on span "NO DATA FOUND" at bounding box center [102, 264] width 104 height 13
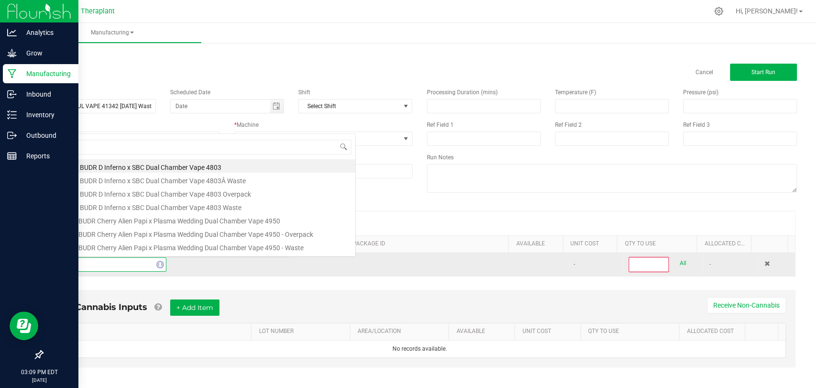
scroll to position [0, 0]
type input "spen25-020"
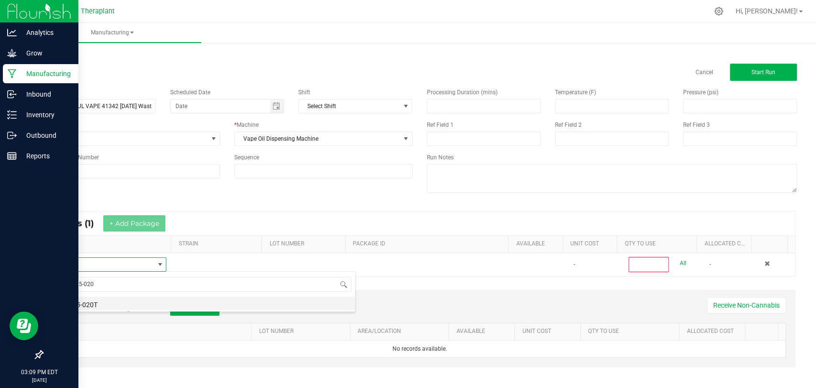
click at [96, 305] on li "SPEN25-020T" at bounding box center [202, 302] width 305 height 13
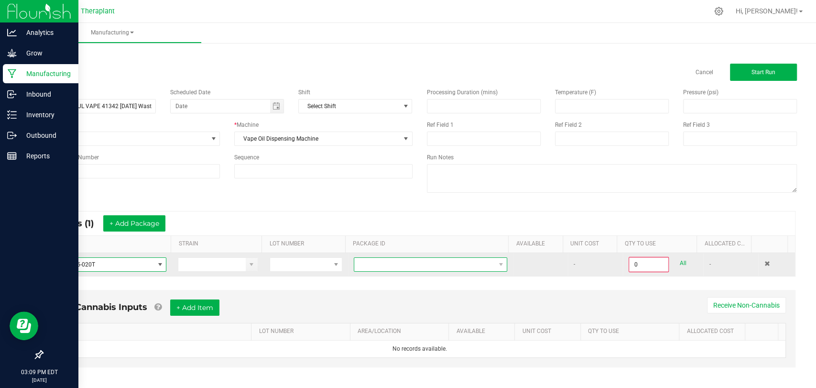
click at [394, 260] on span at bounding box center [424, 264] width 140 height 13
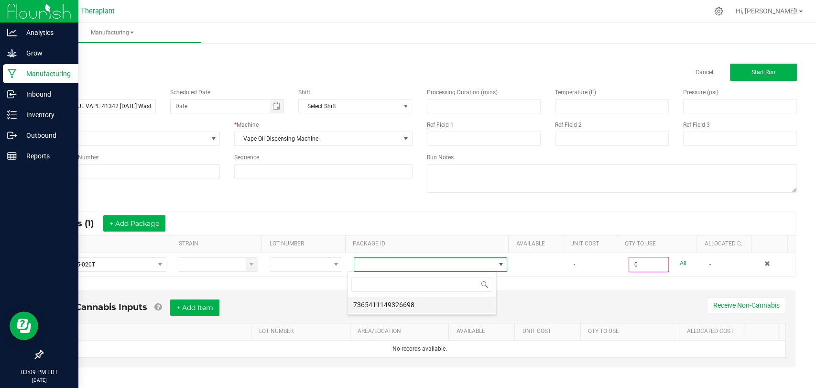
click at [387, 307] on li "7365411149326698" at bounding box center [421, 304] width 149 height 16
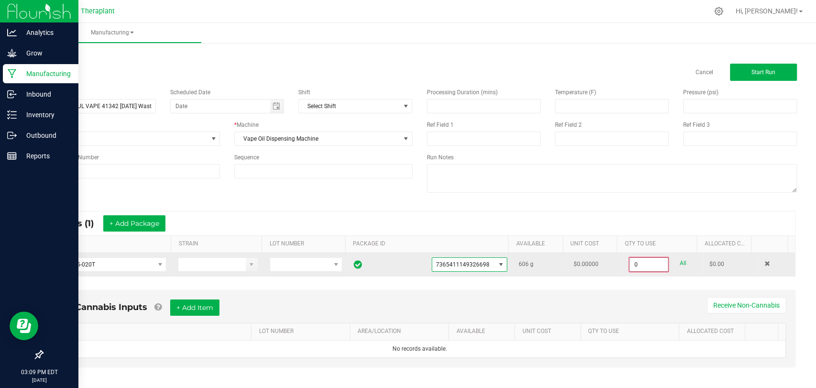
click at [646, 263] on input "0" at bounding box center [648, 264] width 38 height 13
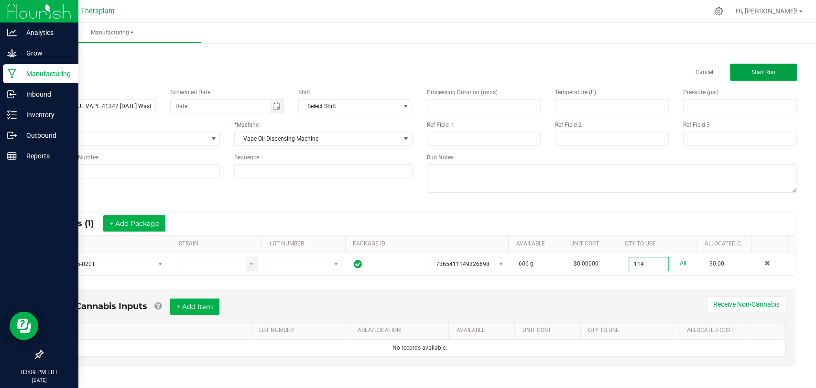
type input "114.0000 g"
click at [752, 77] on button "Start Run" at bounding box center [763, 72] width 67 height 17
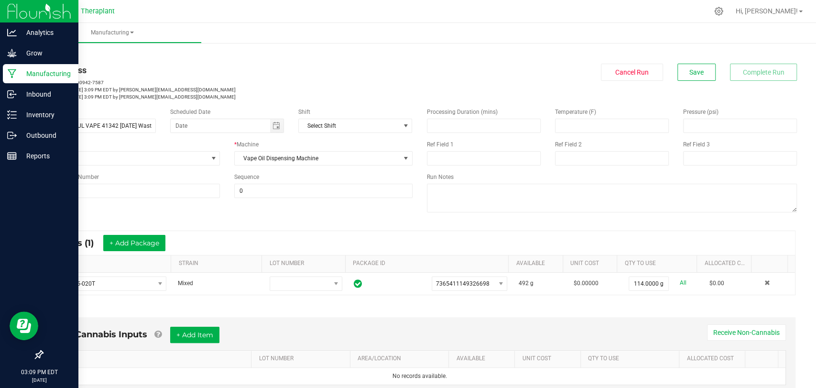
scroll to position [200, 0]
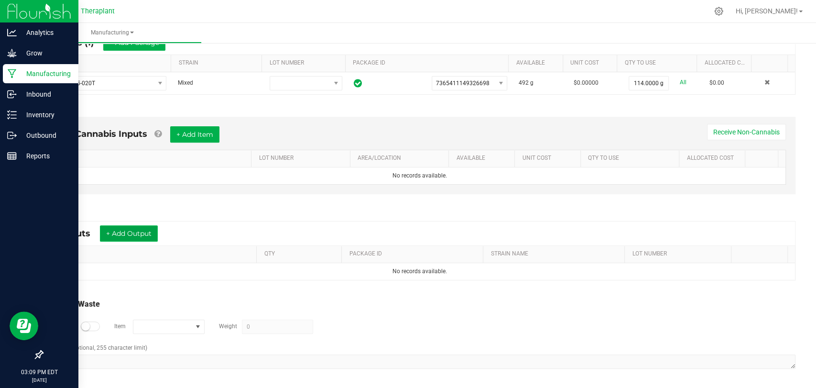
click at [152, 234] on button "+ Add Output" at bounding box center [129, 233] width 58 height 16
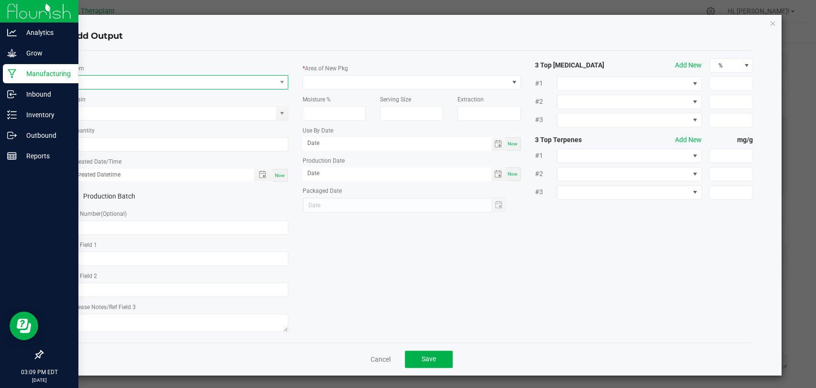
click at [186, 86] on span "NO DATA FOUND" at bounding box center [173, 81] width 205 height 13
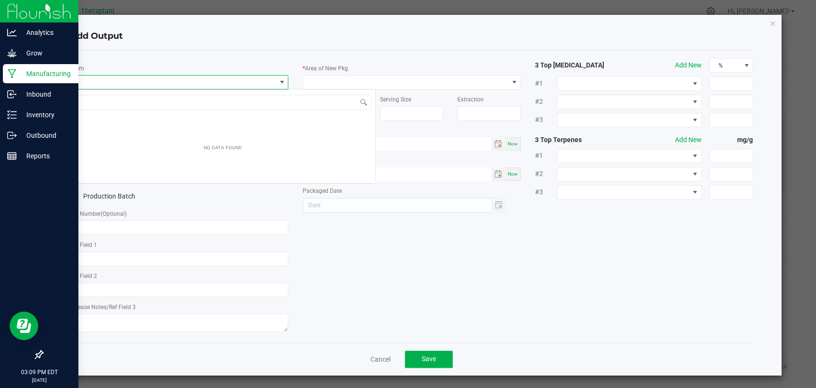
scroll to position [14, 215]
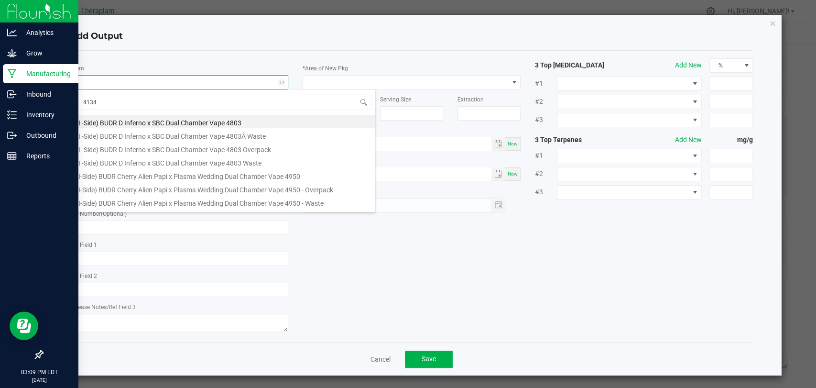
type input "41342"
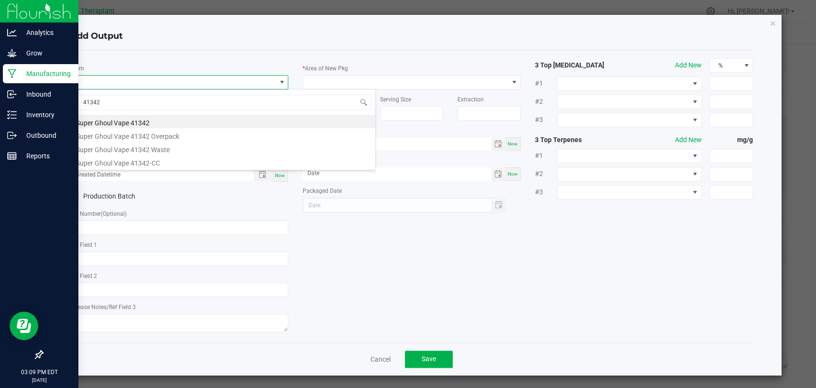
click at [173, 148] on li "Super Ghoul Vape 41342 Waste" at bounding box center [222, 147] width 305 height 13
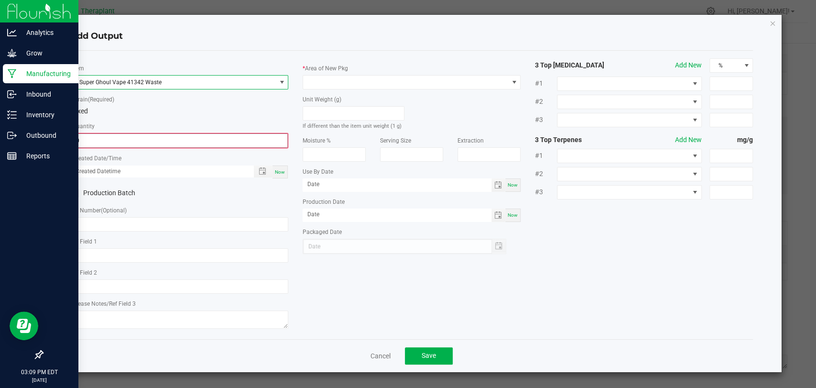
click at [157, 139] on input "0" at bounding box center [179, 140] width 216 height 13
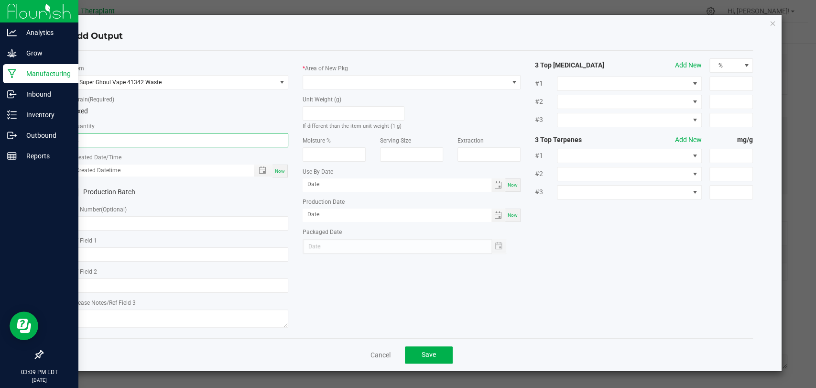
type input "2 ea"
click at [282, 172] on span "Now" at bounding box center [280, 170] width 10 height 5
type input "[DATE] 3:09 PM"
type input "[DATE]"
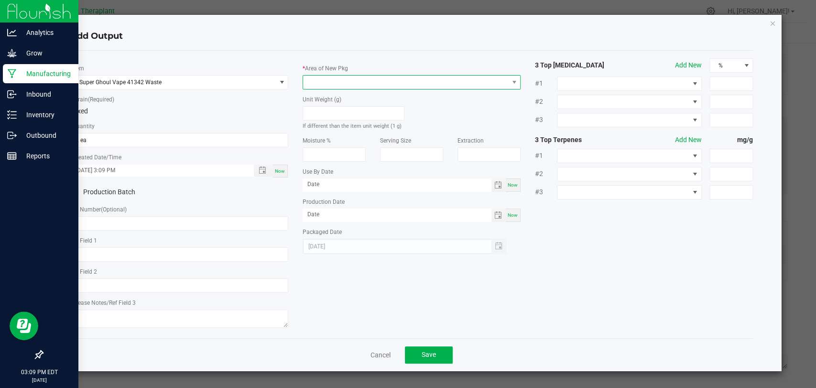
click at [337, 87] on span at bounding box center [405, 81] width 205 height 13
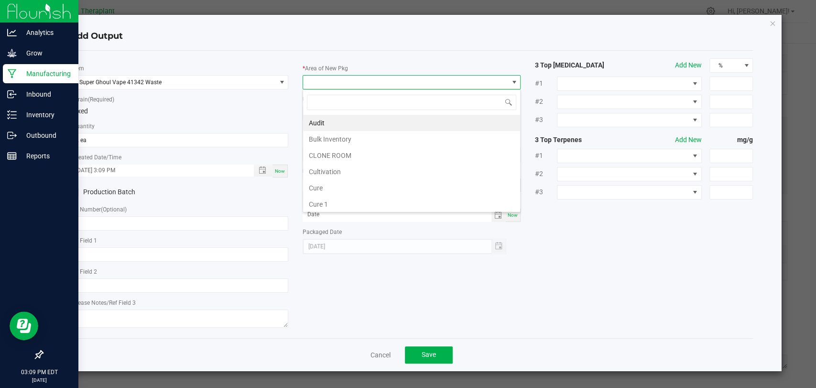
scroll to position [179, 0]
click at [325, 165] on li "Vault 2" at bounding box center [411, 171] width 217 height 16
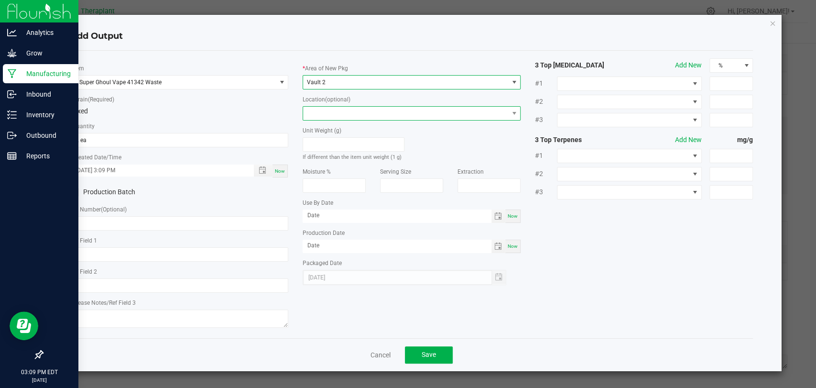
click at [333, 112] on span at bounding box center [405, 113] width 205 height 13
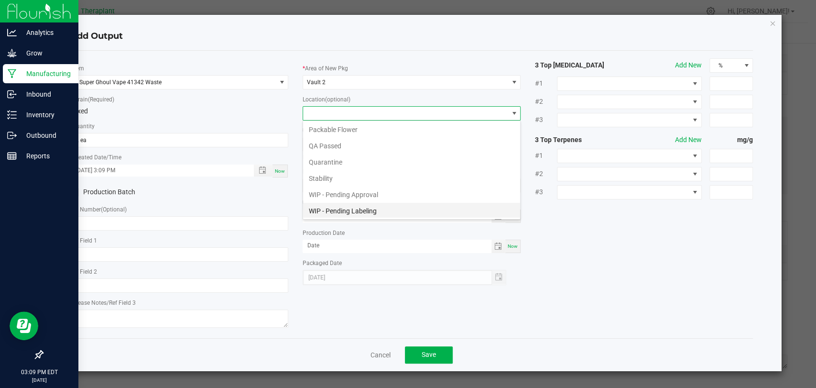
scroll to position [50, 0]
click at [329, 205] on li "Waste Cabinet" at bounding box center [411, 210] width 217 height 16
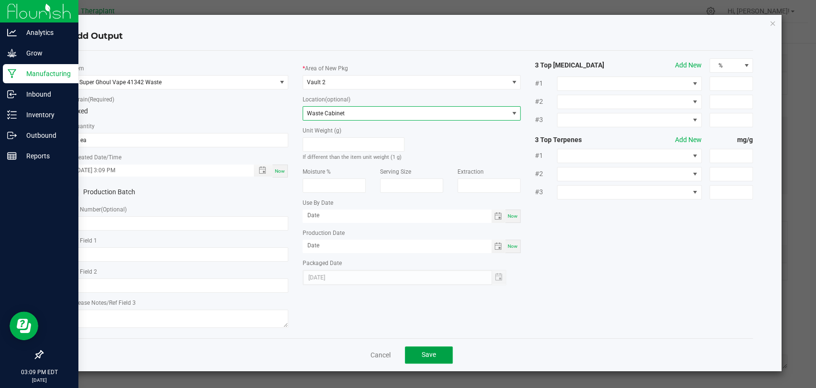
click at [422, 357] on button "Save" at bounding box center [429, 354] width 48 height 17
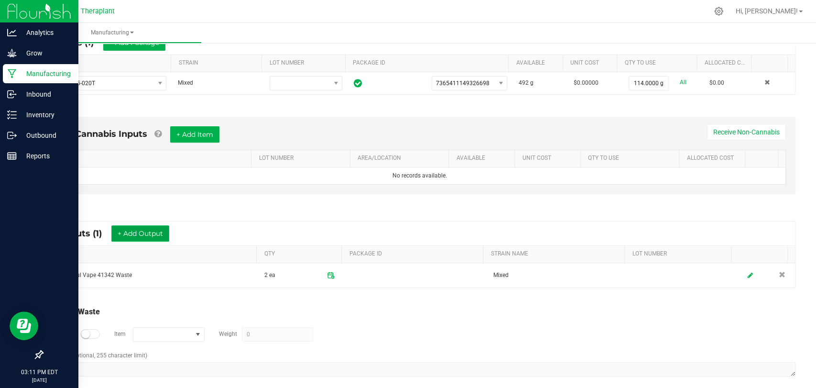
click at [156, 227] on button "+ Add Output" at bounding box center [140, 233] width 58 height 16
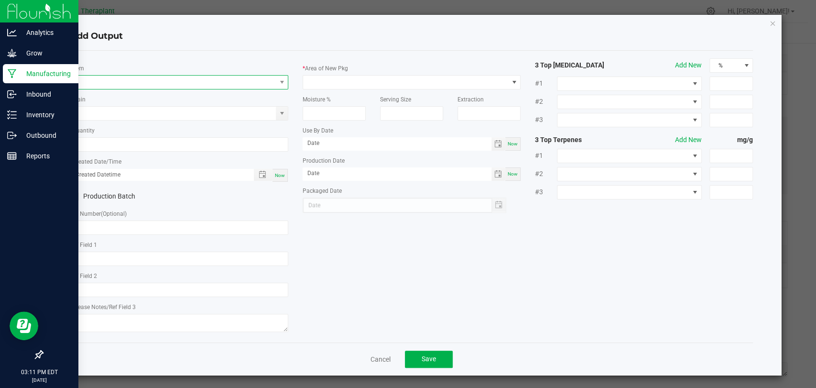
click at [183, 77] on span "NO DATA FOUND" at bounding box center [173, 81] width 205 height 13
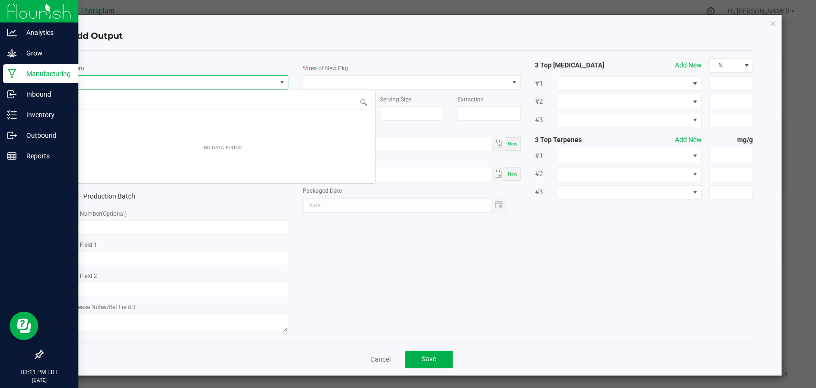
scroll to position [14, 215]
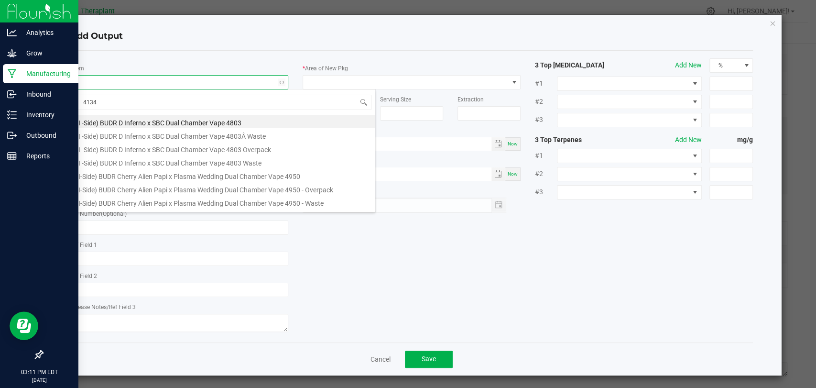
type input "41342"
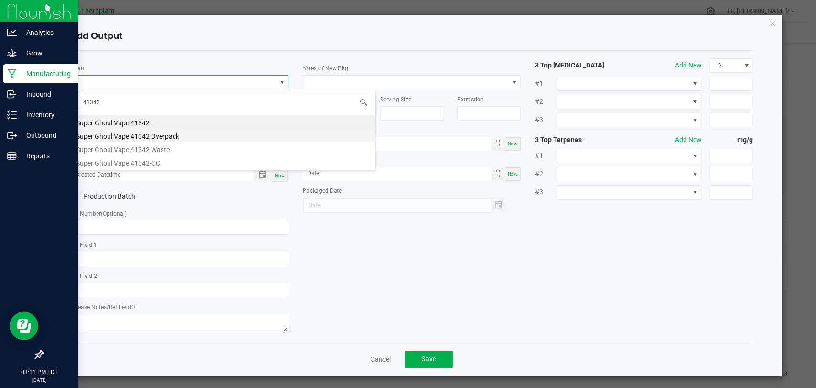
click at [155, 134] on li "Super Ghoul Vape 41342 Overpack" at bounding box center [222, 134] width 305 height 13
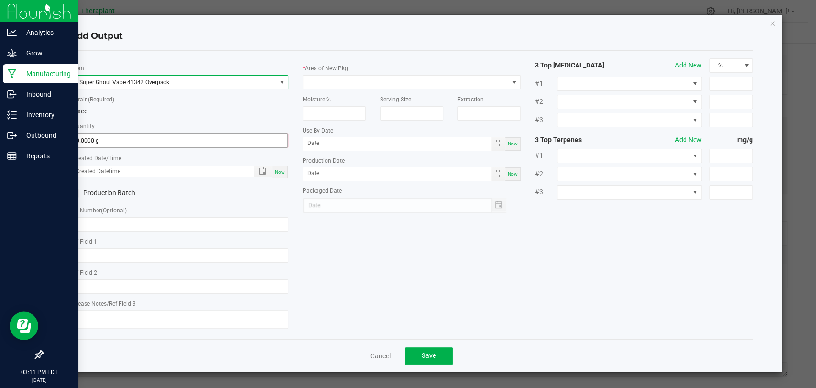
click at [140, 143] on input "0.0000 g" at bounding box center [179, 140] width 216 height 13
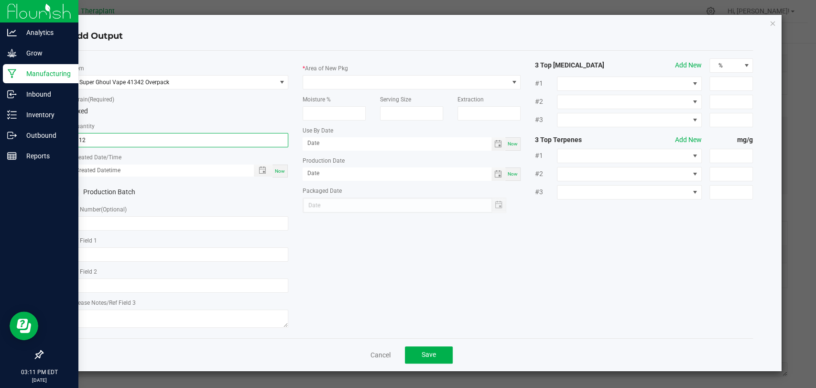
click at [279, 172] on span "Now" at bounding box center [280, 170] width 10 height 5
type input "112.0000 g"
type input "[DATE] 3:11 PM"
type input "[DATE]"
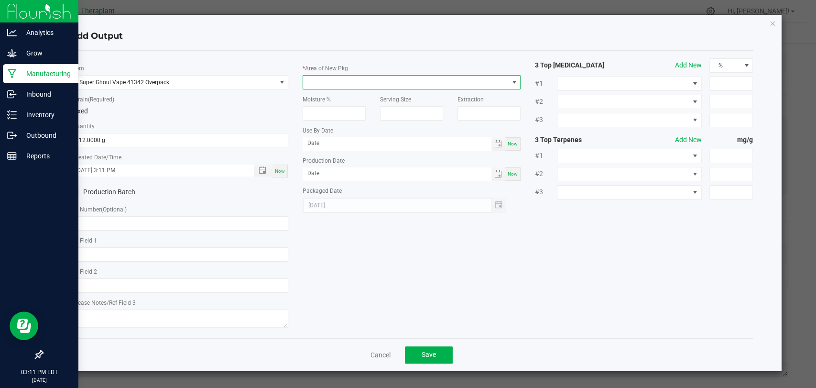
click at [338, 80] on span at bounding box center [405, 81] width 205 height 13
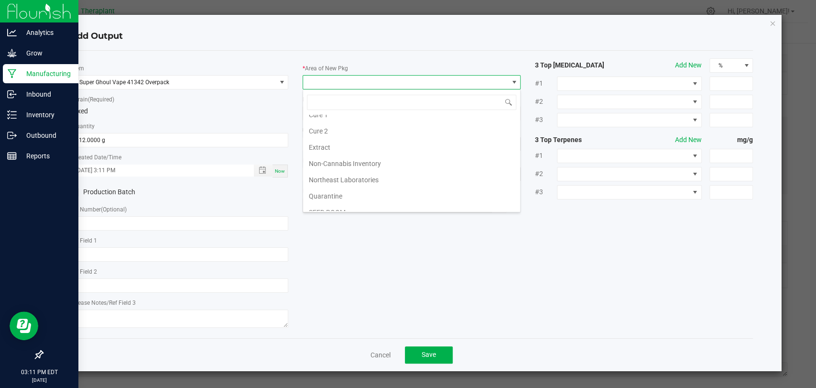
scroll to position [179, 0]
click at [325, 203] on li "Waste" at bounding box center [411, 204] width 217 height 16
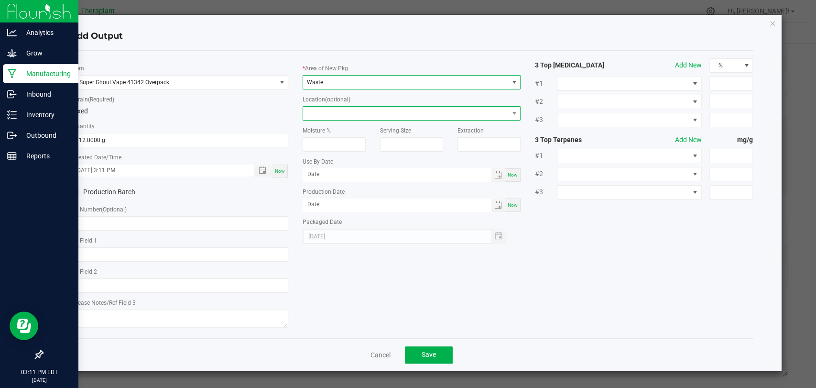
click at [326, 112] on span at bounding box center [405, 113] width 205 height 13
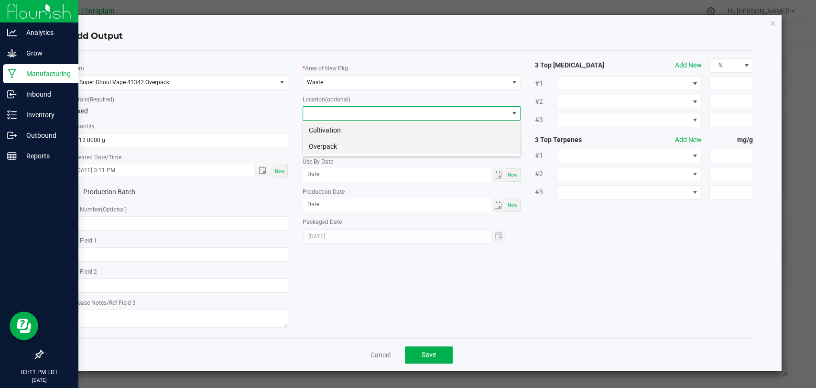
click at [326, 142] on li "Overpack" at bounding box center [411, 146] width 217 height 16
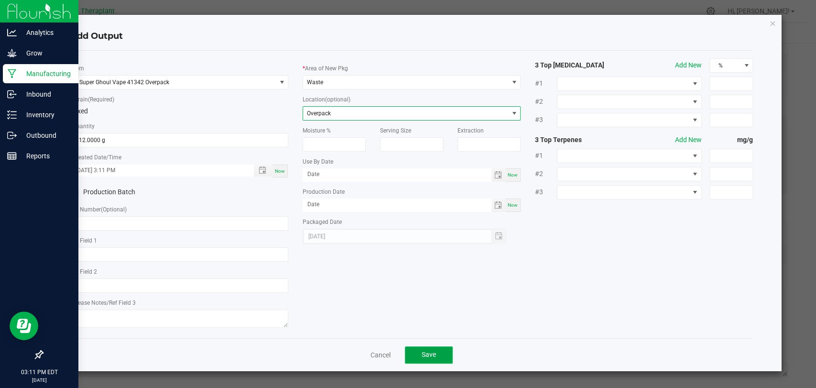
click at [432, 356] on span "Save" at bounding box center [428, 354] width 14 height 8
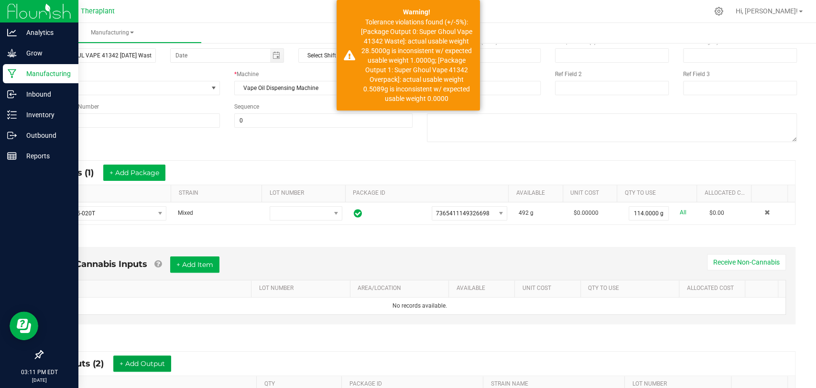
scroll to position [0, 0]
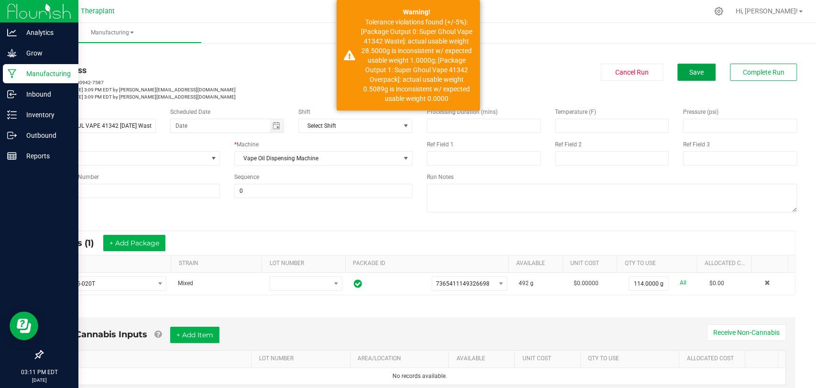
click at [691, 71] on span "Save" at bounding box center [696, 72] width 14 height 8
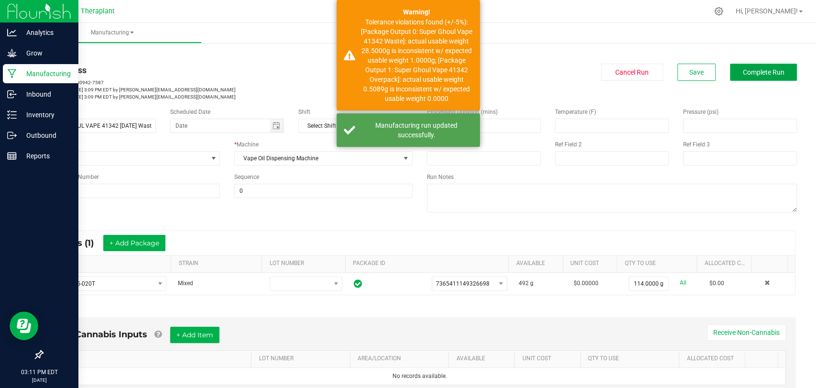
click at [743, 71] on span "Complete Run" at bounding box center [764, 72] width 42 height 8
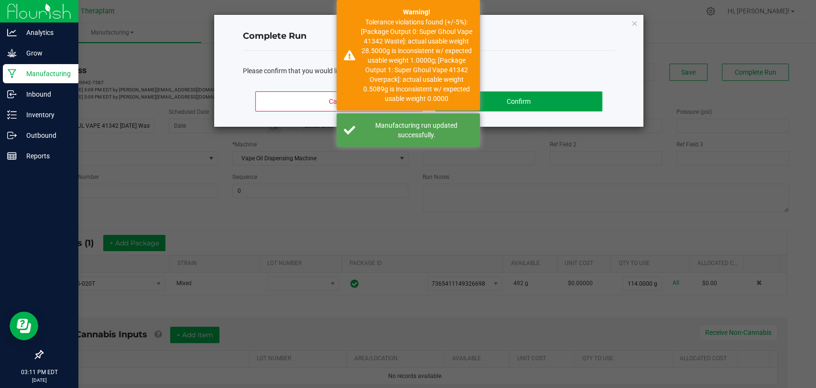
click at [549, 99] on button "Confirm" at bounding box center [518, 101] width 167 height 20
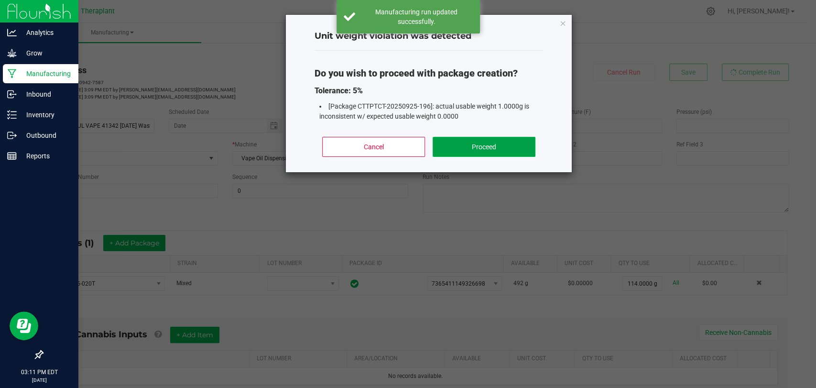
click at [498, 143] on button "Proceed" at bounding box center [483, 147] width 103 height 20
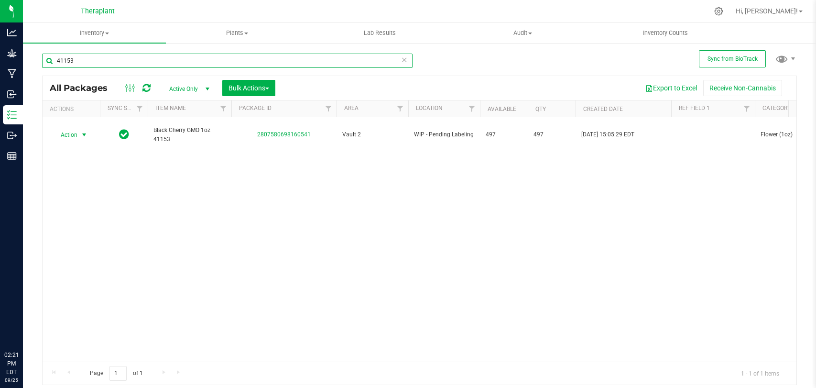
click at [194, 57] on input "41153" at bounding box center [227, 61] width 370 height 14
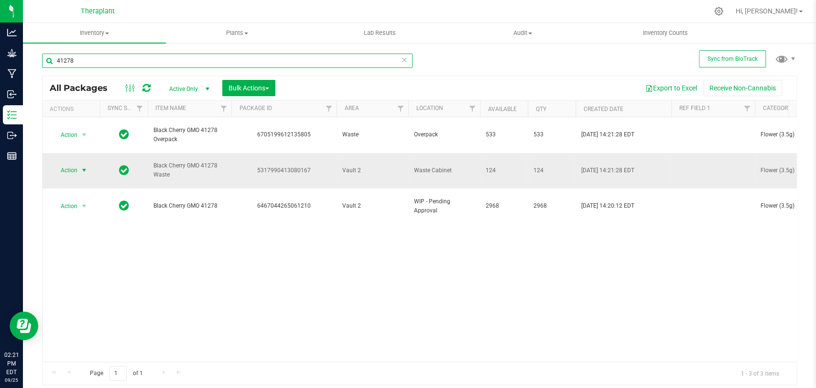
type input "41278"
click at [61, 163] on span "Action" at bounding box center [65, 169] width 26 height 13
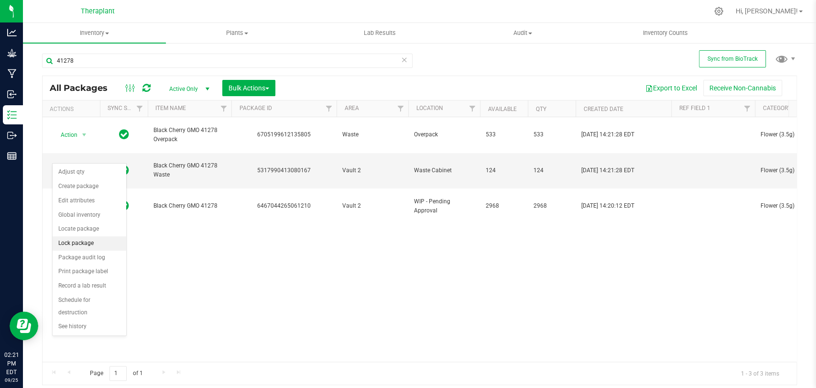
click at [87, 244] on li "Lock package" at bounding box center [90, 243] width 74 height 14
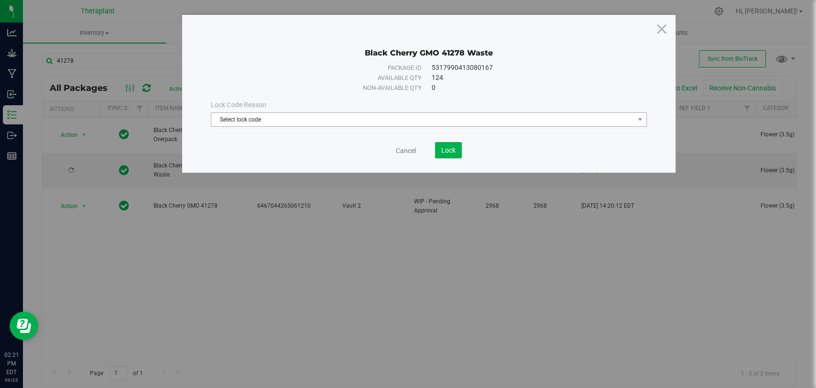
click at [298, 116] on span "Select lock code" at bounding box center [422, 119] width 422 height 13
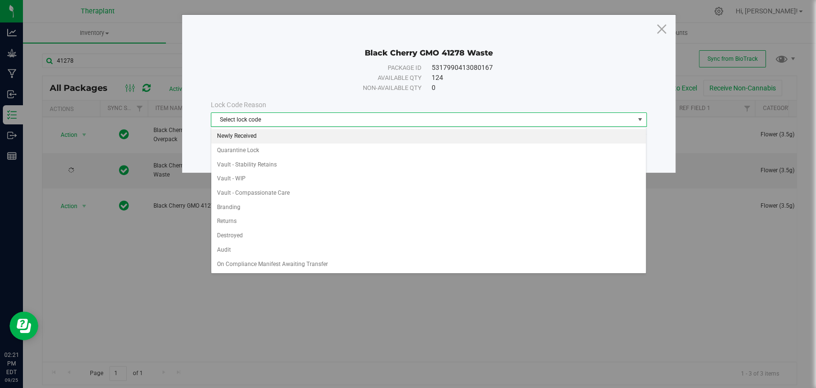
click at [256, 135] on li "Newly Received" at bounding box center [428, 136] width 434 height 14
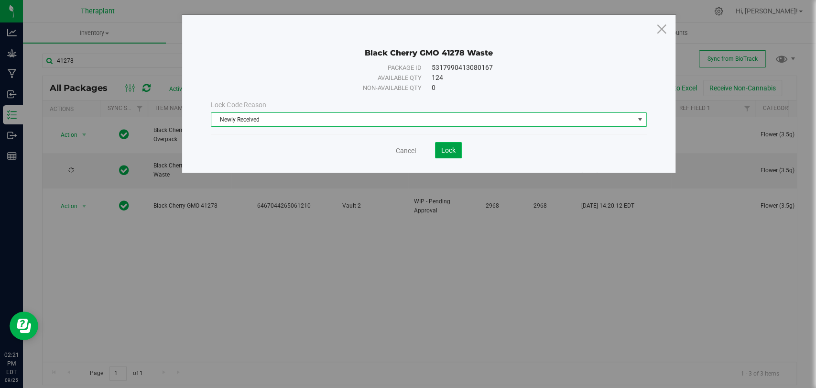
click at [446, 151] on span "Lock" at bounding box center [448, 150] width 14 height 8
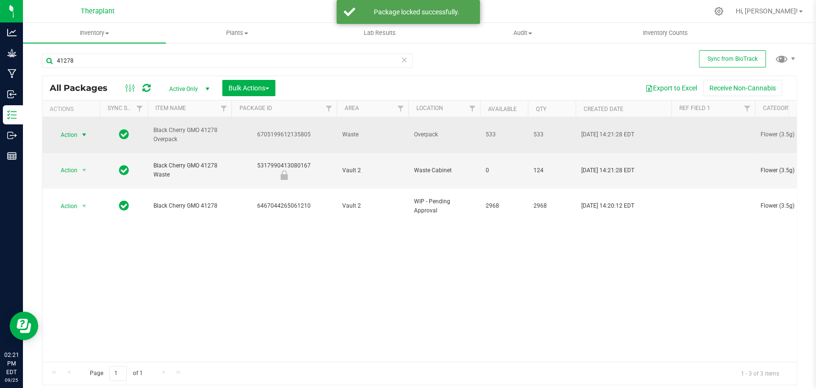
click at [85, 131] on span "select" at bounding box center [84, 135] width 8 height 8
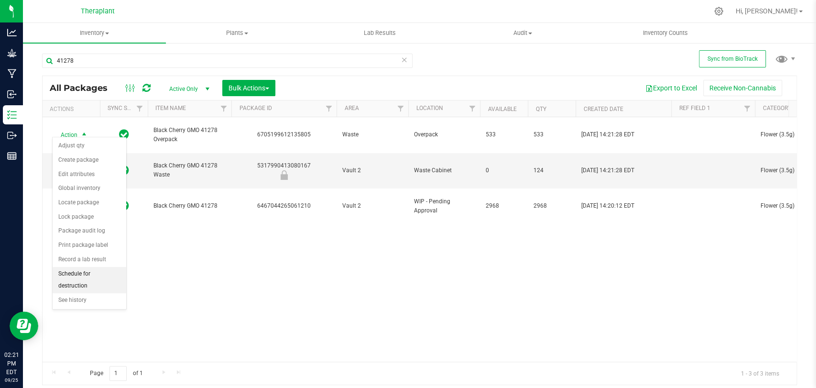
click at [93, 278] on li "Schedule for destruction" at bounding box center [90, 280] width 74 height 26
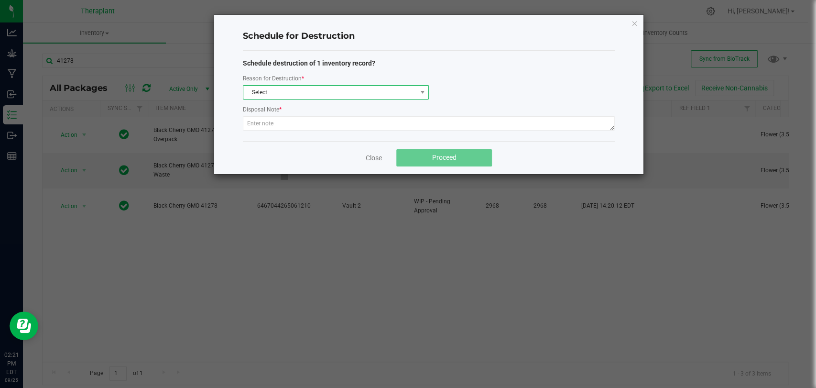
click at [294, 88] on span "Select" at bounding box center [329, 92] width 173 height 13
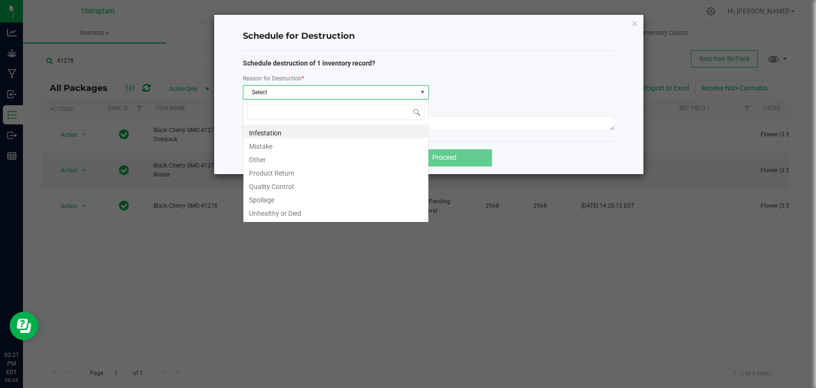
scroll to position [14, 186]
click at [266, 156] on li "Other" at bounding box center [335, 157] width 185 height 13
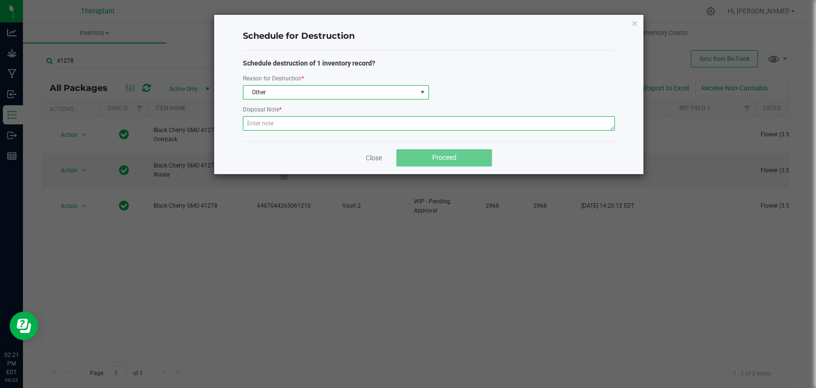
click at [268, 119] on textarea at bounding box center [429, 123] width 372 height 14
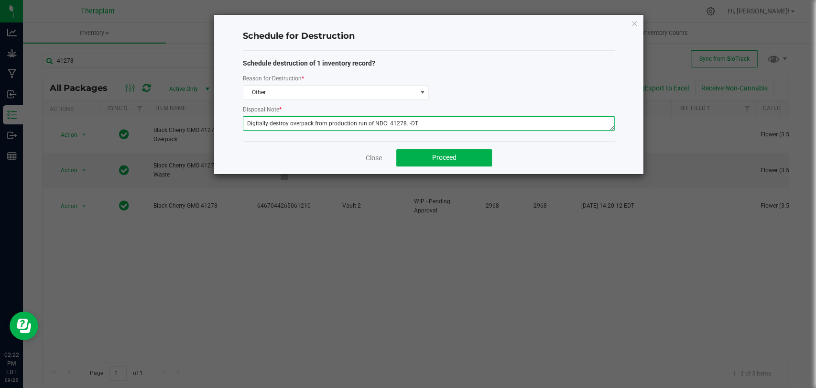
click at [286, 122] on textarea "Digitally destroy overpack from production run of NDC: 41278. -DT" at bounding box center [429, 123] width 372 height 14
type textarea "Digitally destroying overpack from production run of NDC: 41278. -DT"
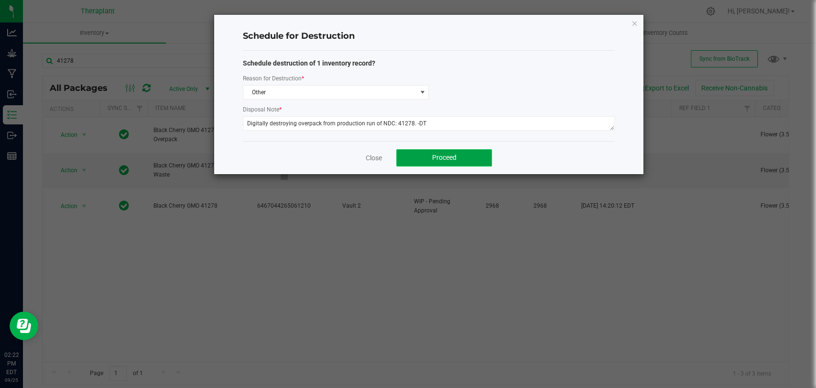
click at [413, 152] on button "Proceed" at bounding box center [444, 157] width 96 height 17
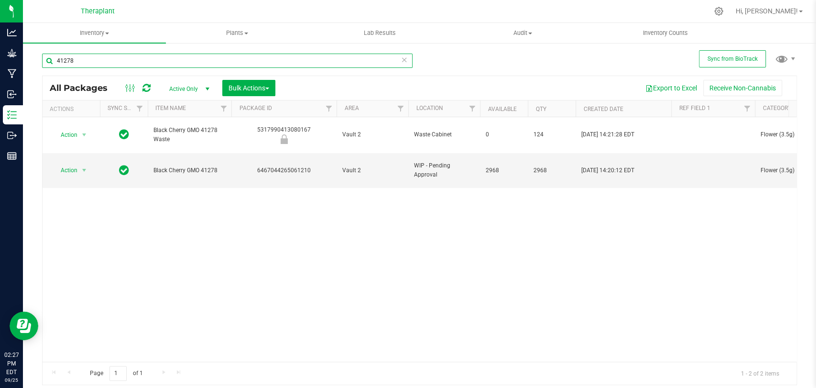
click at [163, 57] on input "41278" at bounding box center [227, 61] width 370 height 14
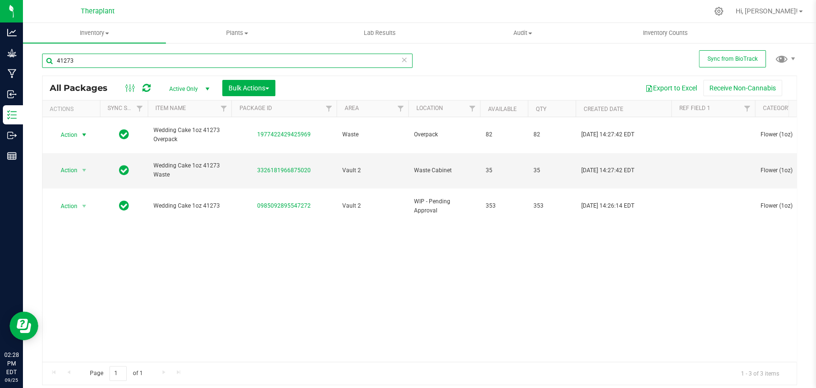
type input "41273"
click at [83, 131] on span "select" at bounding box center [84, 135] width 8 height 8
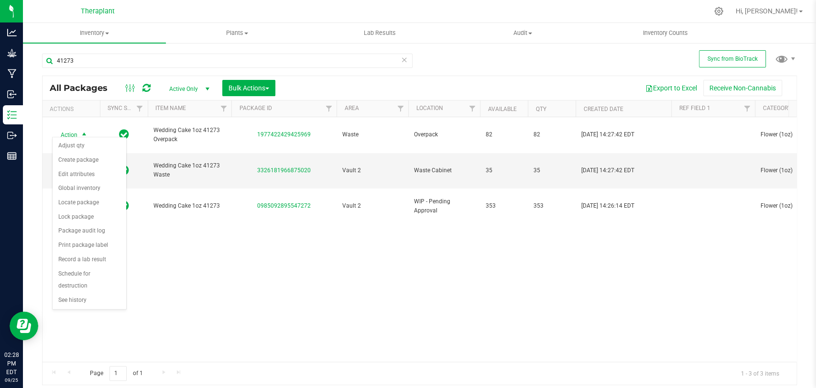
click at [212, 256] on div "Action Action Adjust qty Create package Edit attributes Global inventory Locate…" at bounding box center [420, 239] width 754 height 244
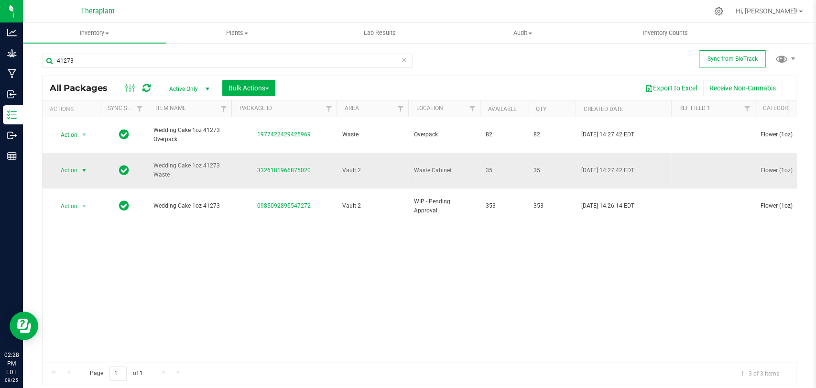
click at [80, 166] on span "select" at bounding box center [84, 170] width 8 height 8
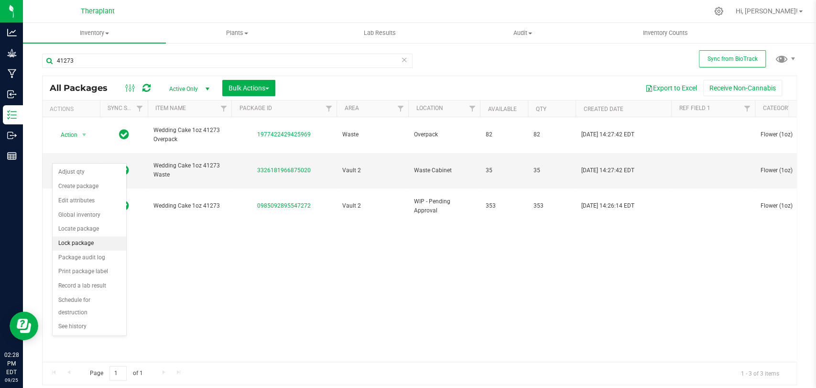
click at [79, 243] on li "Lock package" at bounding box center [90, 243] width 74 height 14
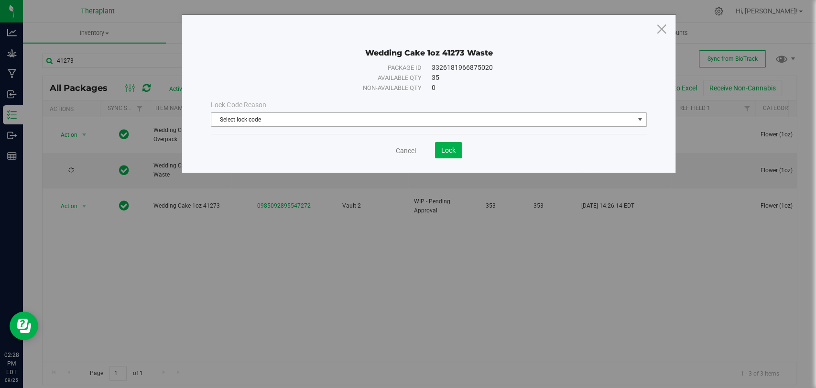
click at [288, 125] on span "Select lock code" at bounding box center [422, 119] width 422 height 13
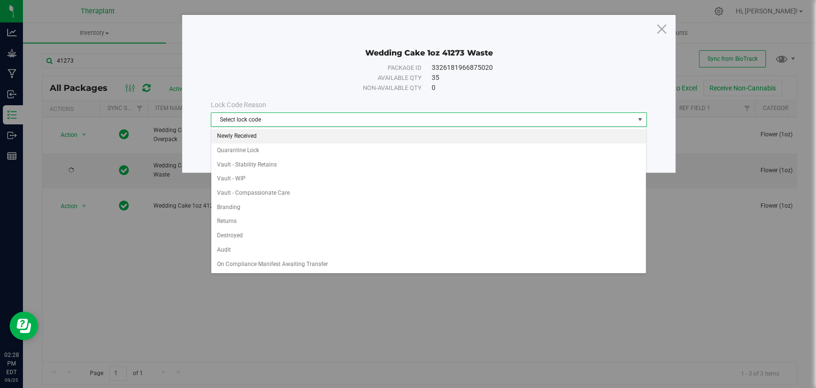
click at [243, 131] on li "Newly Received" at bounding box center [428, 136] width 434 height 14
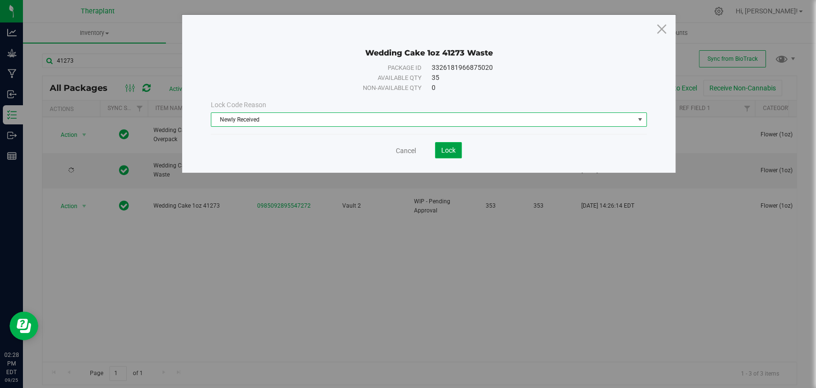
click at [439, 147] on button "Lock" at bounding box center [448, 150] width 27 height 16
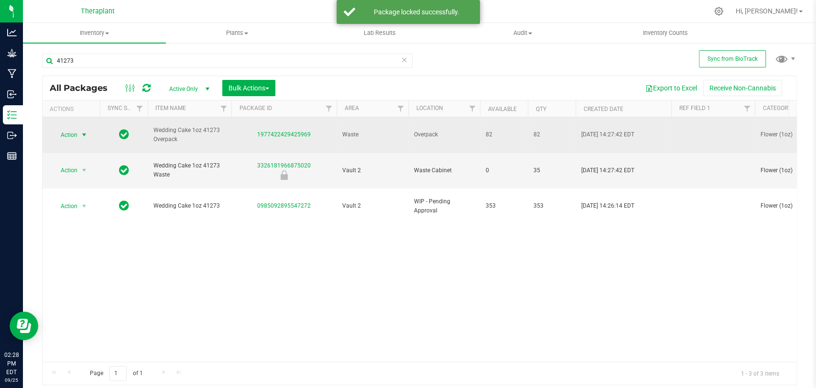
click at [86, 131] on span "select" at bounding box center [84, 135] width 8 height 8
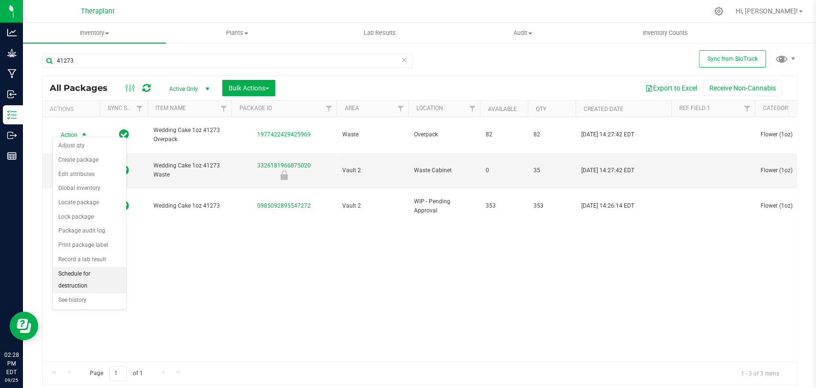
click at [80, 273] on li "Schedule for destruction" at bounding box center [90, 280] width 74 height 26
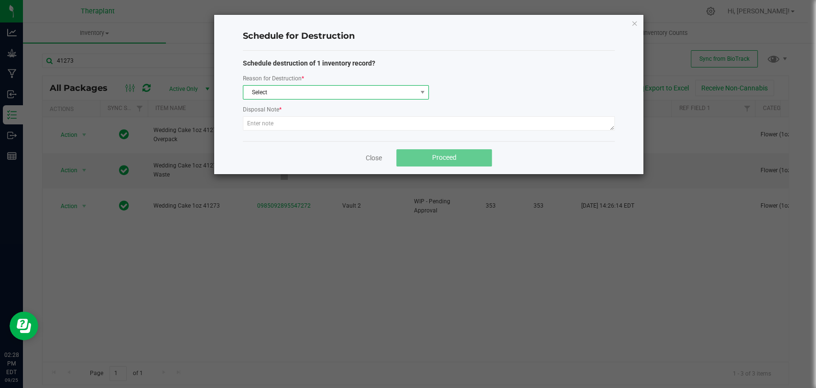
click at [304, 94] on span "Select" at bounding box center [329, 92] width 173 height 13
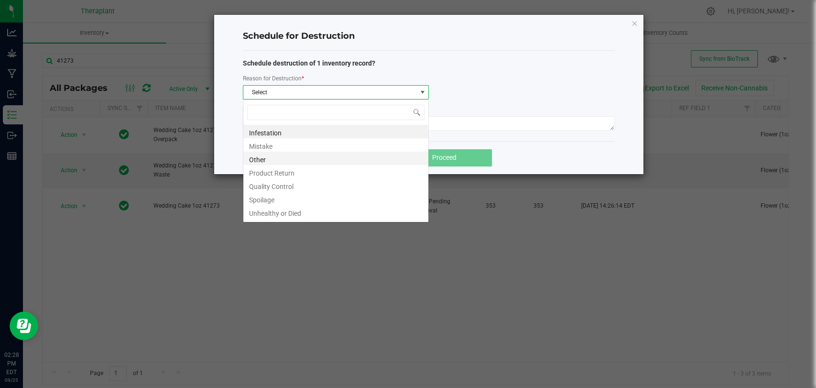
scroll to position [14, 186]
click at [277, 157] on li "Other" at bounding box center [335, 157] width 185 height 13
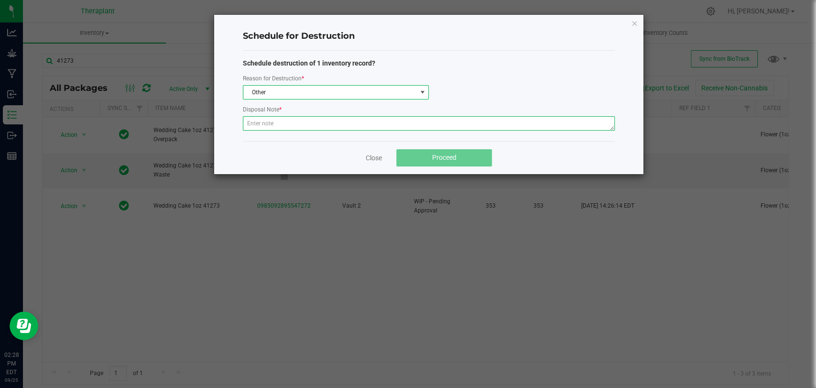
click at [273, 117] on textarea at bounding box center [429, 123] width 372 height 14
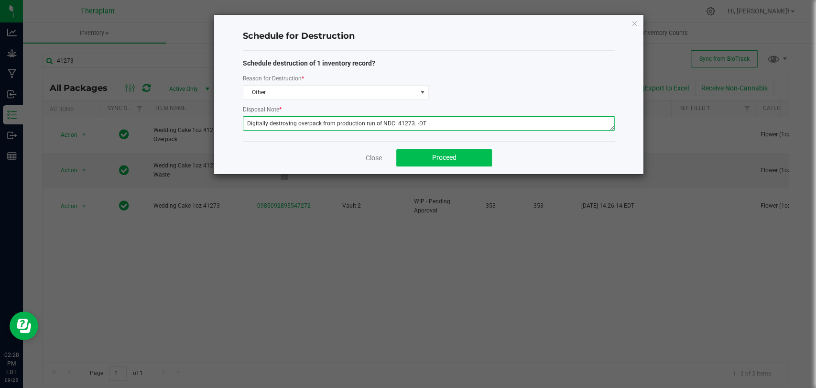
type textarea "Digitally destroying overpack from production run of NDC: 41273. -DT"
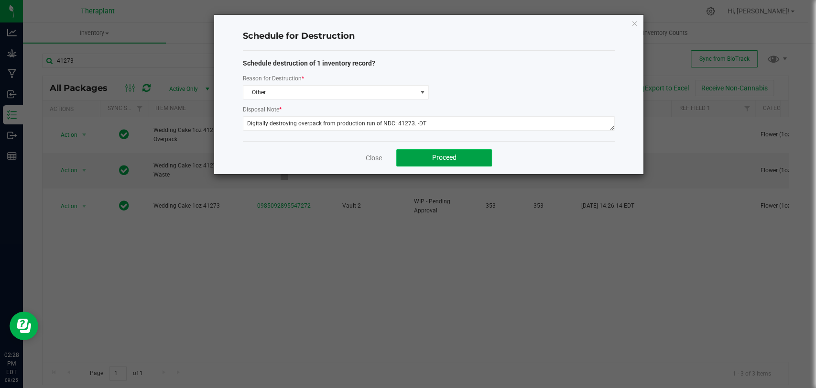
click at [442, 158] on span "Proceed" at bounding box center [444, 157] width 24 height 8
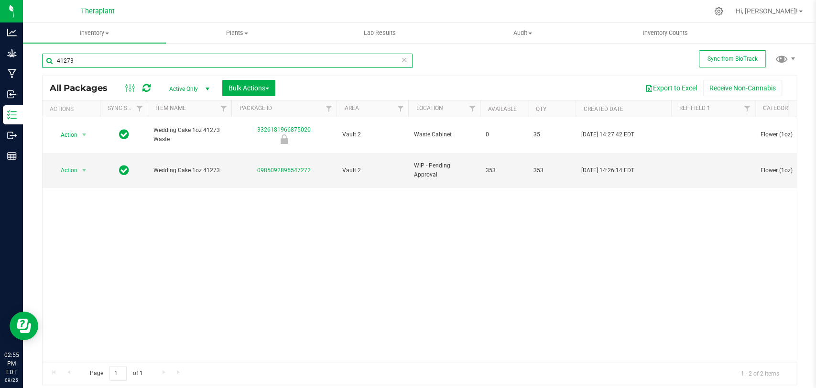
click at [132, 62] on input "41273" at bounding box center [227, 61] width 370 height 14
type input "412"
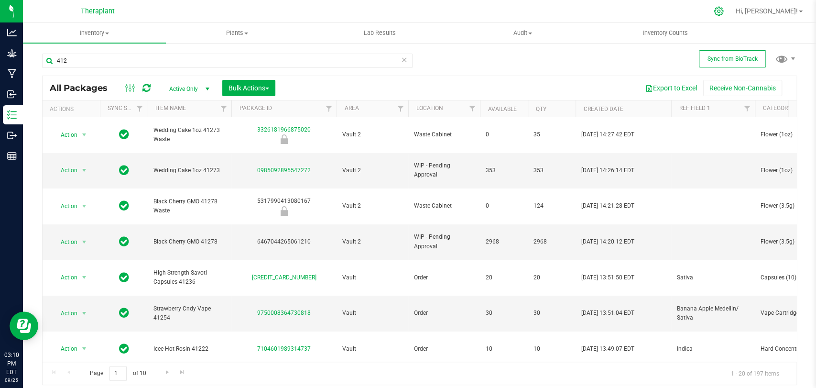
click at [731, 17] on div at bounding box center [719, 11] width 24 height 21
click at [119, 54] on input "412" at bounding box center [227, 61] width 370 height 14
click at [731, 18] on div at bounding box center [719, 11] width 24 height 21
click at [723, 14] on icon at bounding box center [718, 11] width 10 height 10
click at [723, 10] on icon at bounding box center [718, 11] width 10 height 10
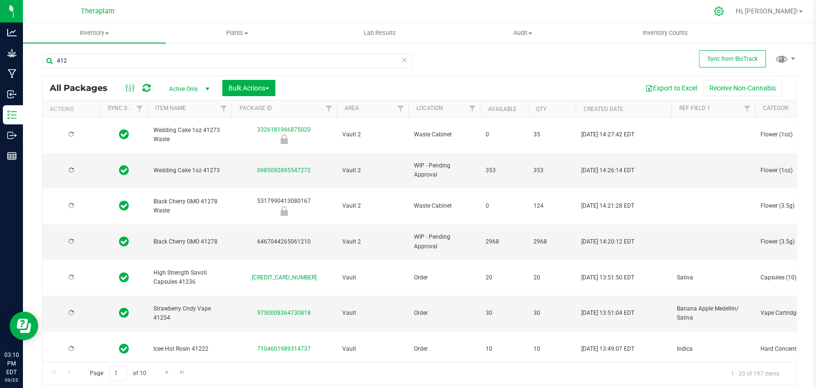
type input "2026-08-27"
type input "2026-09-04"
type input "2026-08-26"
type input "2026-09-03"
type input "2026-09-15"
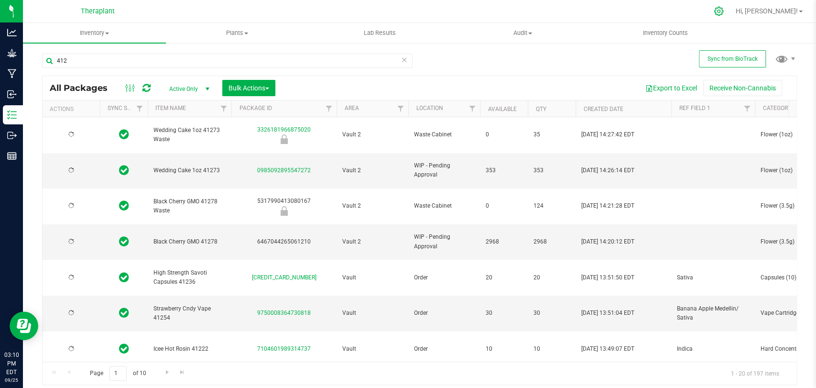
type input "2026-09-10"
type input "2026-08-20"
type input "2026-08-28"
type input "2026-08-27"
type input "2026-09-15"
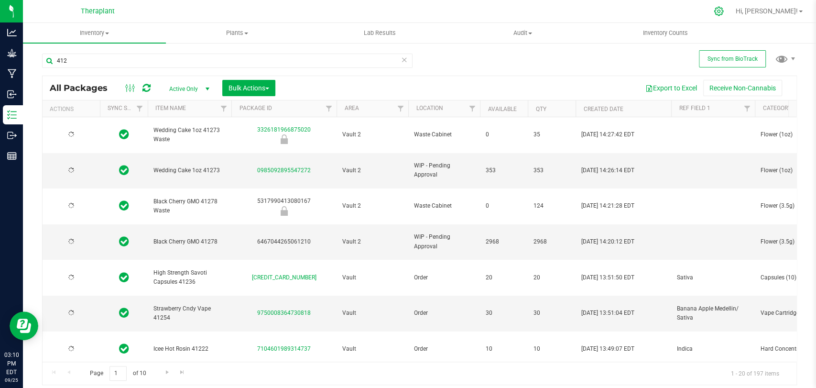
type input "2026-08-27"
type input "2026-09-18"
type input "2026-08-18"
type input "2026-09-15"
type input "2026-09-18"
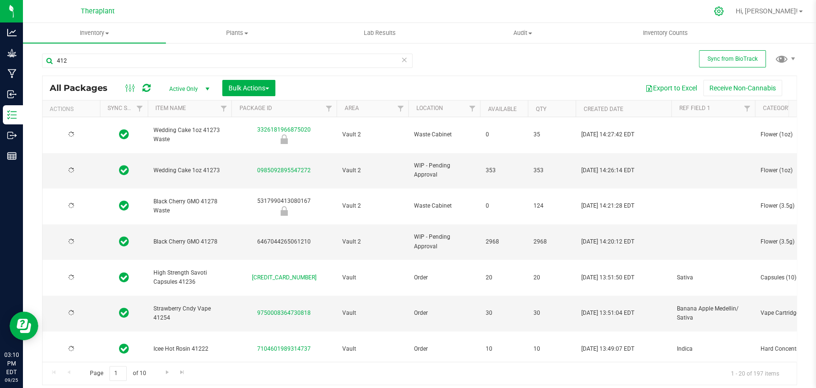
type input "2026-09-18"
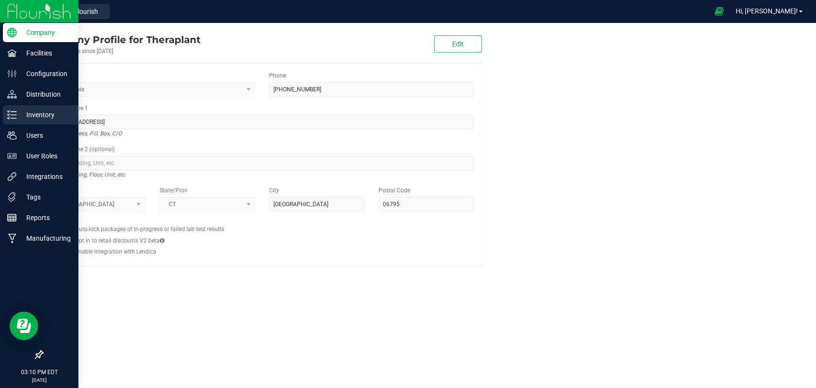
click at [7, 112] on icon at bounding box center [12, 115] width 10 height 10
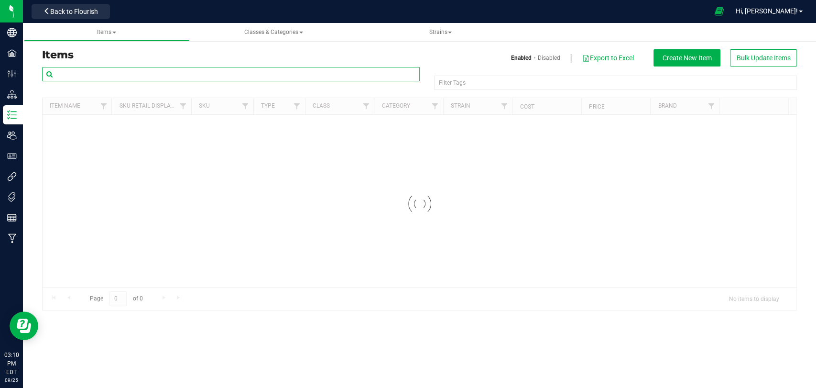
click at [135, 73] on input "text" at bounding box center [230, 74] width 377 height 14
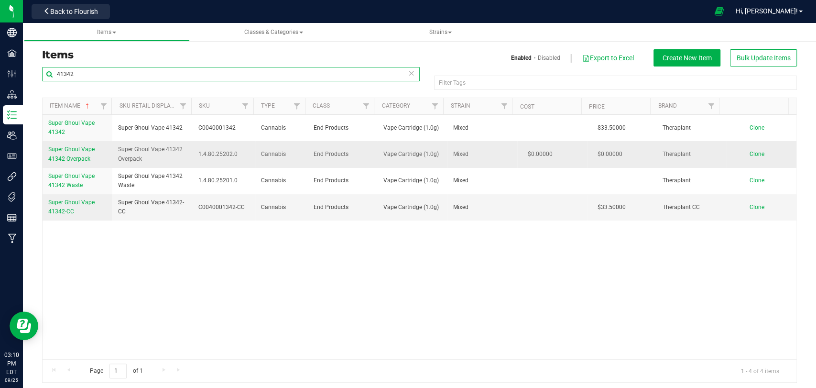
type input "41342"
click at [76, 157] on span "Super Ghoul Vape 41342 Overpack" at bounding box center [71, 154] width 46 height 16
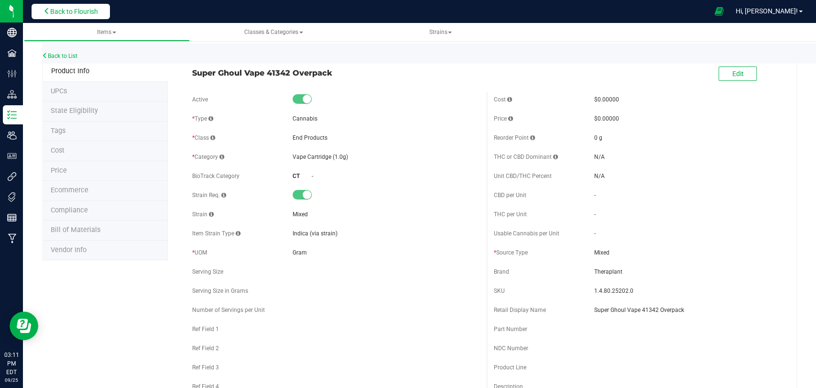
click at [92, 8] on span "Back to Flourish" at bounding box center [74, 12] width 48 height 8
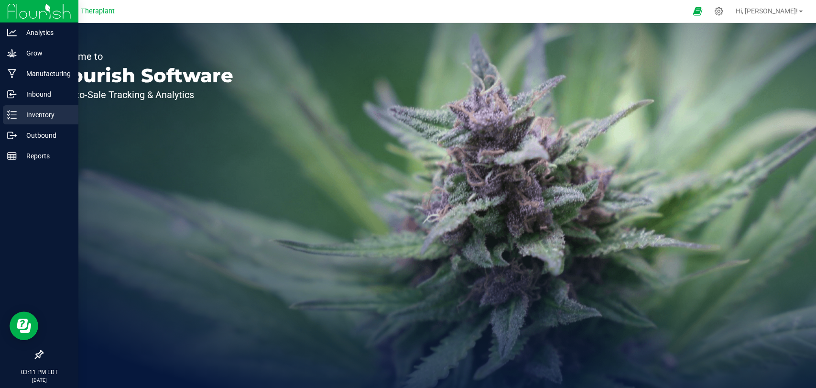
click at [11, 118] on line at bounding box center [13, 118] width 5 height 0
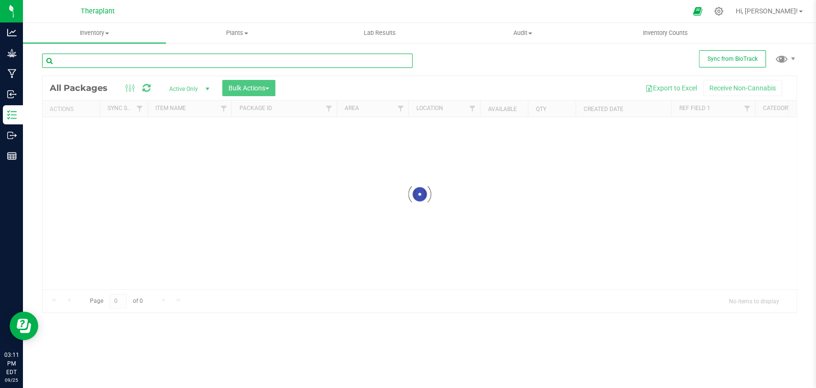
click at [139, 58] on input "text" at bounding box center [227, 61] width 370 height 14
type input "41342"
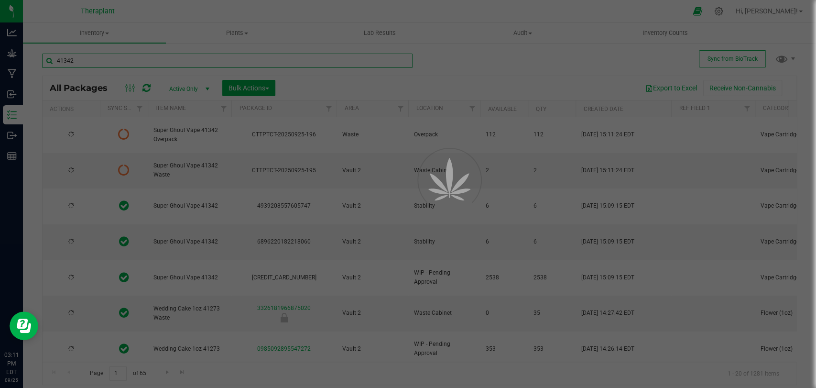
type input "2026-08-01"
type input "2026-06-02"
type input "2026-08-27"
type input "2026-04-30"
type input "2026-06-23"
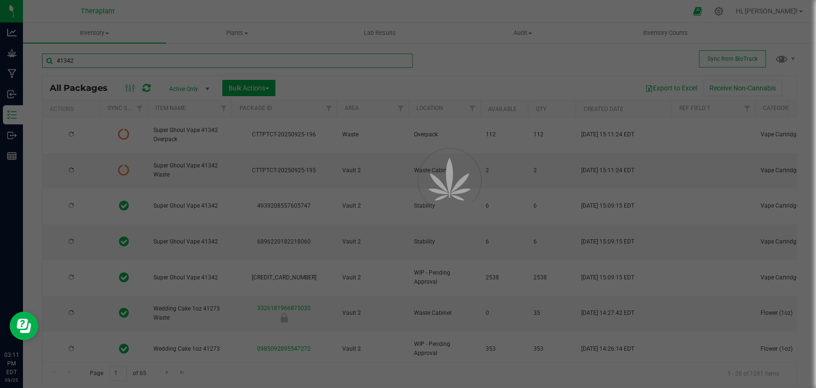
type input "2026-05-23"
type input "2026-09-04"
type input "2026-07-14"
type input "2026-07-02"
type input "2025-12-12"
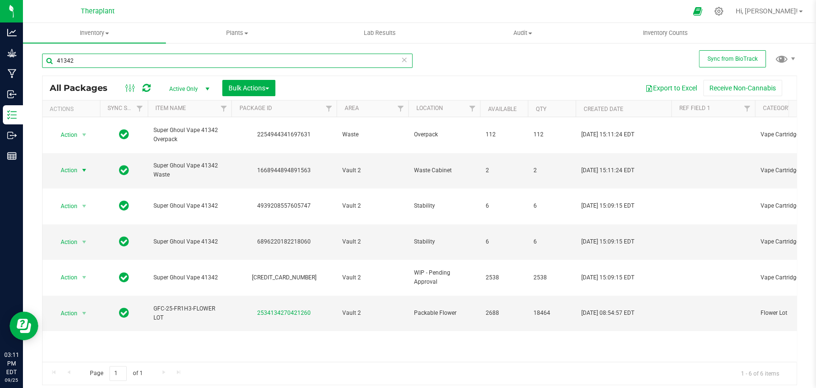
type input "41342"
click at [79, 163] on span "select" at bounding box center [84, 169] width 12 height 13
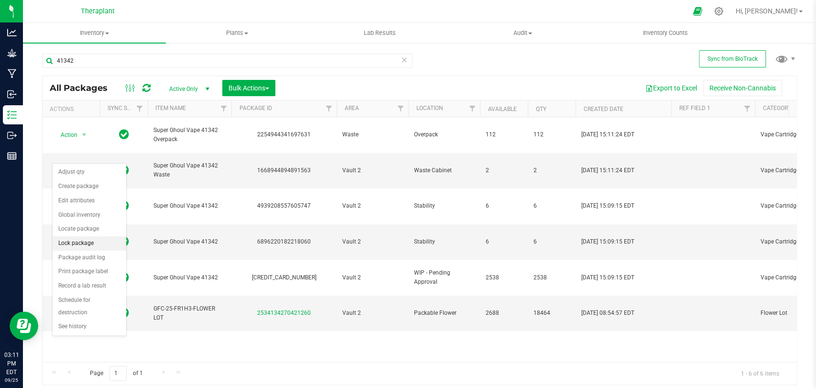
click at [75, 240] on li "Lock package" at bounding box center [90, 243] width 74 height 14
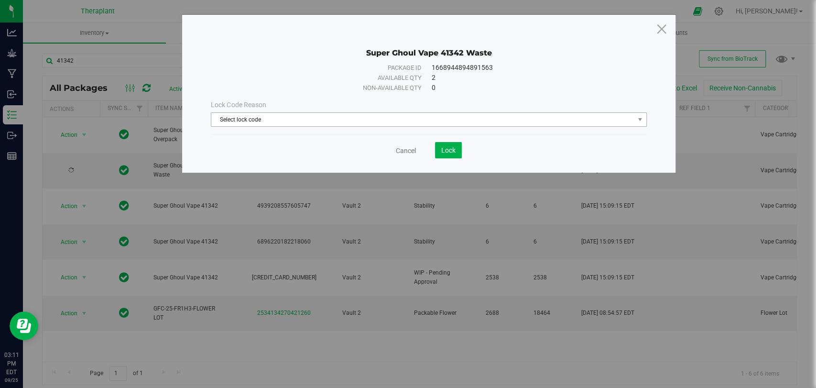
click at [322, 123] on span "Select lock code" at bounding box center [422, 119] width 422 height 13
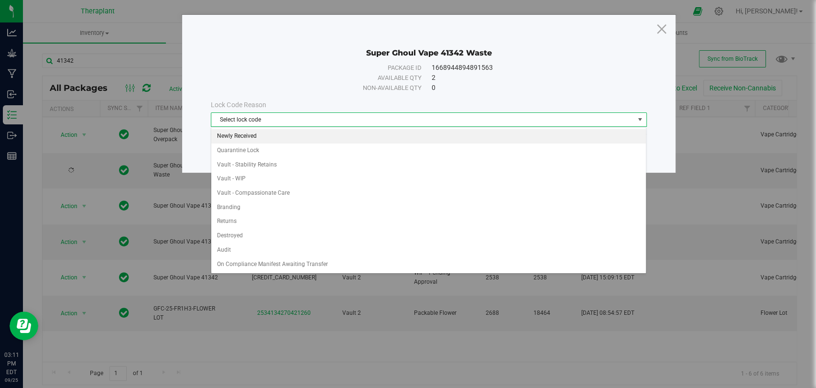
click at [260, 136] on li "Newly Received" at bounding box center [428, 136] width 434 height 14
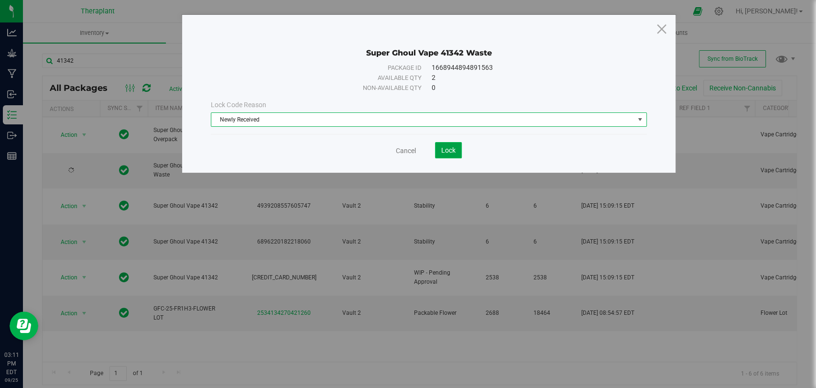
click at [448, 156] on button "Lock" at bounding box center [448, 150] width 27 height 16
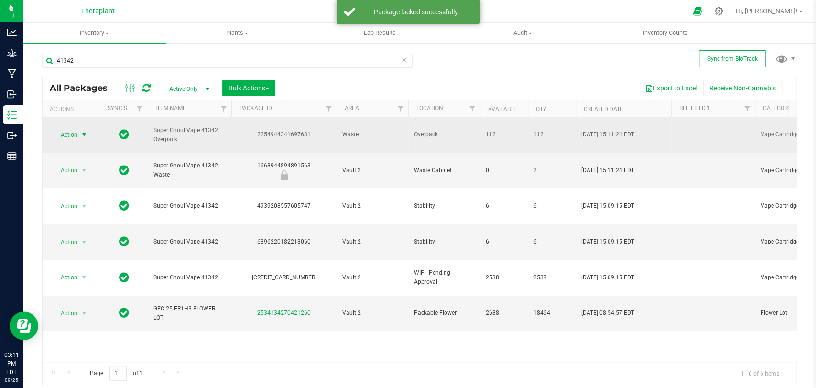
click at [75, 128] on span "Action" at bounding box center [65, 134] width 26 height 13
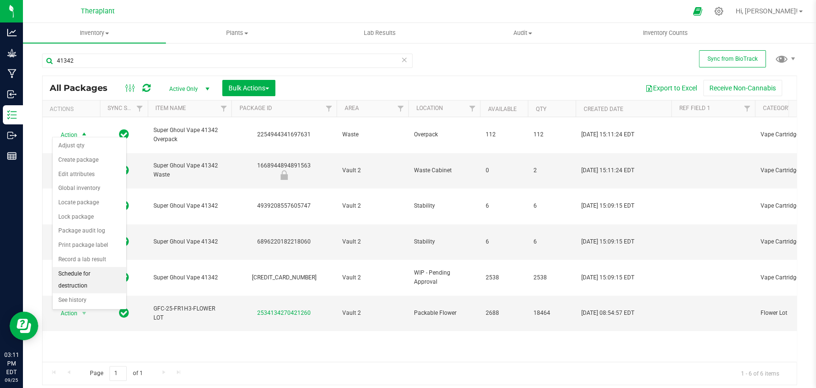
click at [84, 269] on li "Schedule for destruction" at bounding box center [90, 280] width 74 height 26
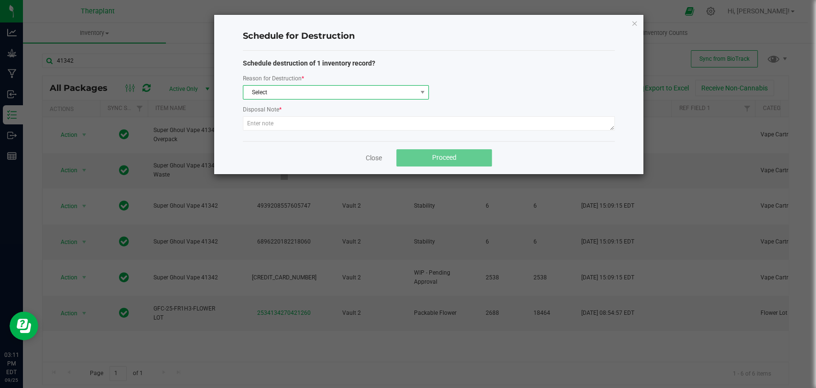
click at [293, 89] on span "Select" at bounding box center [329, 92] width 173 height 13
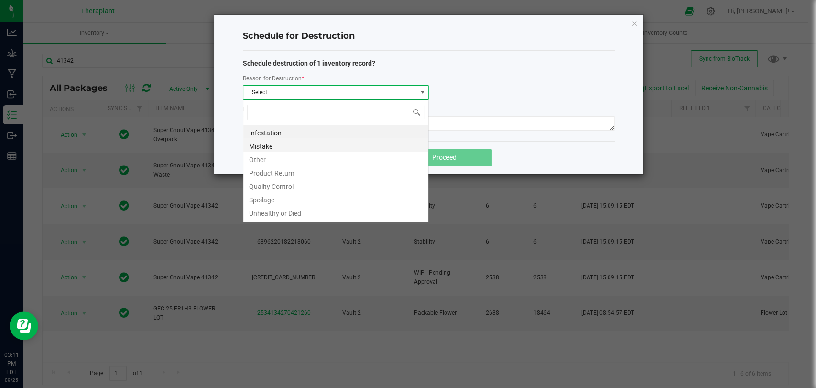
scroll to position [14, 186]
click at [269, 153] on li "Other" at bounding box center [335, 157] width 185 height 13
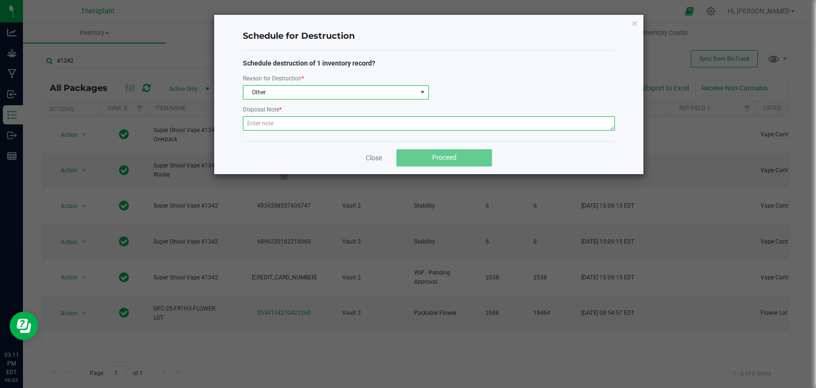
click at [271, 125] on textarea at bounding box center [429, 123] width 372 height 14
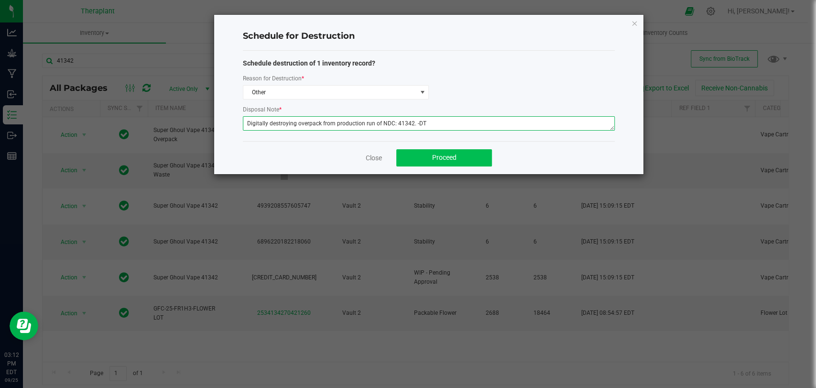
type textarea "Digitally destroying overpack from production run of NDC: 41342. -DT"
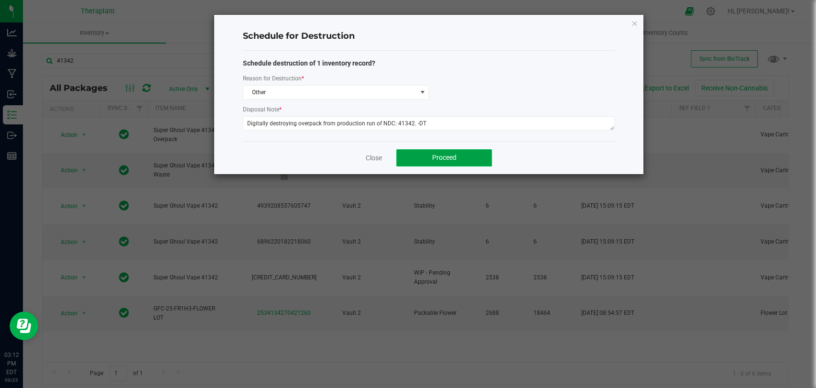
click at [437, 158] on span "Proceed" at bounding box center [444, 157] width 24 height 8
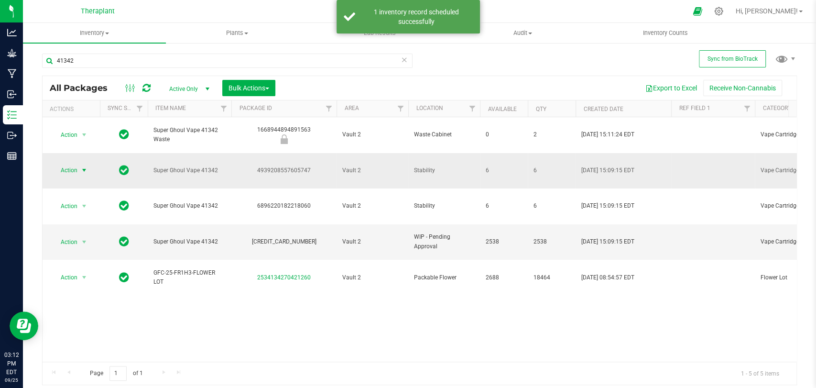
click at [81, 166] on span "select" at bounding box center [84, 170] width 8 height 8
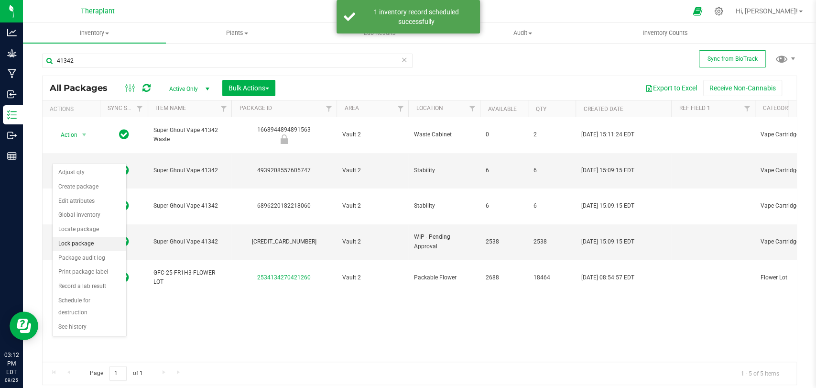
click at [72, 243] on li "Lock package" at bounding box center [90, 244] width 74 height 14
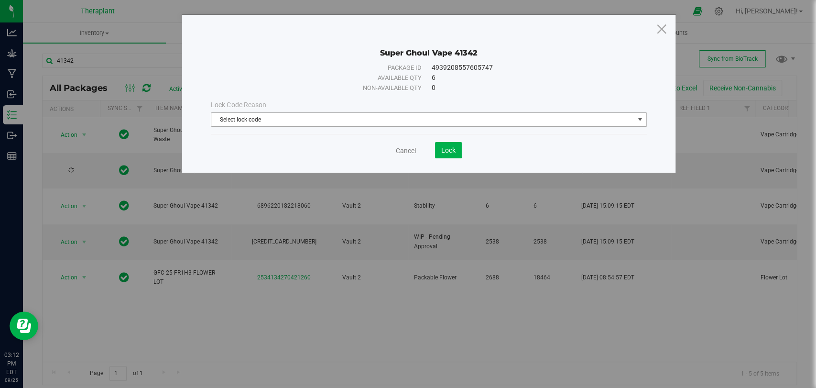
click at [315, 120] on span "Select lock code" at bounding box center [422, 119] width 422 height 13
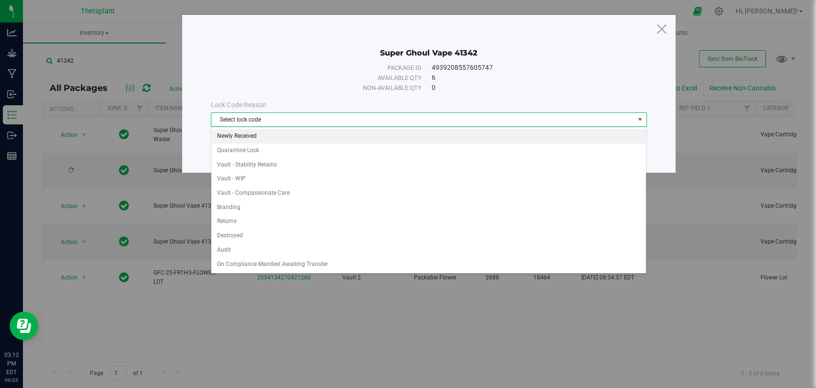
click at [256, 141] on li "Newly Received" at bounding box center [428, 136] width 434 height 14
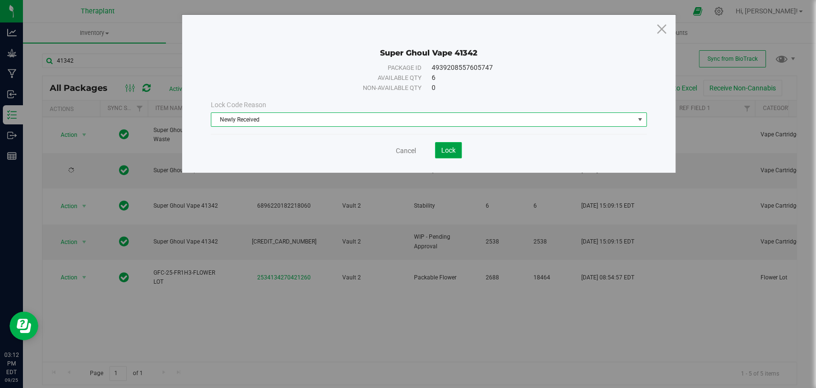
click at [447, 150] on span "Lock" at bounding box center [448, 150] width 14 height 8
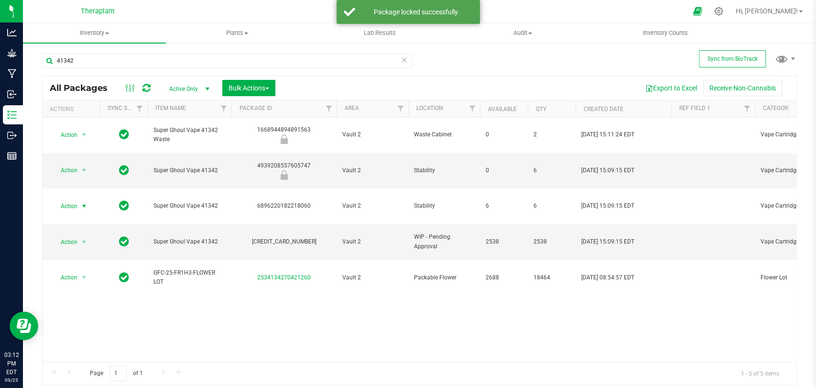
click at [73, 199] on span "Action" at bounding box center [65, 205] width 26 height 13
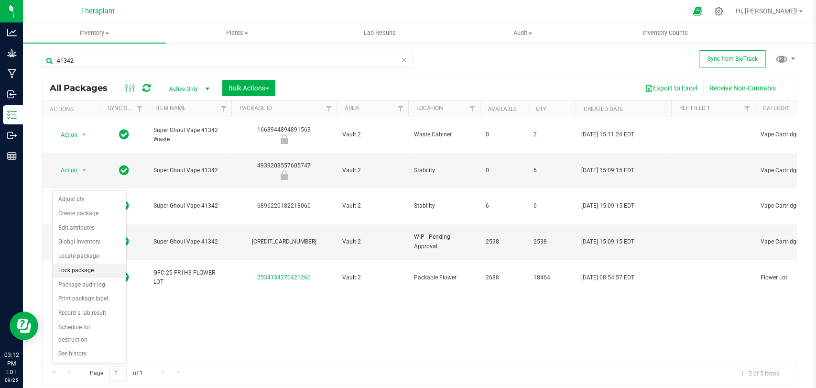
click at [65, 266] on li "Lock package" at bounding box center [90, 270] width 74 height 14
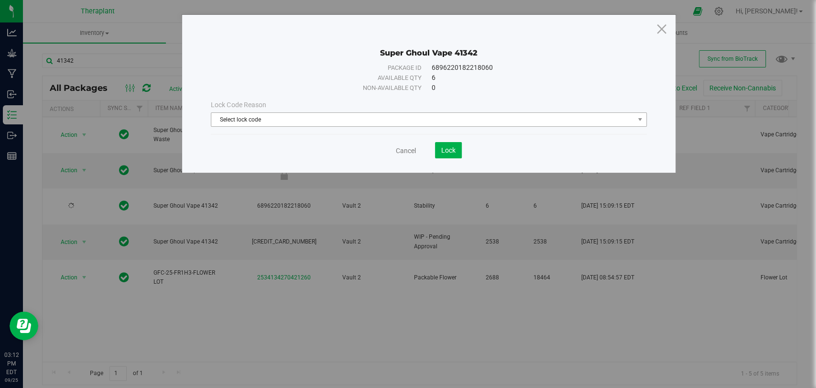
click at [277, 114] on span "Select lock code" at bounding box center [422, 119] width 422 height 13
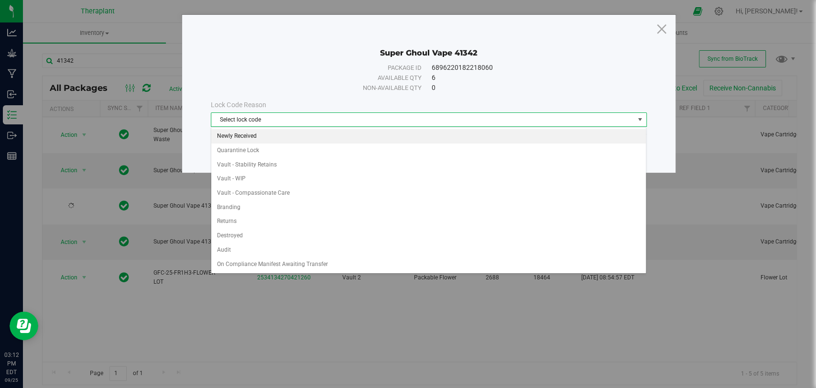
click at [251, 137] on li "Newly Received" at bounding box center [428, 136] width 434 height 14
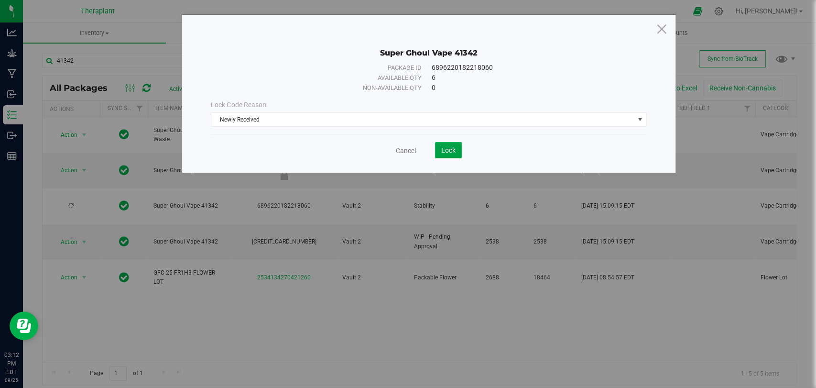
click at [441, 145] on button "Lock" at bounding box center [448, 150] width 27 height 16
